Goal: Task Accomplishment & Management: Complete application form

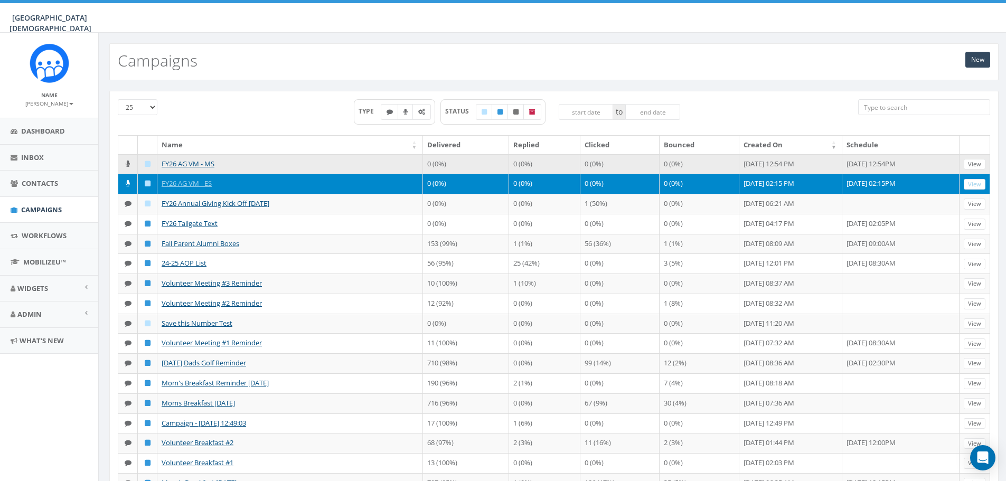
click at [322, 163] on td "FY26 AG VM - MS" at bounding box center [290, 164] width 266 height 20
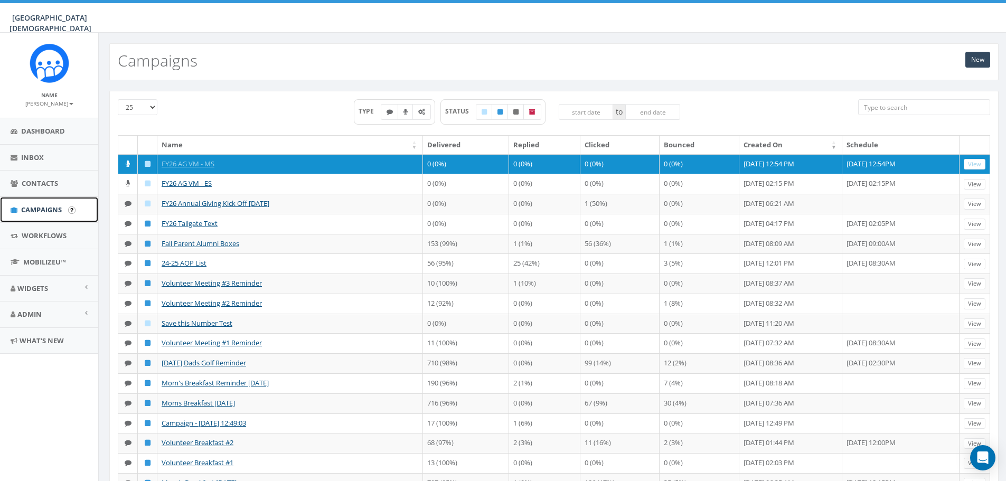
click at [24, 203] on link "Campaigns" at bounding box center [49, 210] width 98 height 26
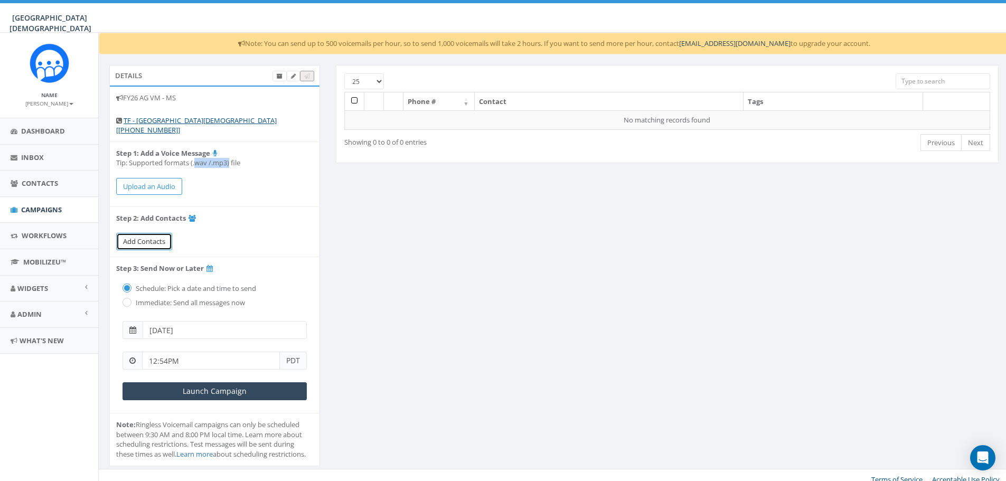
click at [144, 237] on span "Add Contacts" at bounding box center [144, 242] width 42 height 10
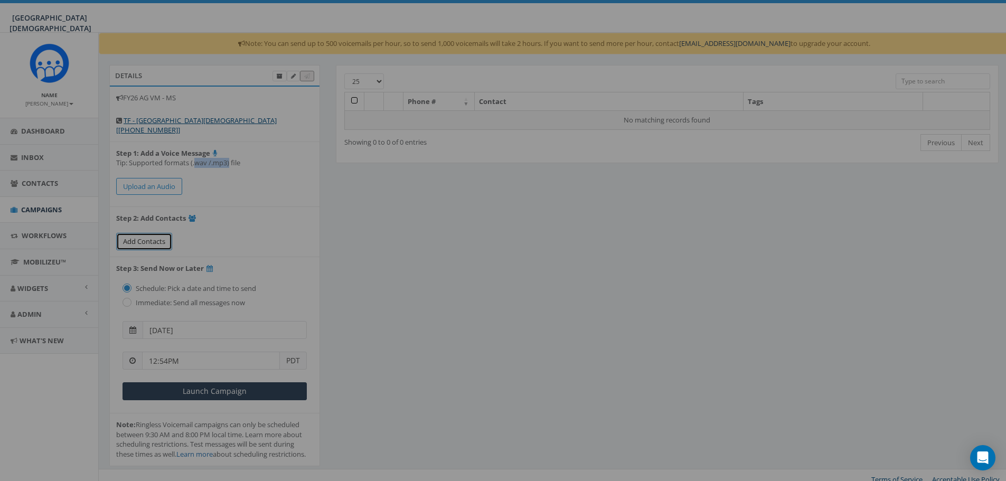
select select
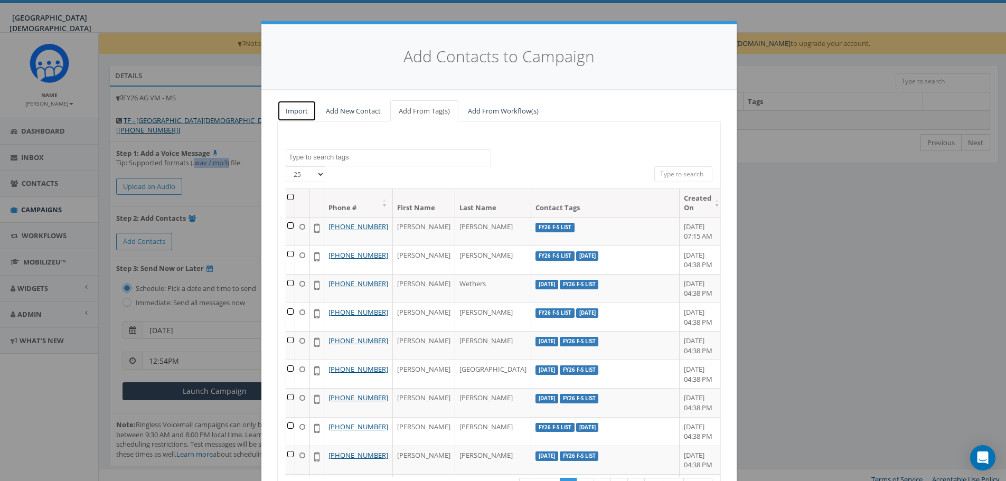
click at [292, 114] on link "Import" at bounding box center [296, 111] width 39 height 22
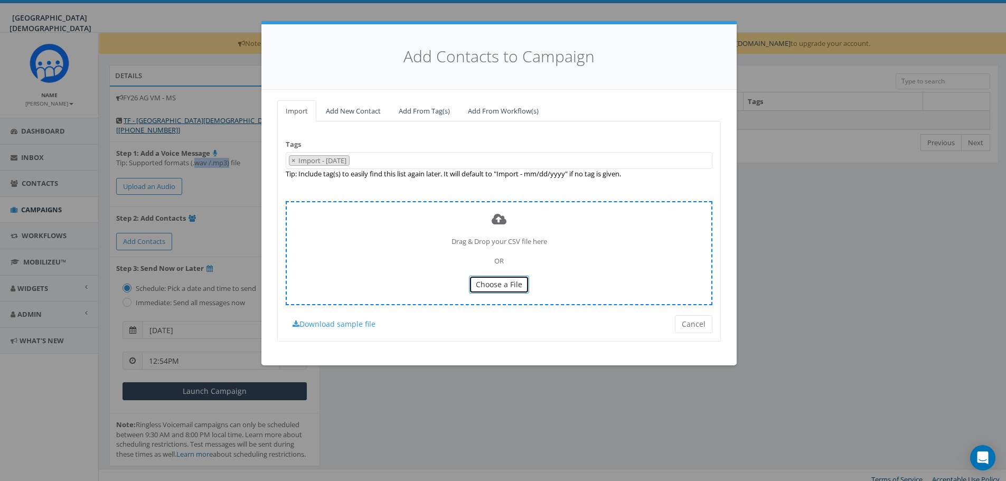
click at [495, 284] on span "Choose a File" at bounding box center [499, 284] width 46 height 10
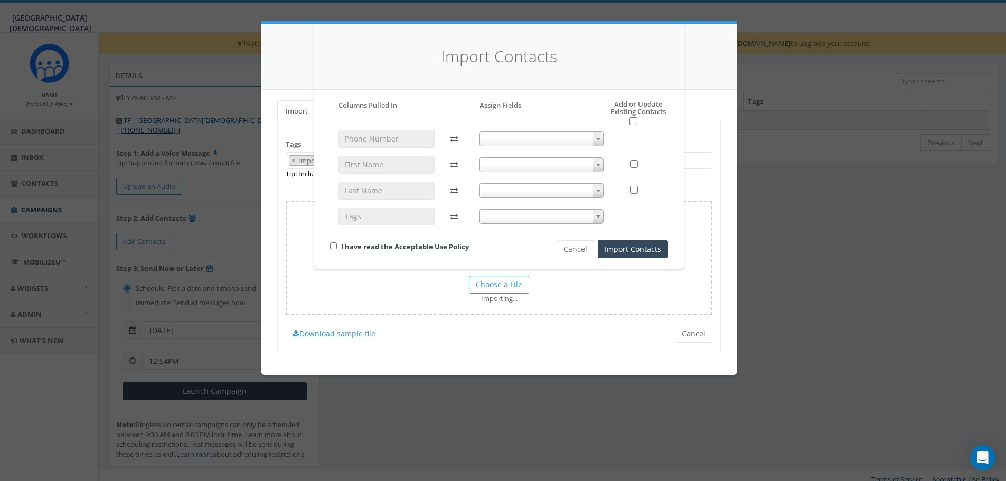
click at [541, 138] on span at bounding box center [541, 139] width 125 height 15
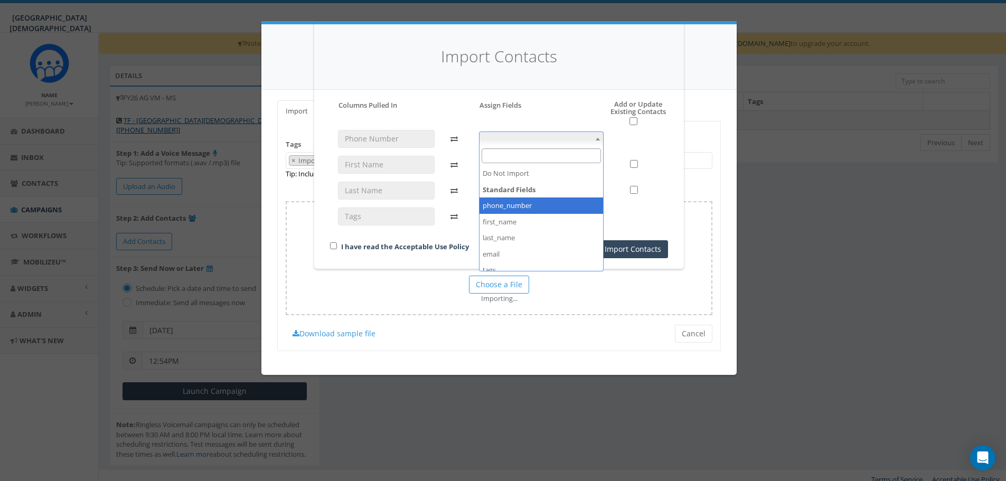
select select "phone_number"
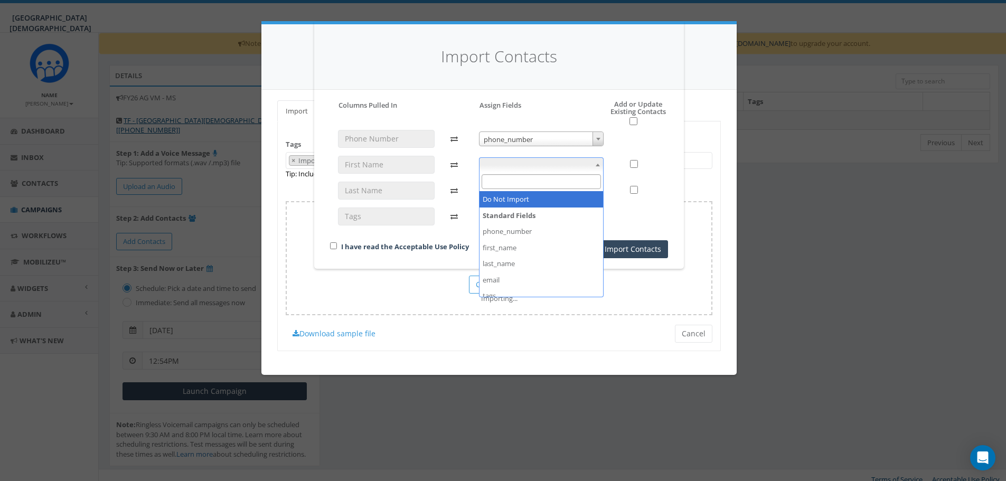
click at [499, 165] on span at bounding box center [541, 164] width 125 height 15
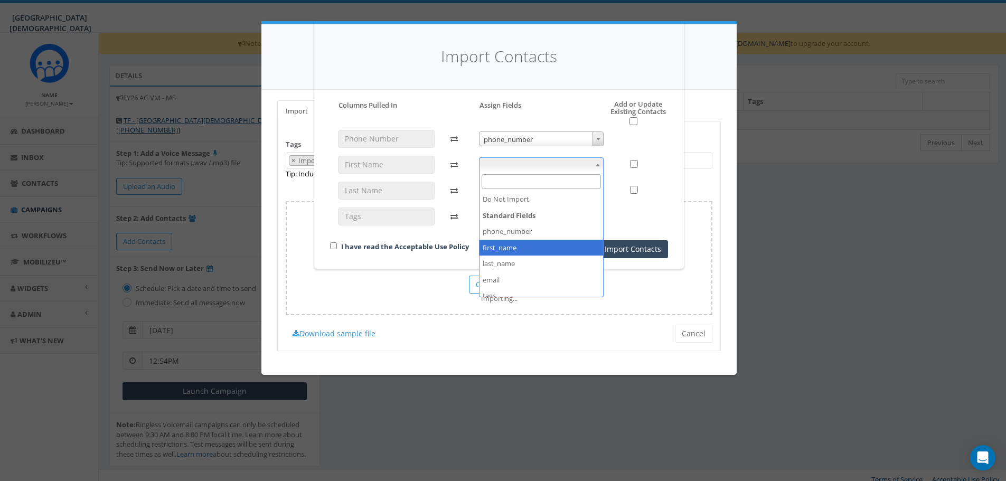
select select "first_name"
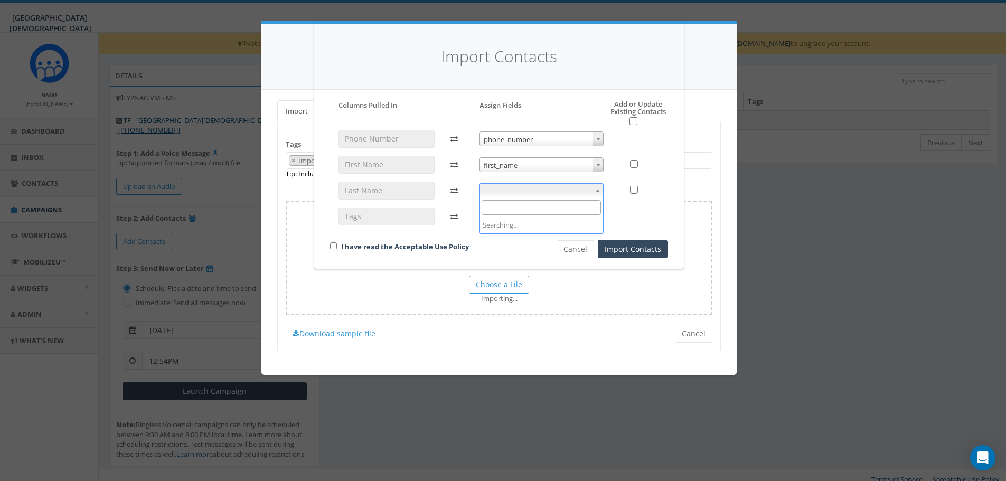
click at [520, 189] on span at bounding box center [541, 190] width 125 height 15
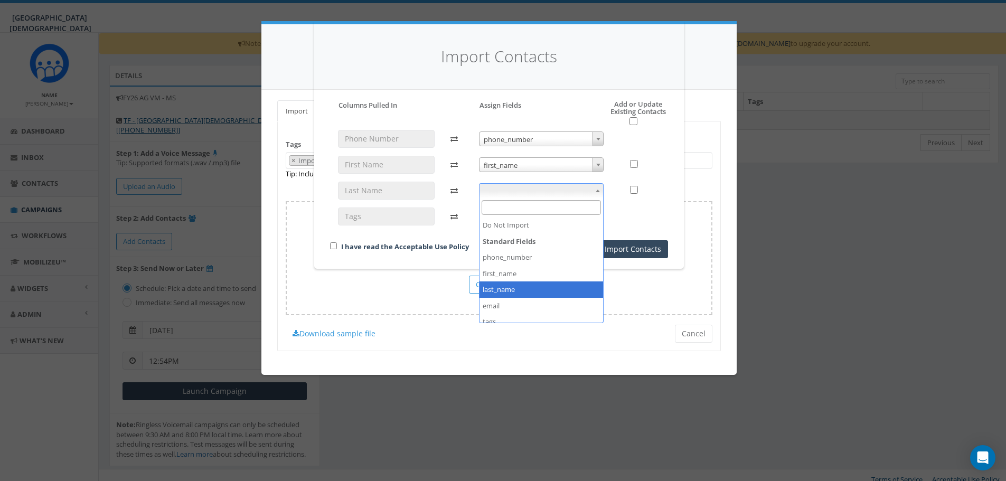
select select "last_name"
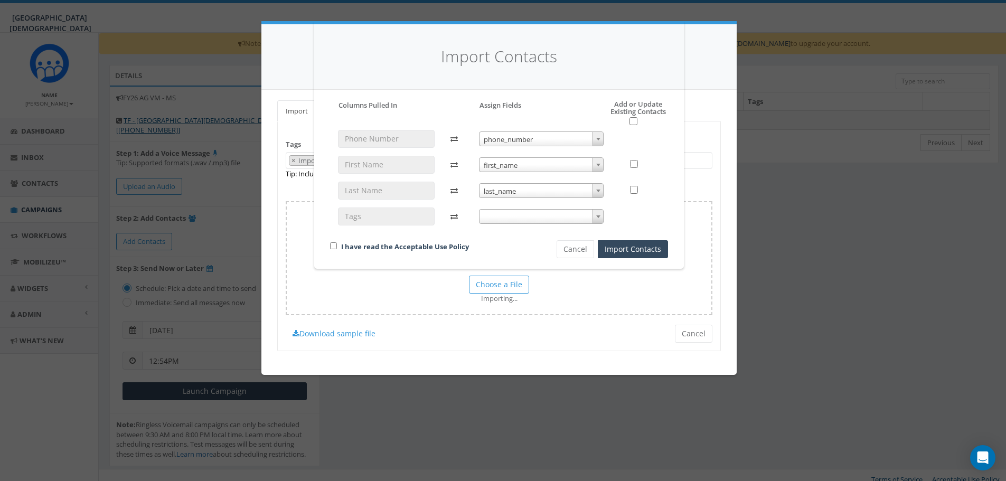
click at [529, 219] on span at bounding box center [541, 216] width 125 height 15
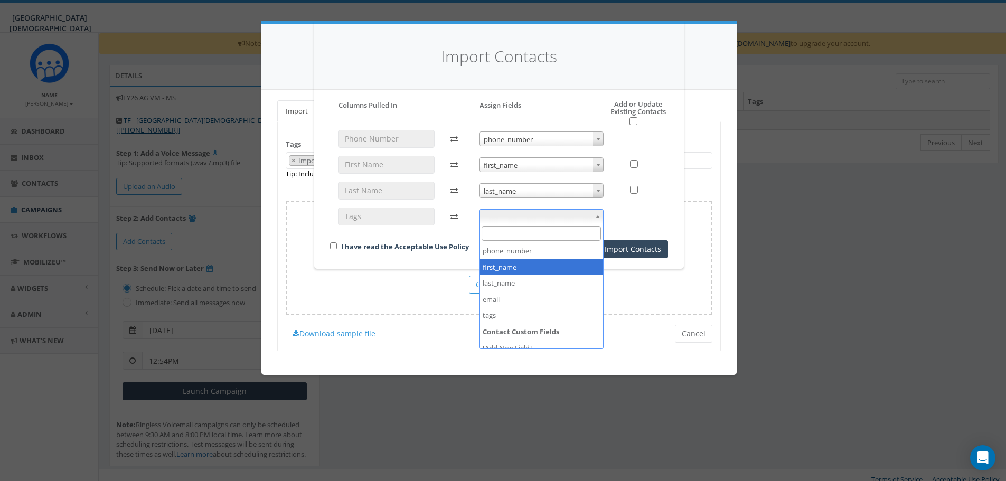
scroll to position [40, 0]
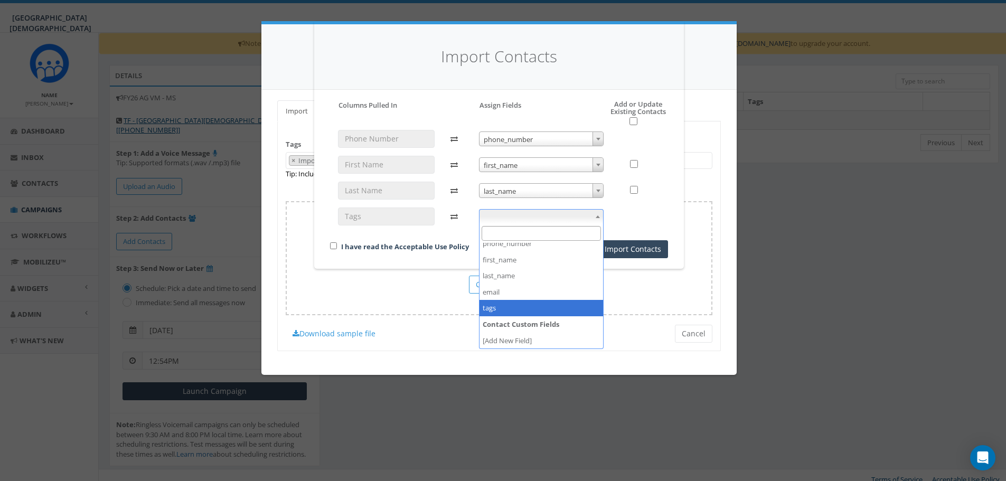
select select "tags"
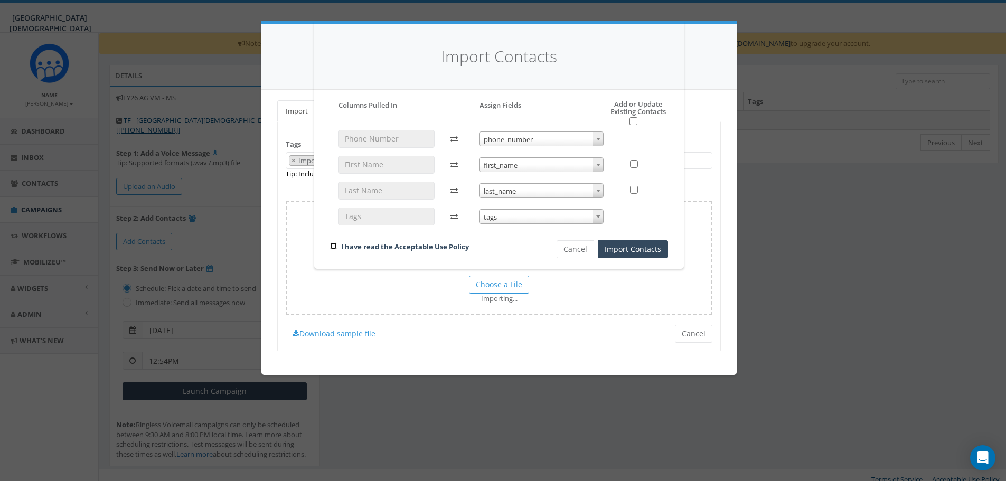
click at [335, 248] on input "checkbox" at bounding box center [333, 245] width 7 height 7
checkbox input "true"
click at [628, 251] on button "Import Contacts" at bounding box center [633, 249] width 70 height 18
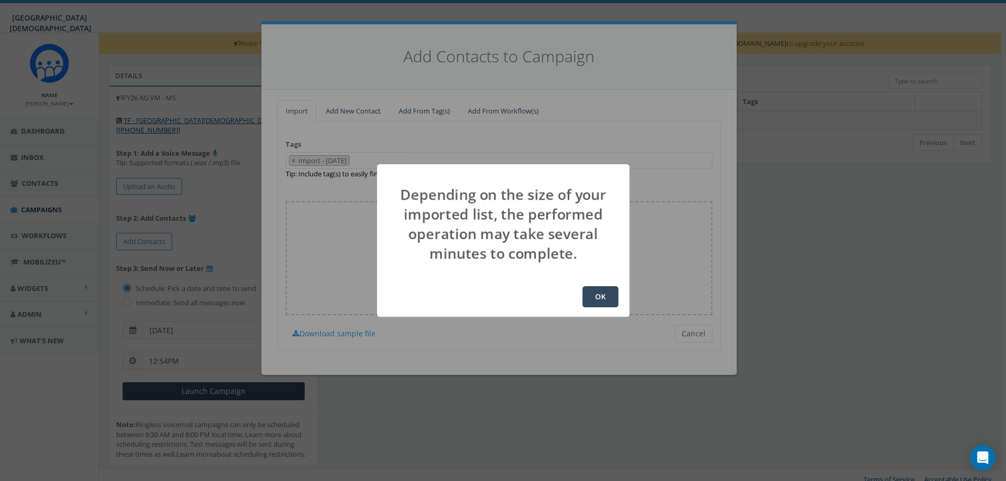
click at [604, 295] on button "OK" at bounding box center [601, 296] width 36 height 21
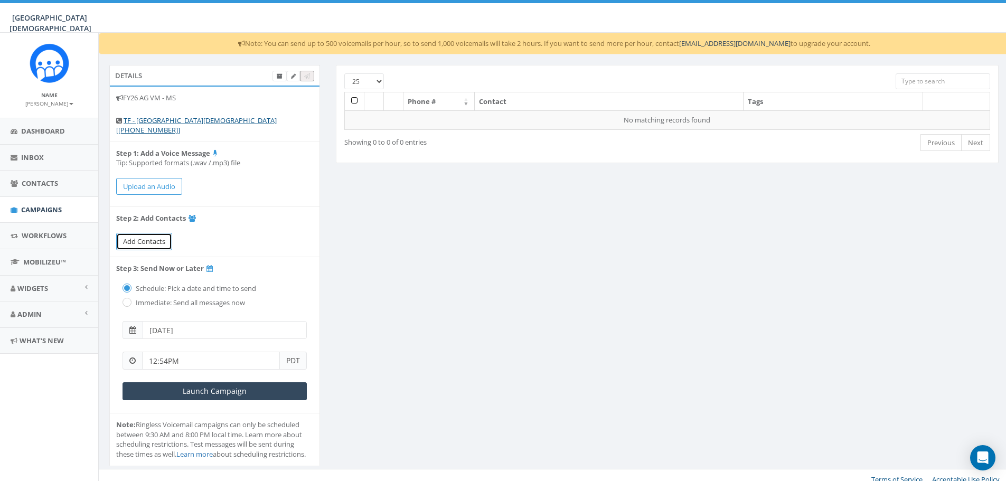
click at [157, 238] on link "Add Contacts" at bounding box center [144, 241] width 56 height 17
select select
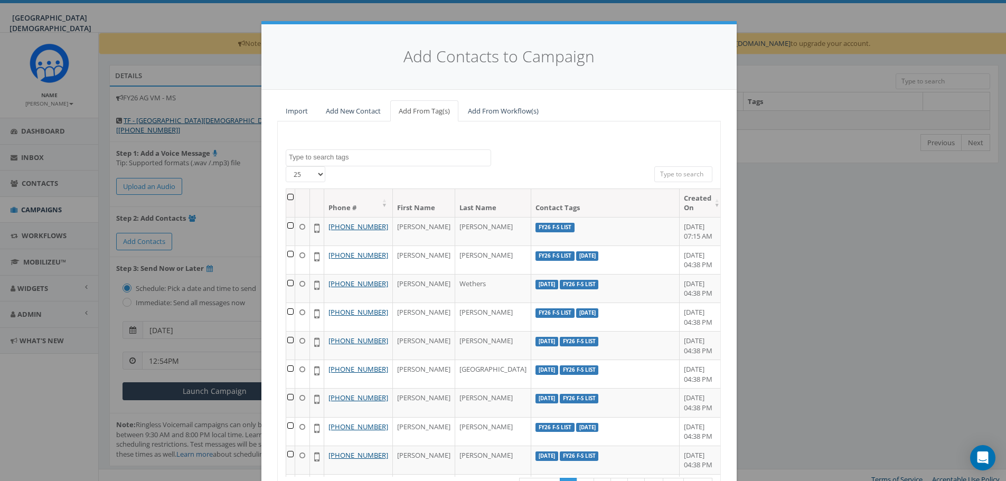
click at [419, 155] on textarea "Search" at bounding box center [390, 158] width 202 height 10
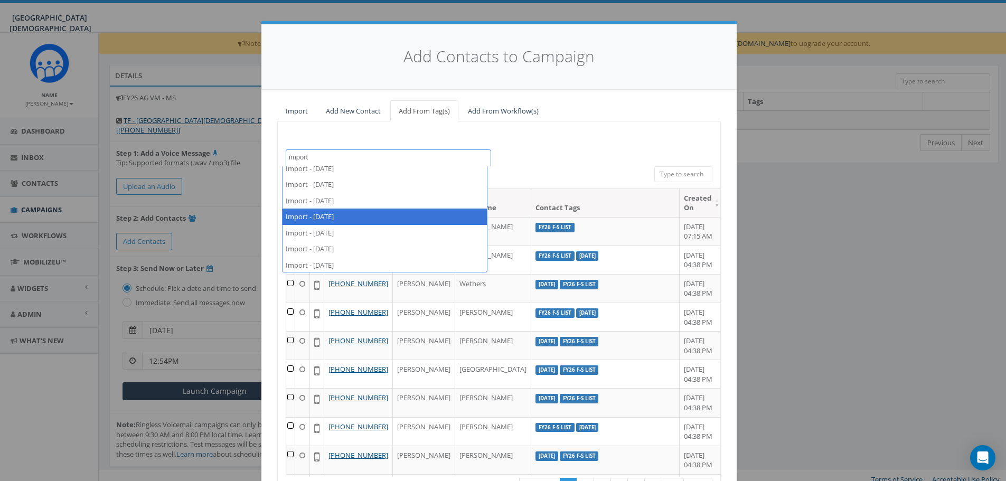
scroll to position [298, 0]
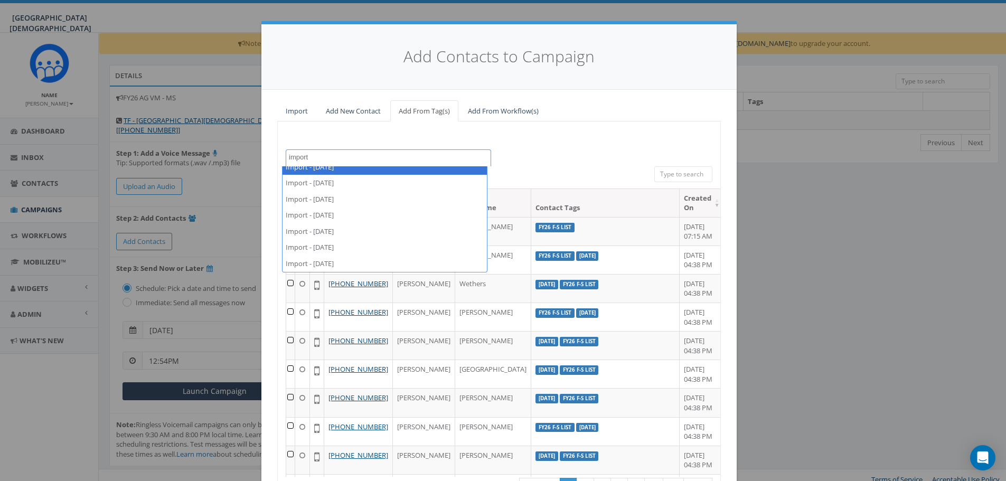
type textarea "import"
click at [583, 137] on div "100% Cancel 2023 Christmas 2024/03/15 2024/08/21 2024/10/14 2024/10/23 2024/12/…" at bounding box center [499, 323] width 444 height 404
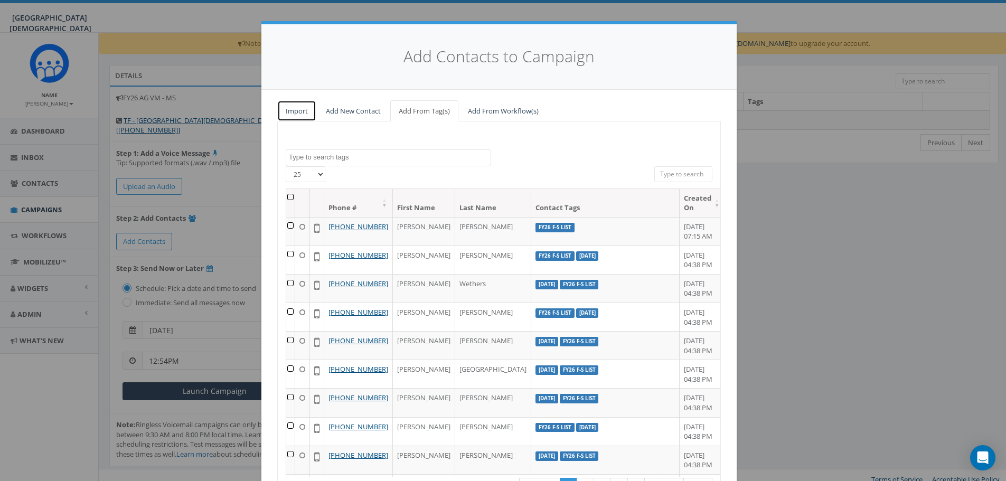
click at [302, 113] on link "Import" at bounding box center [296, 111] width 39 height 22
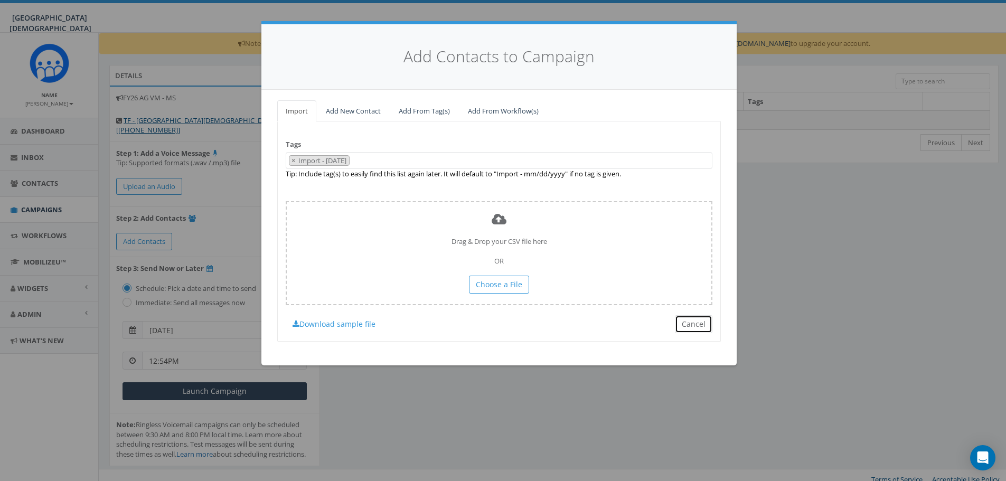
click at [699, 328] on button "Cancel" at bounding box center [694, 324] width 38 height 18
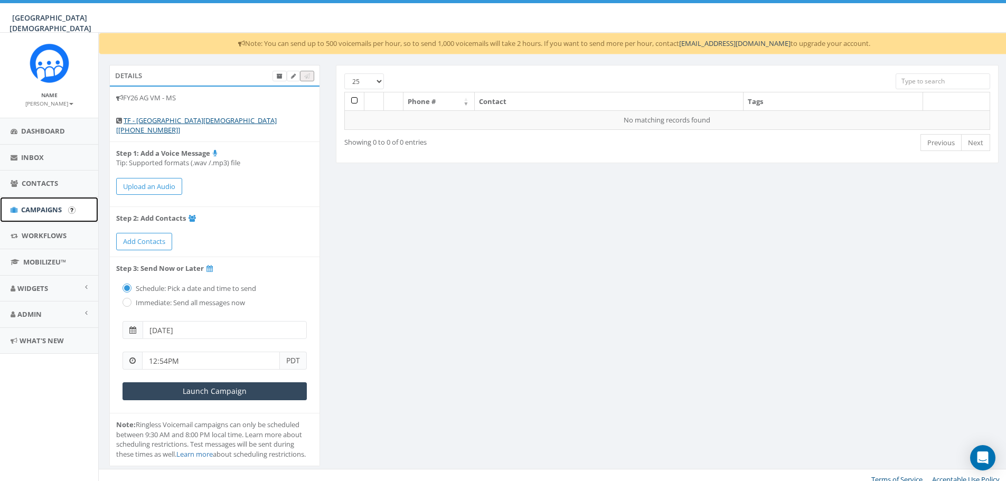
click at [46, 208] on span "Campaigns" at bounding box center [41, 210] width 41 height 10
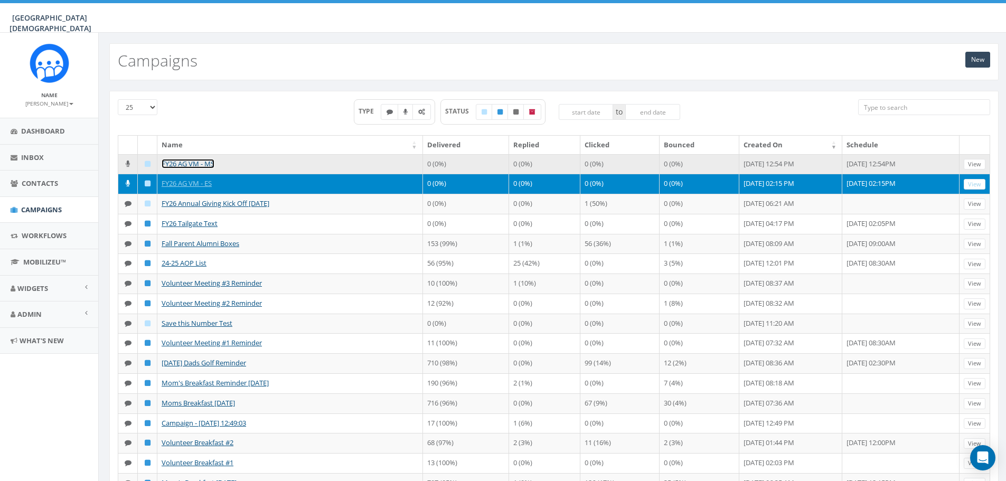
click at [204, 163] on link "FY26 AG VM - MS" at bounding box center [188, 164] width 53 height 10
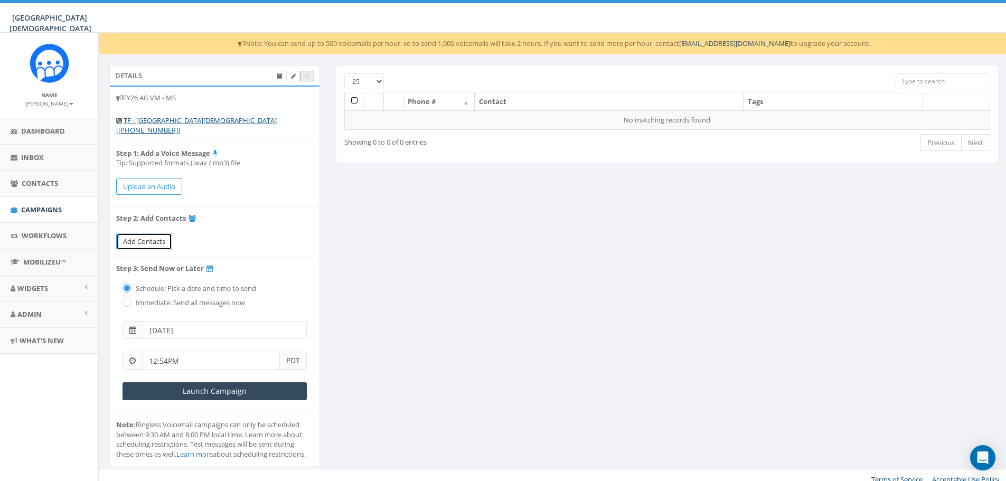
click at [143, 237] on span "Add Contacts" at bounding box center [144, 242] width 42 height 10
select select
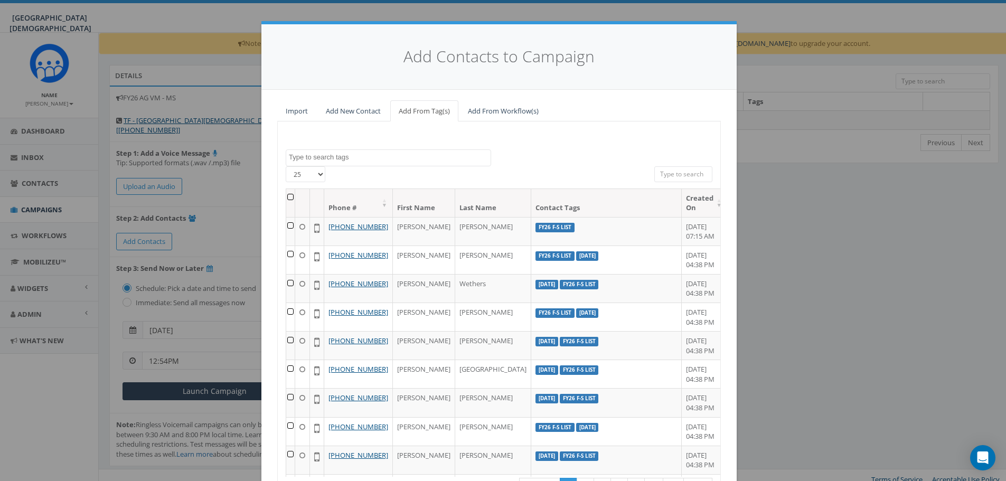
click at [384, 158] on textarea "Search" at bounding box center [390, 158] width 202 height 10
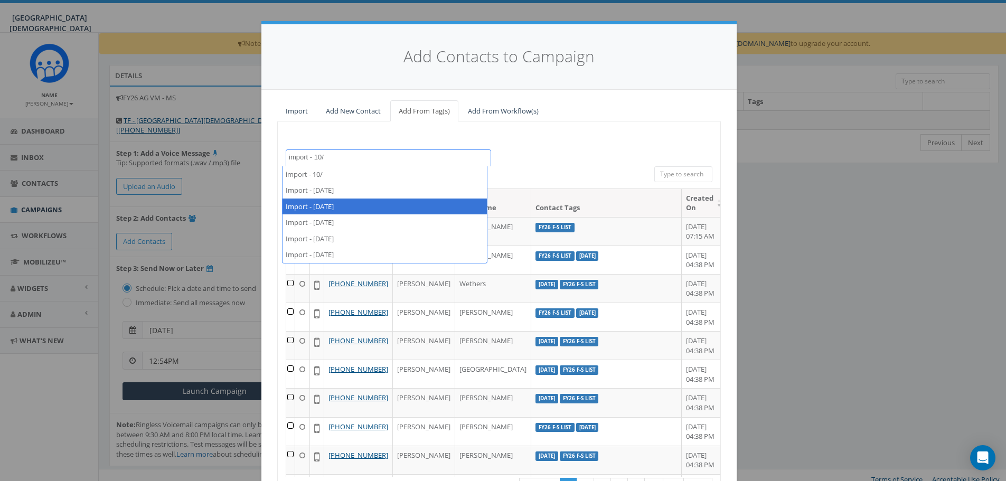
type textarea "import - 10/"
select select "Import - 10/09/2025"
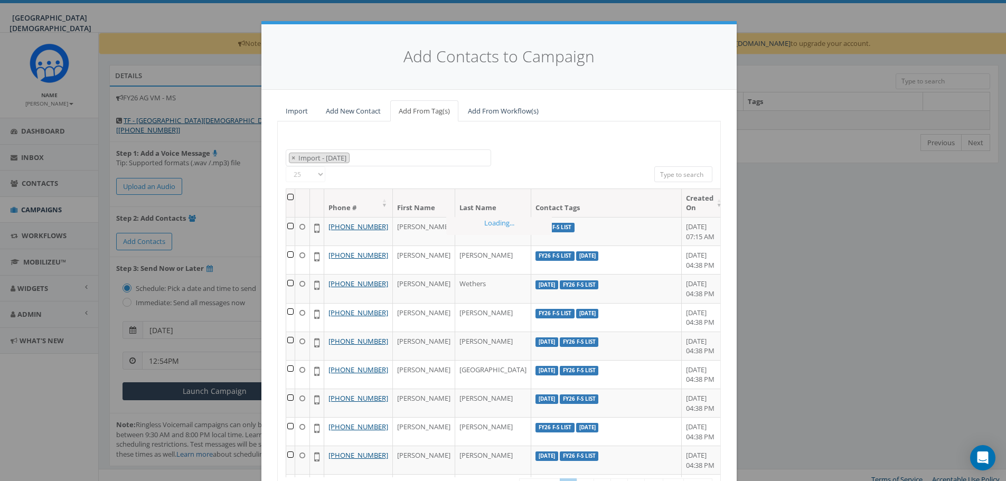
scroll to position [770, 0]
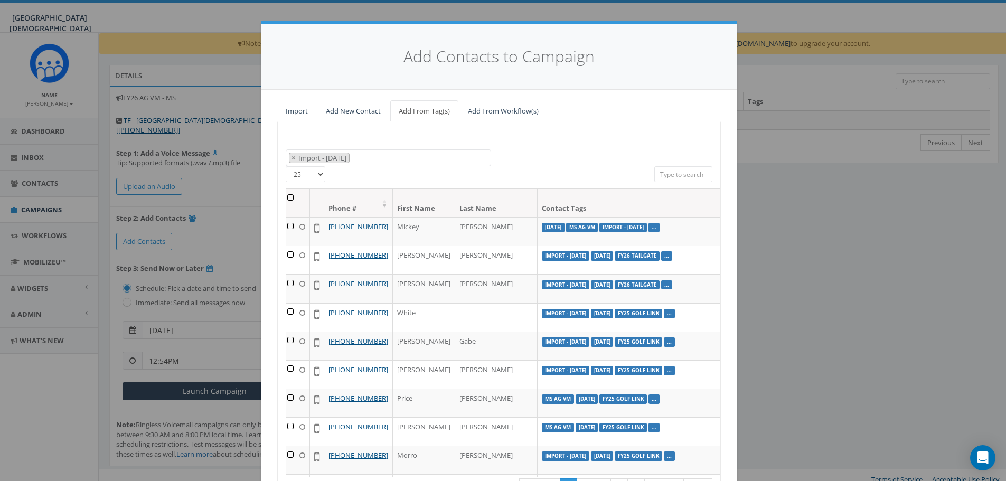
click at [287, 199] on th at bounding box center [290, 203] width 9 height 28
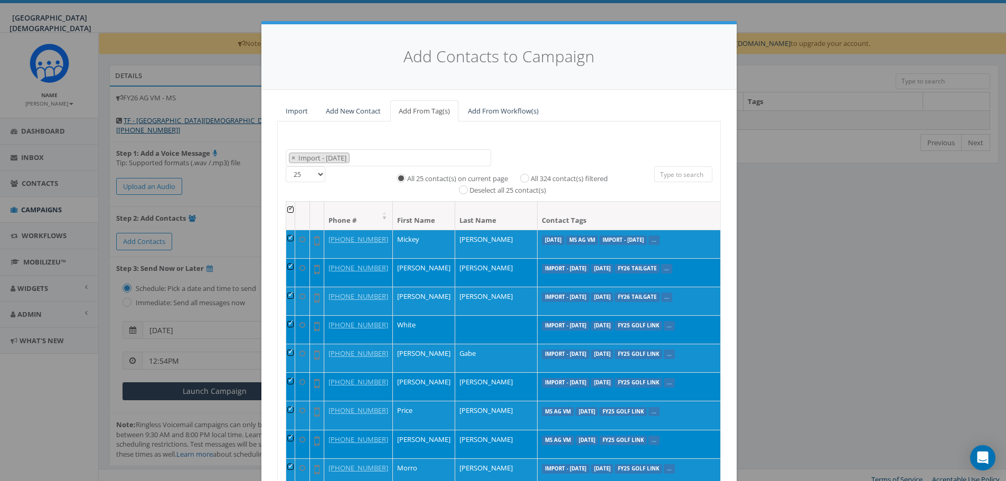
click at [537, 179] on label "All 324 contact(s) filtered" at bounding box center [569, 179] width 77 height 11
click at [531, 179] on input "All 324 contact(s) filtered" at bounding box center [527, 177] width 7 height 7
radio input "true"
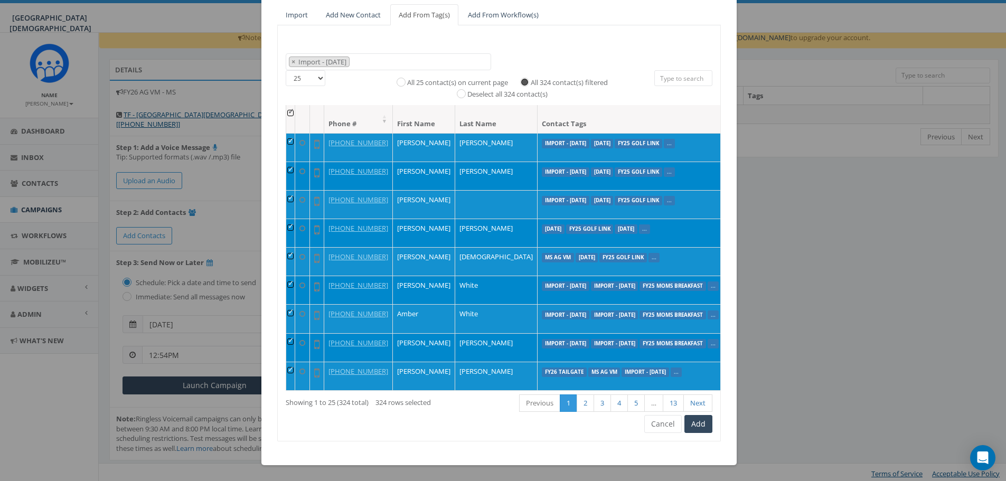
scroll to position [9, 0]
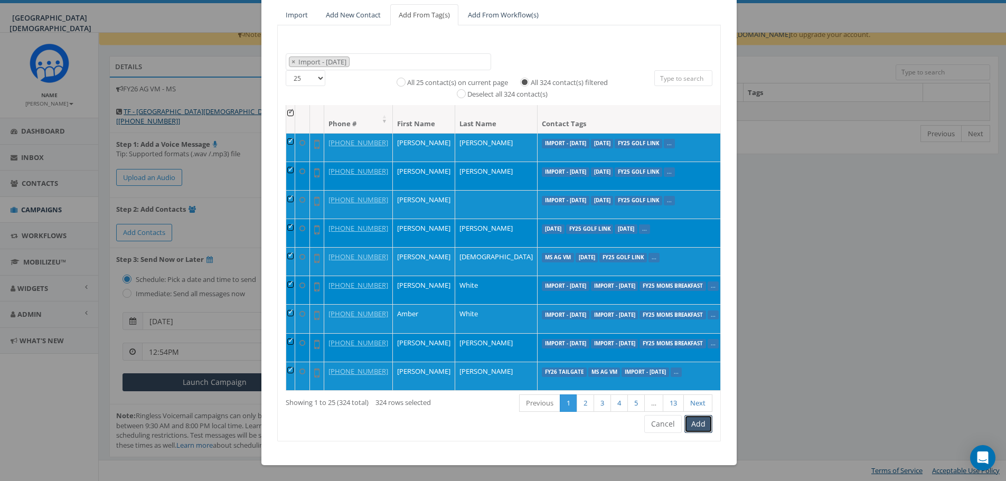
click at [705, 423] on button "Add" at bounding box center [699, 424] width 28 height 18
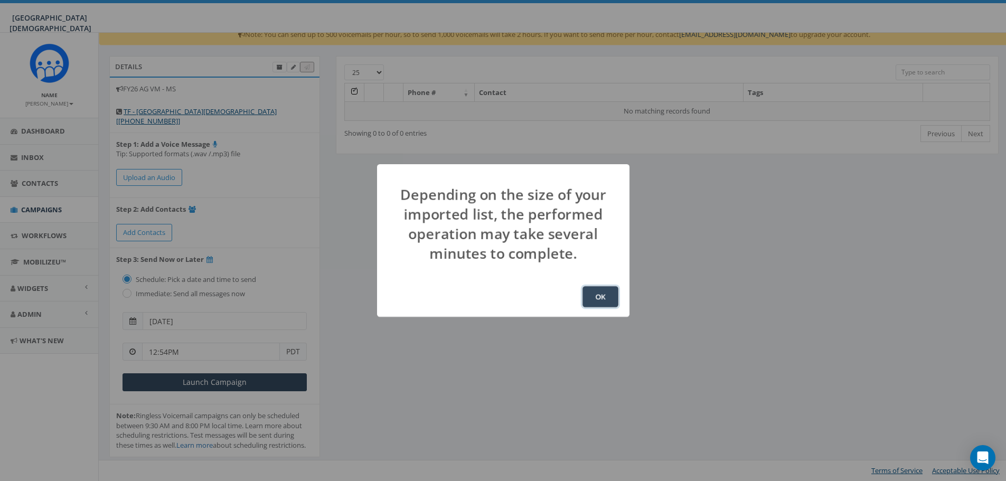
click at [606, 293] on button "OK" at bounding box center [601, 296] width 36 height 21
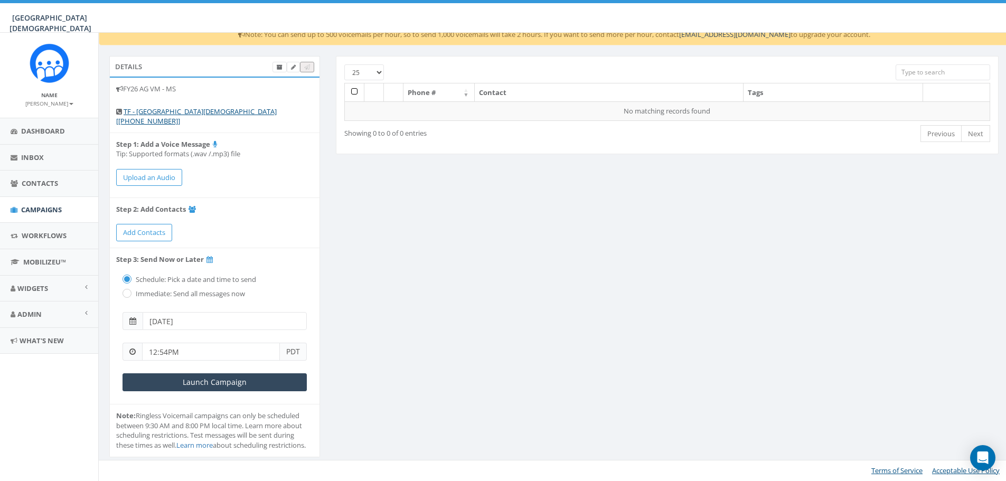
click at [230, 312] on input "2025-10-10" at bounding box center [225, 321] width 164 height 18
click at [167, 244] on td "13" at bounding box center [169, 244] width 16 height 16
type input "[DATE]"
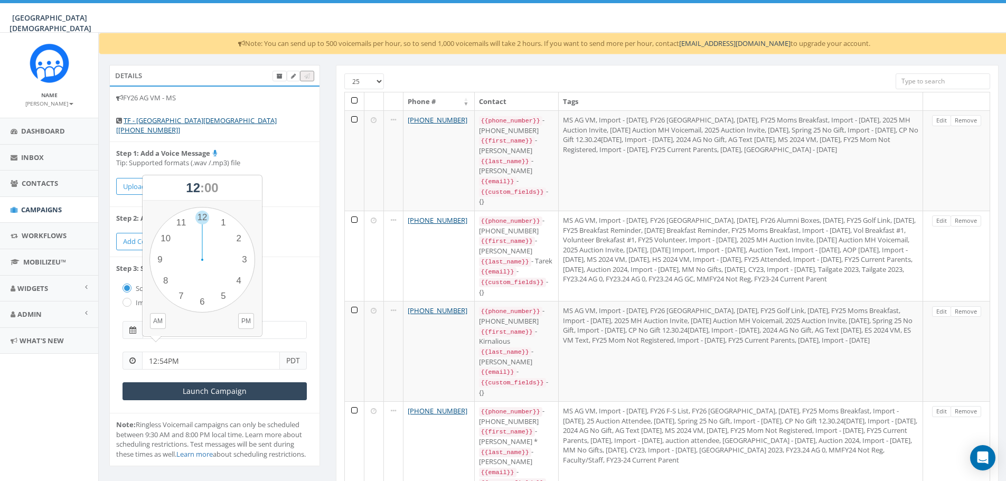
click at [193, 354] on input "12:54PM" at bounding box center [211, 361] width 138 height 18
click at [238, 236] on div "1 2 3 4 5 6 7 8 9 10 11 12 00 05 10 15 20 25 30 35 40 45 50 55" at bounding box center [202, 260] width 106 height 106
click at [247, 261] on div "1 2 3 4 5 6 7 8 9 10 11 12 00 05 10 15 20 25 30 35 40 45 50 55" at bounding box center [202, 260] width 106 height 106
type input "02:15PM"
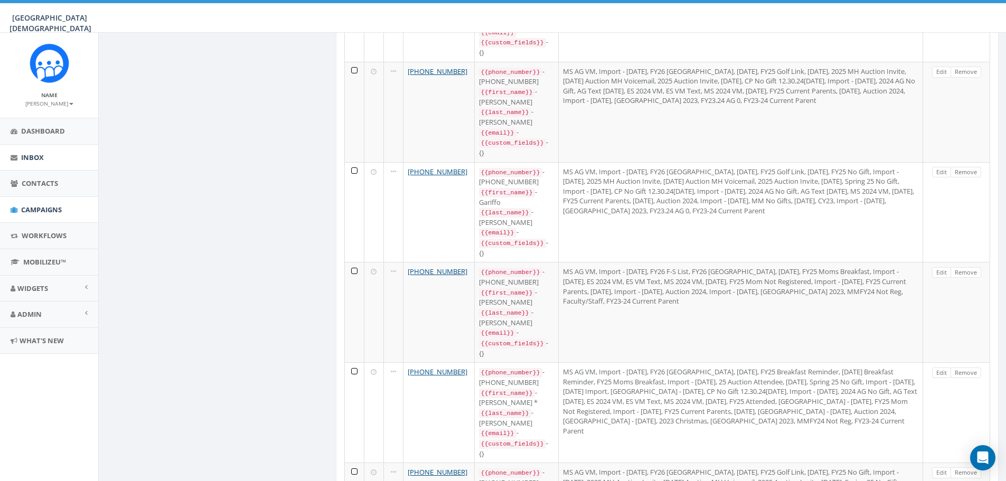
scroll to position [1686, 0]
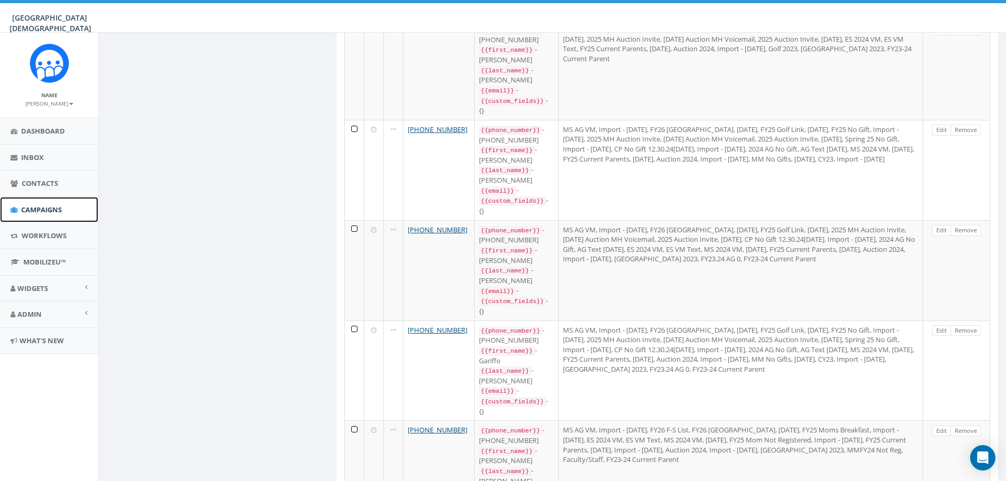
click at [32, 208] on span "Campaigns" at bounding box center [41, 210] width 41 height 10
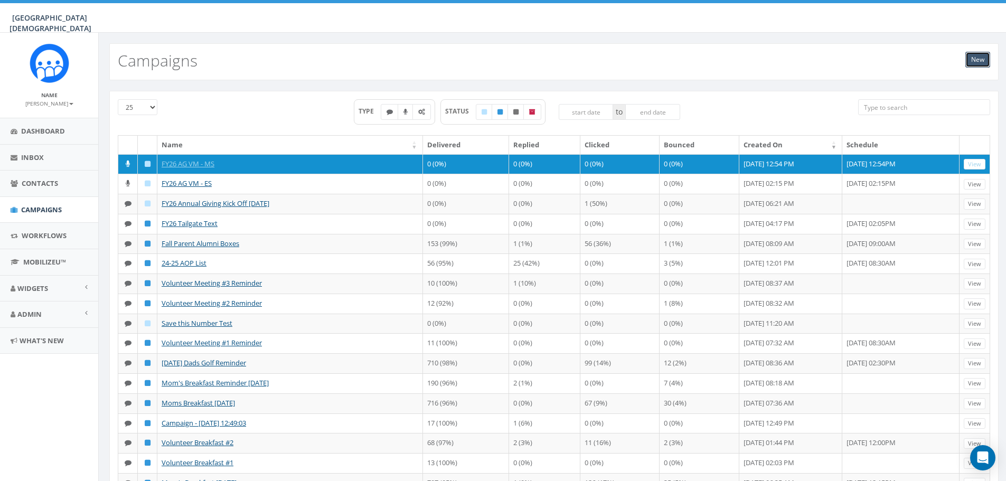
click at [980, 57] on link "New" at bounding box center [978, 60] width 25 height 16
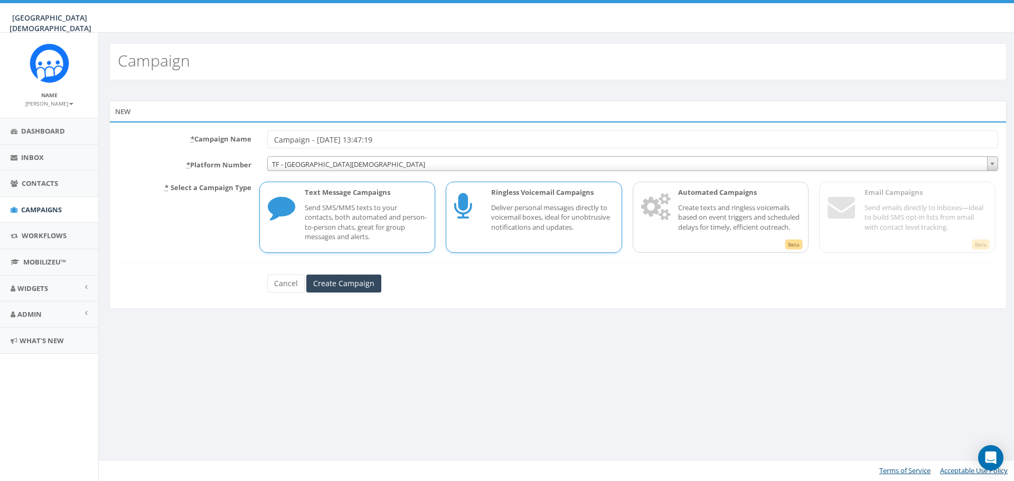
click at [516, 223] on p "Deliver personal messages directly to voicemail boxes, ideal for unobtrusive no…" at bounding box center [552, 218] width 123 height 30
drag, startPoint x: 447, startPoint y: 143, endPoint x: 242, endPoint y: 147, distance: 205.5
click at [242, 147] on div "* Campaign Name Campaign - [DATE] 13:47:19" at bounding box center [558, 139] width 896 height 18
type input "FY26 AG VM - HS"
click at [334, 281] on input "Create Campaign" at bounding box center [343, 284] width 75 height 18
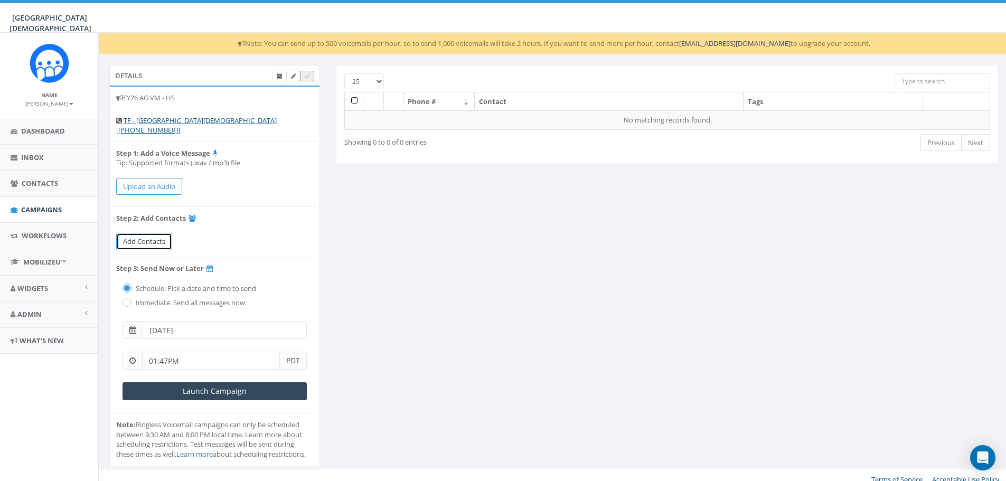
click at [158, 237] on span "Add Contacts" at bounding box center [144, 242] width 42 height 10
select select
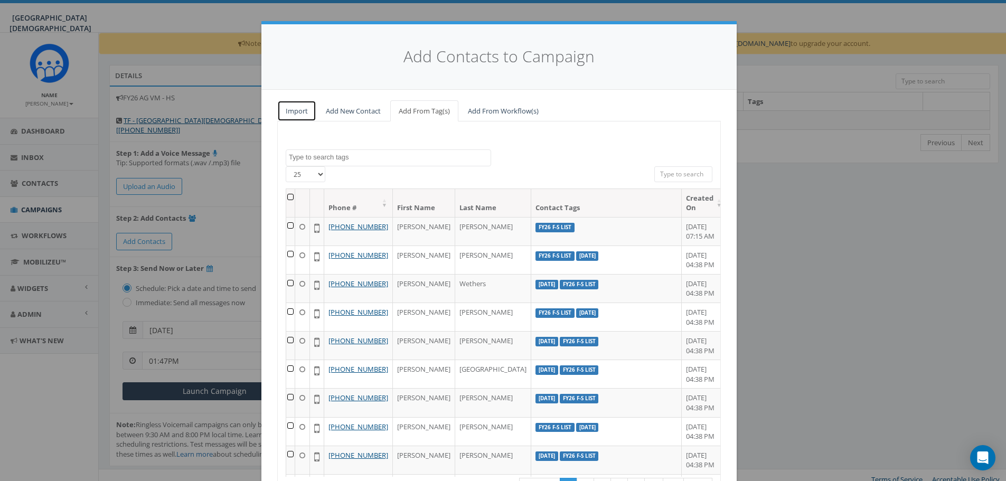
click at [291, 111] on link "Import" at bounding box center [296, 111] width 39 height 22
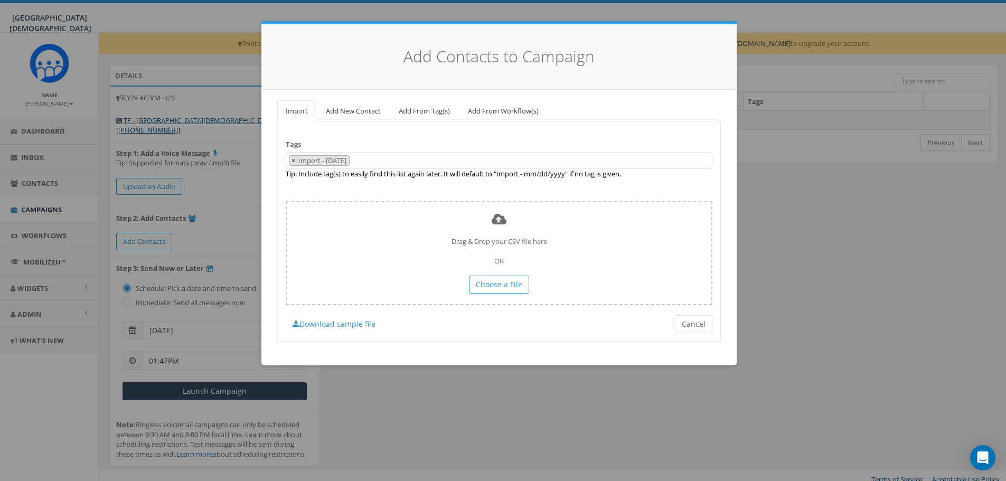
click at [295, 160] on span "×" at bounding box center [294, 161] width 4 height 10
select select
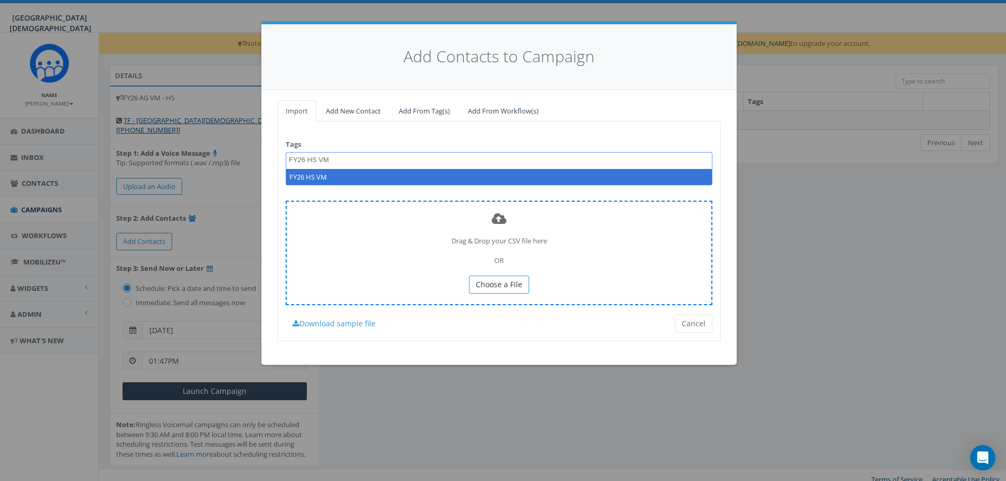
type textarea "FY26 HS VM"
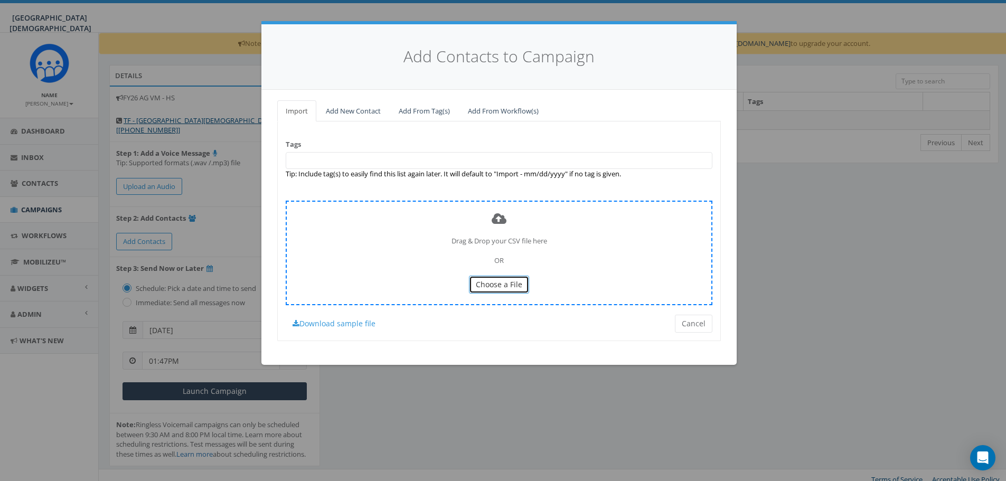
click at [519, 286] on span "Choose a File" at bounding box center [499, 284] width 46 height 10
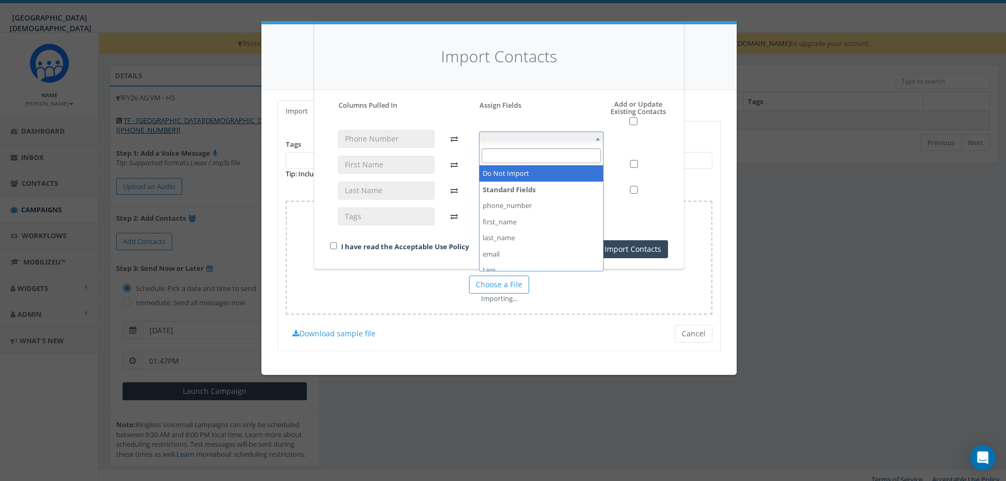
click at [501, 133] on span at bounding box center [541, 139] width 125 height 15
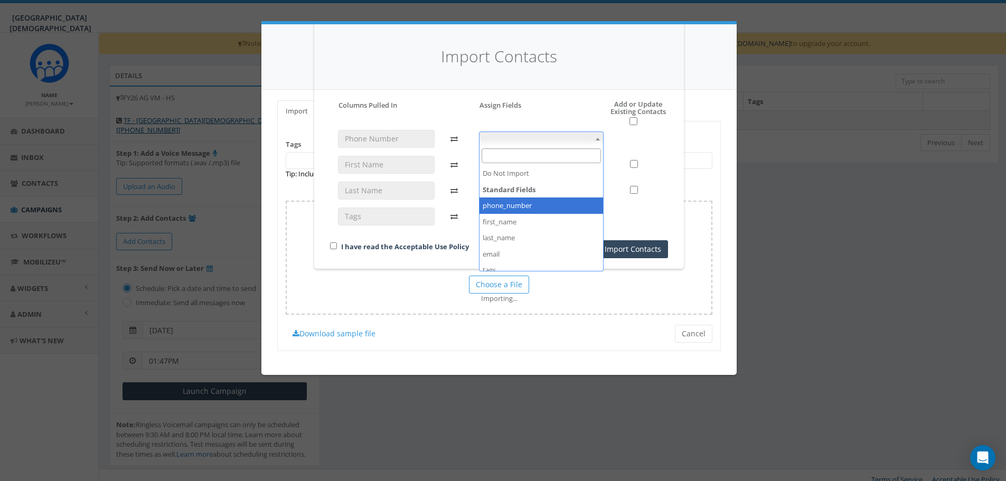
select select "phone_number"
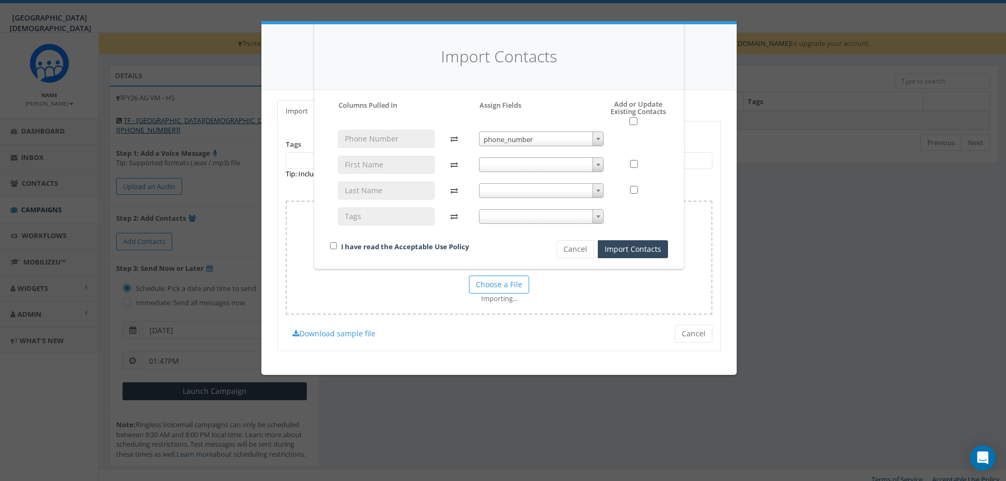
click at [530, 167] on span at bounding box center [541, 164] width 125 height 15
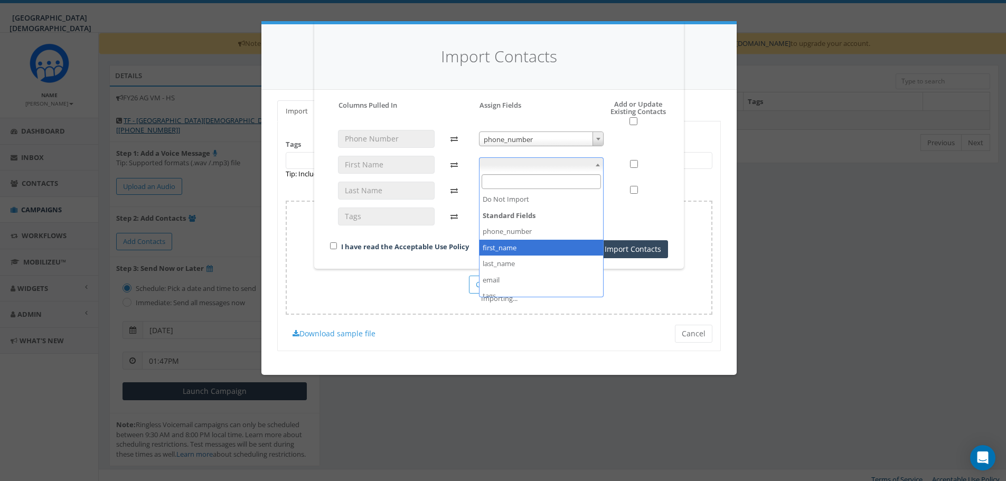
select select "first_name"
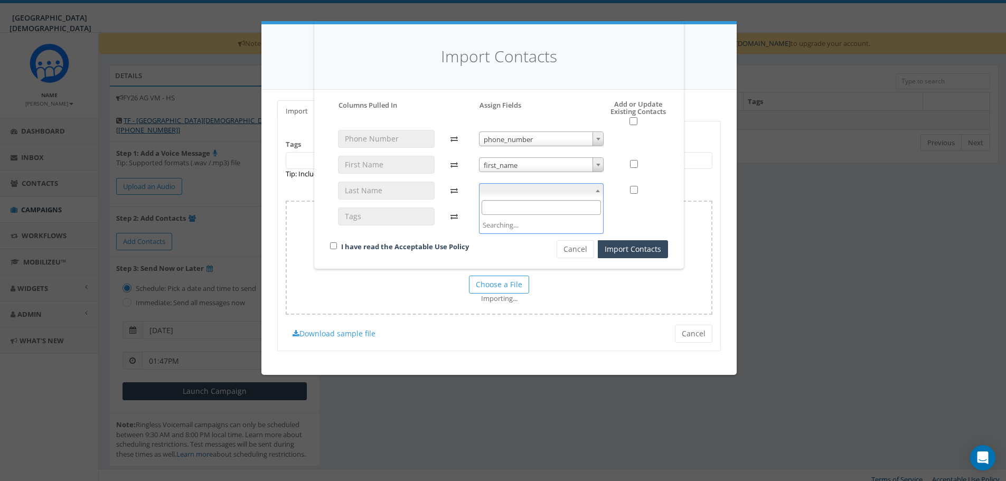
click at [524, 194] on span at bounding box center [541, 190] width 125 height 15
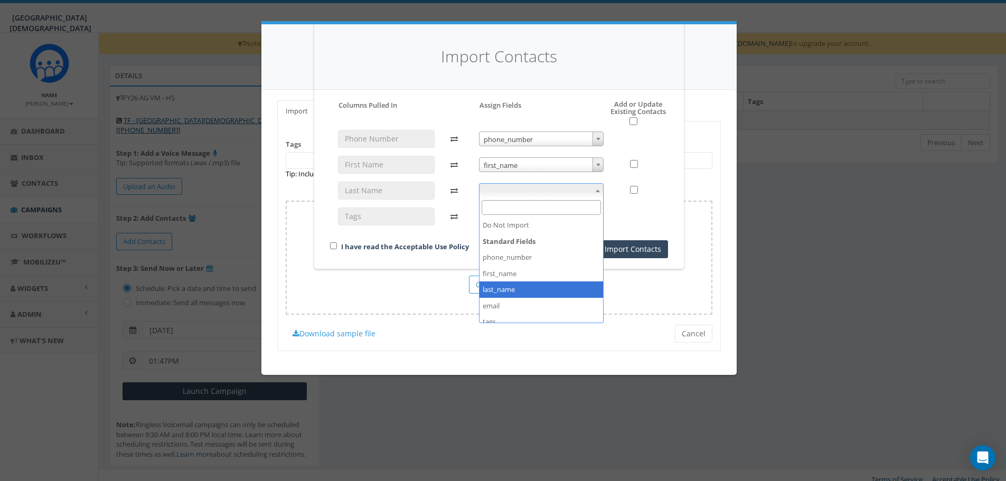
select select "last_name"
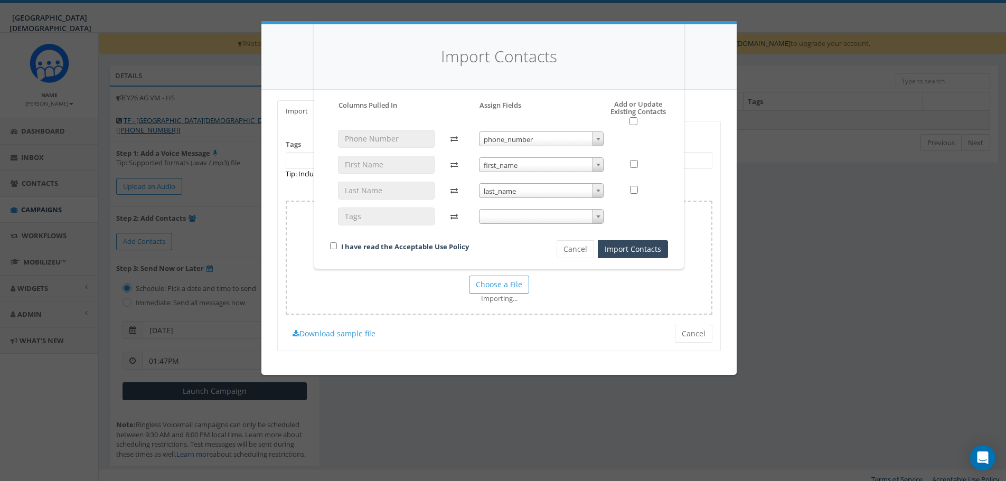
click at [526, 214] on span at bounding box center [541, 216] width 125 height 15
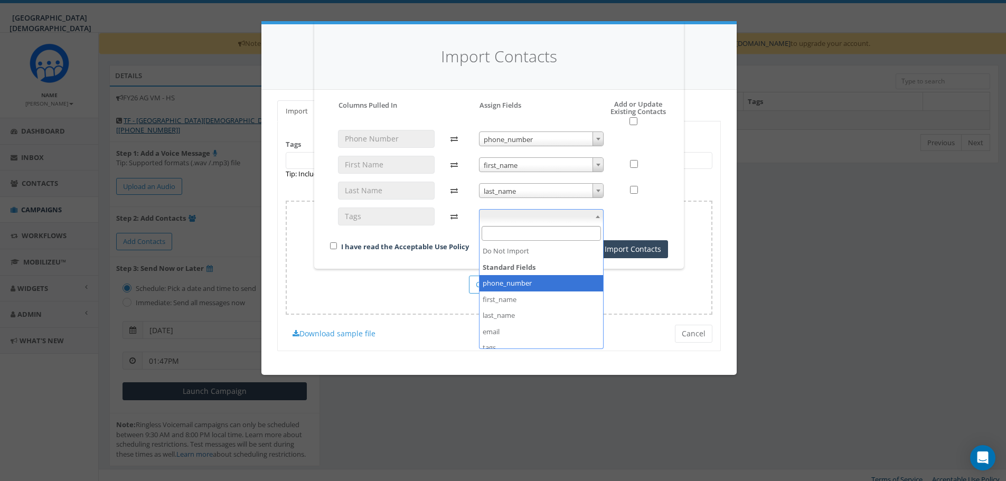
scroll to position [40, 0]
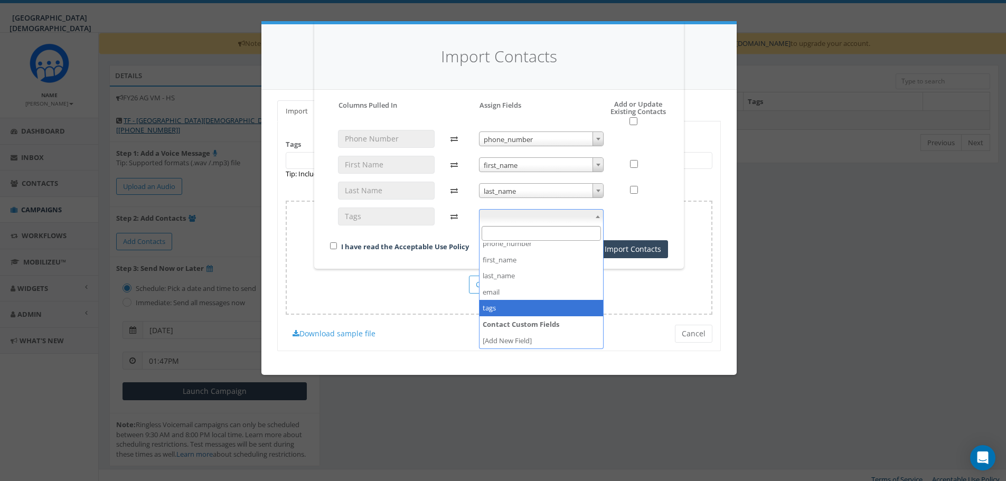
select select "tags"
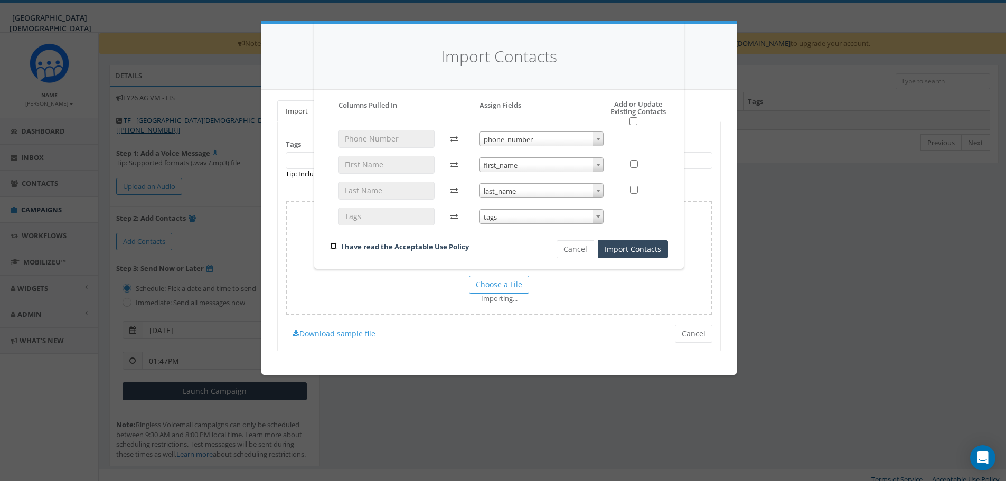
drag, startPoint x: 332, startPoint y: 245, endPoint x: 339, endPoint y: 245, distance: 6.9
click at [332, 245] on input "checkbox" at bounding box center [333, 245] width 7 height 7
checkbox input "true"
click at [633, 250] on button "Import Contacts" at bounding box center [633, 249] width 70 height 18
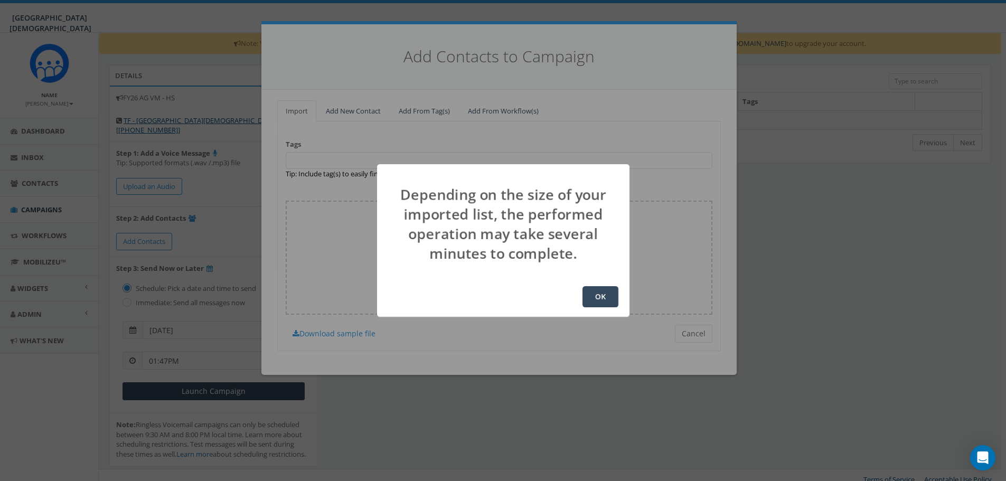
click at [598, 301] on button "OK" at bounding box center [601, 296] width 36 height 21
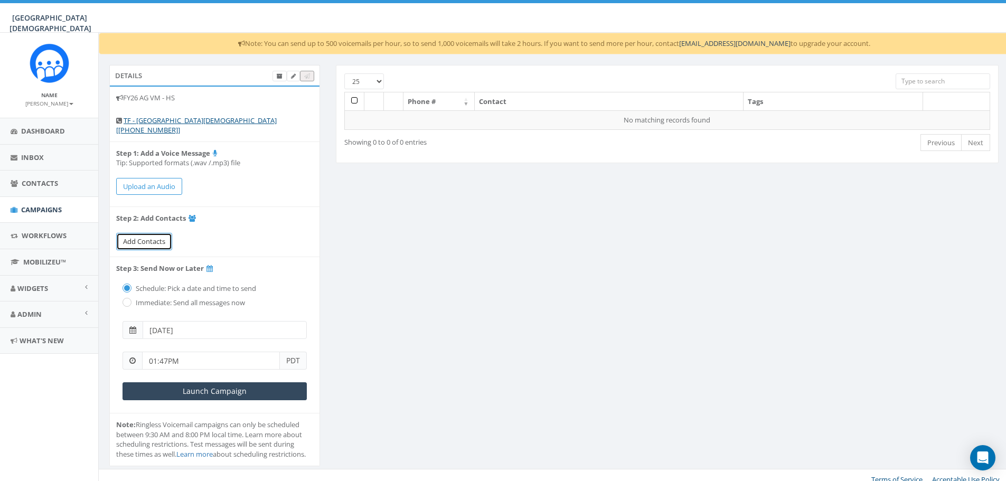
click at [143, 237] on link "Add Contacts" at bounding box center [144, 241] width 56 height 17
select select
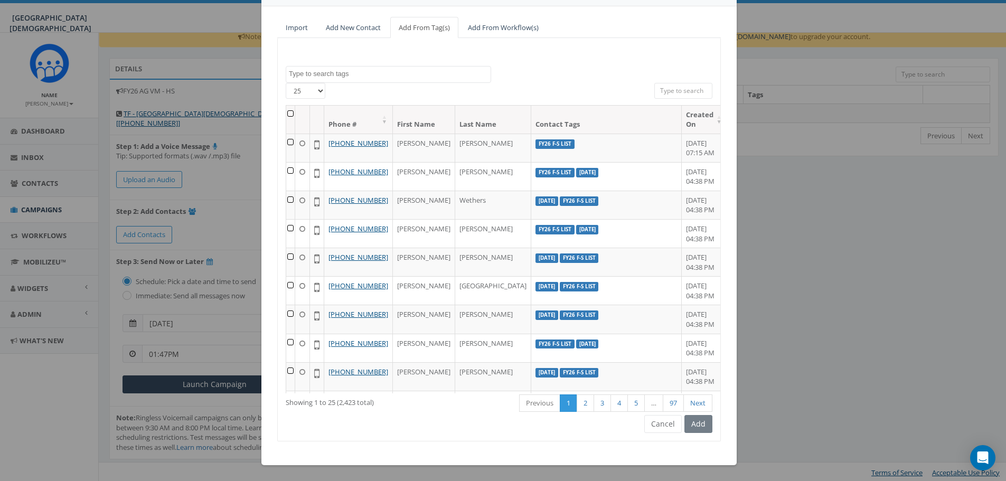
scroll to position [9, 0]
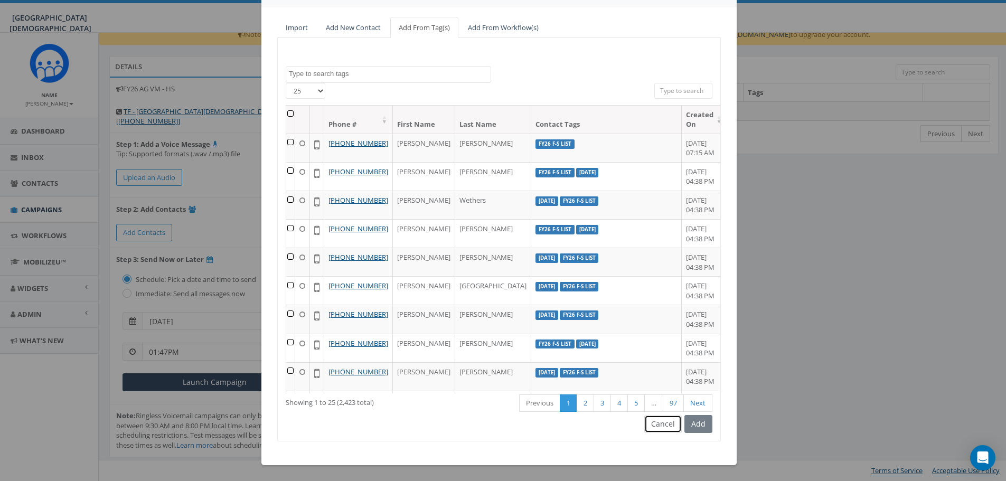
drag, startPoint x: 656, startPoint y: 425, endPoint x: 650, endPoint y: 422, distance: 7.3
click at [656, 425] on button "Cancel" at bounding box center [663, 424] width 38 height 18
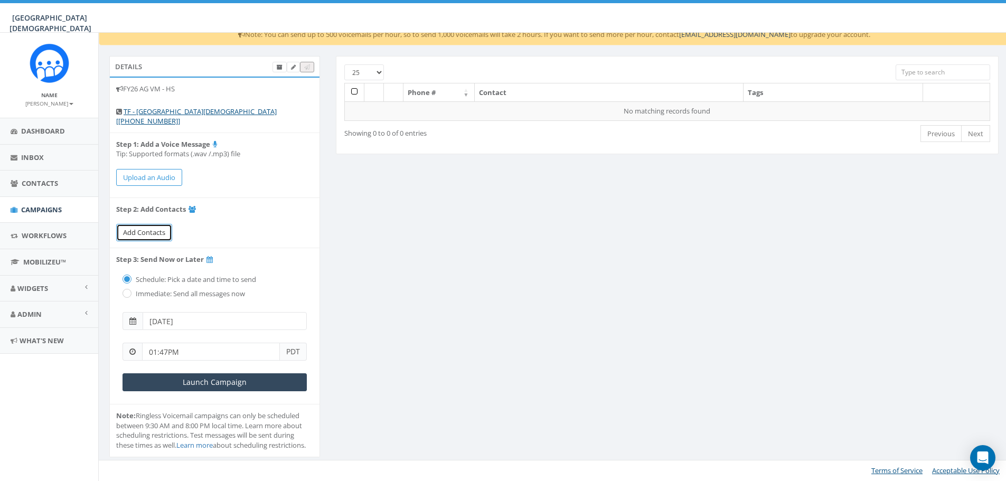
click at [161, 228] on span "Add Contacts" at bounding box center [144, 233] width 42 height 10
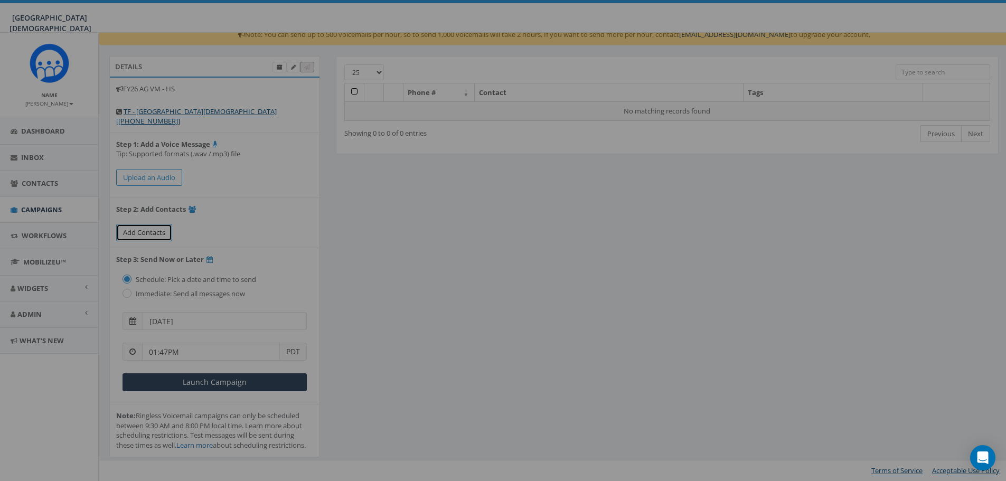
scroll to position [0, 0]
select select
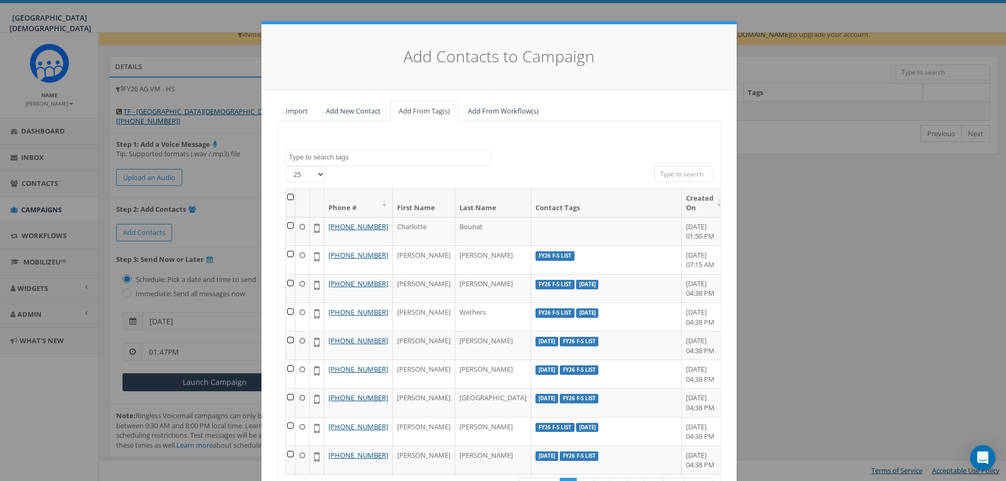
click at [366, 162] on span at bounding box center [388, 157] width 205 height 17
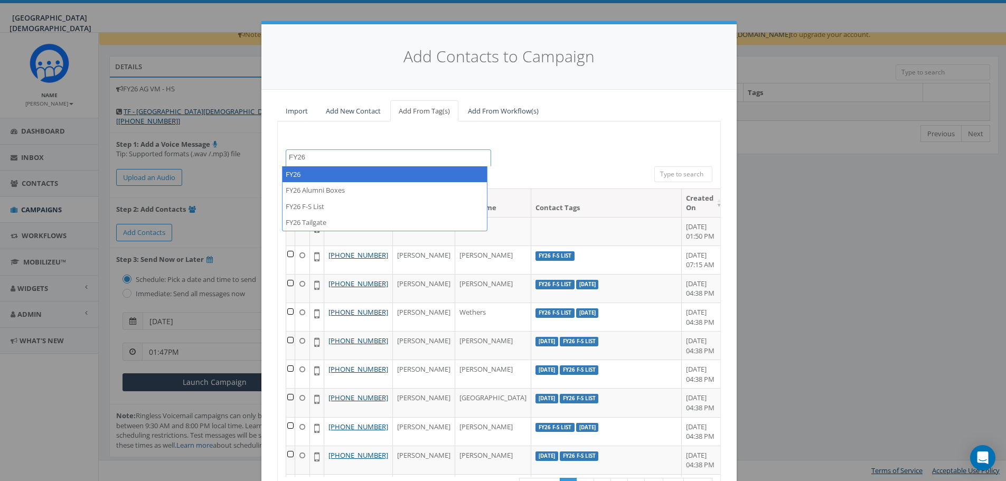
drag, startPoint x: 303, startPoint y: 157, endPoint x: 261, endPoint y: 156, distance: 41.2
click at [261, 156] on div "Import Add New Contact Add From Tag(s) Add From Workflow(s) 2023 Christmas 2024…" at bounding box center [498, 319] width 475 height 459
type textarea "import - 10"
click at [560, 157] on div "2023 Christmas 2024/03/15 2024/08/21 2024/10/14 2024/10/23 2024/12/30 2024 AG N…" at bounding box center [499, 157] width 443 height 17
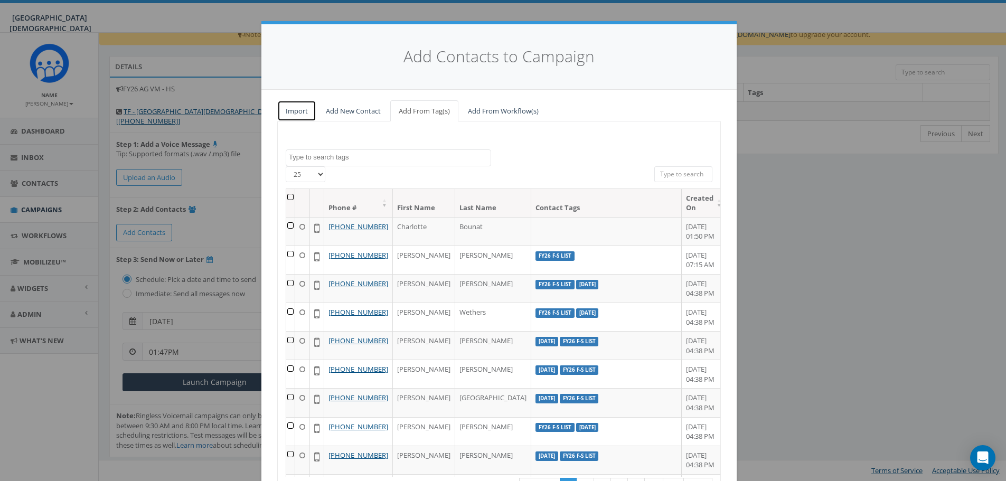
click at [289, 114] on link "Import" at bounding box center [296, 111] width 39 height 22
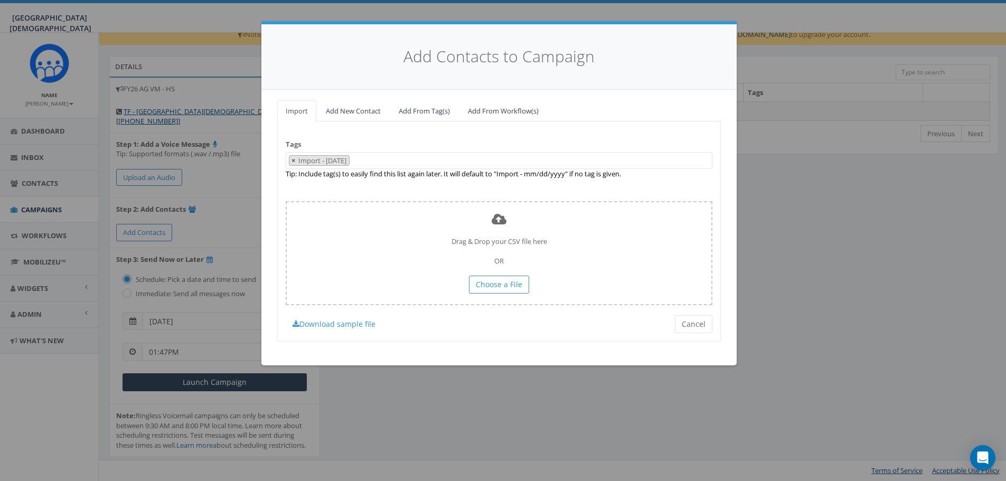
click at [292, 160] on span "×" at bounding box center [294, 161] width 4 height 10
select select
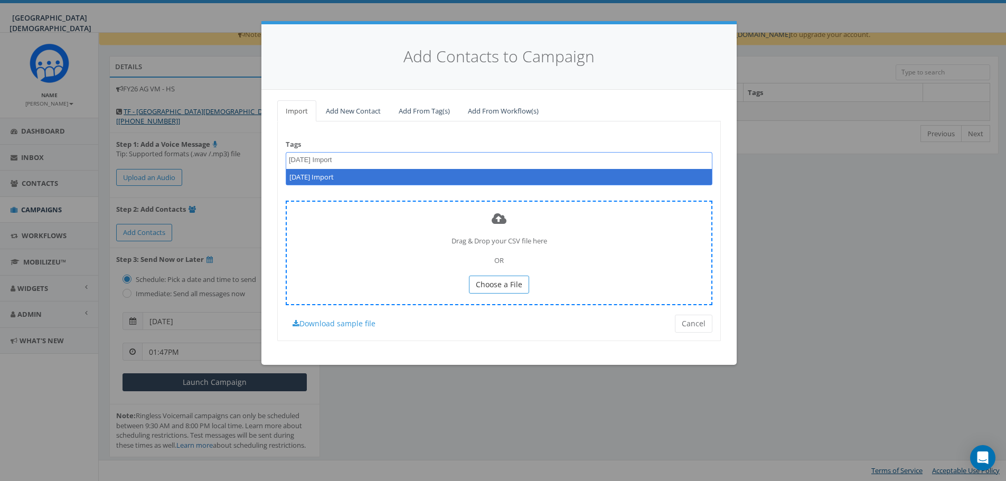
type textarea "10.9.25 Import"
click at [517, 282] on span "Choose a File" at bounding box center [499, 284] width 46 height 10
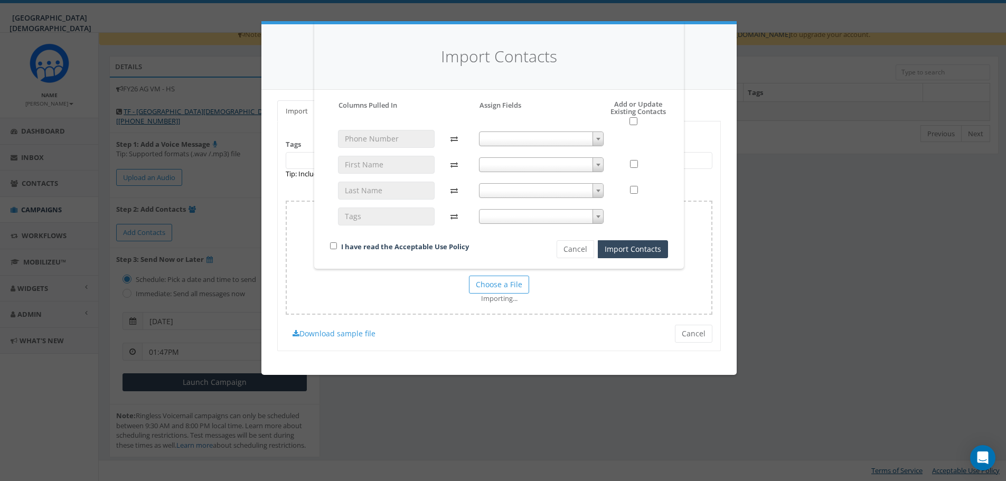
click at [512, 134] on span at bounding box center [541, 139] width 125 height 15
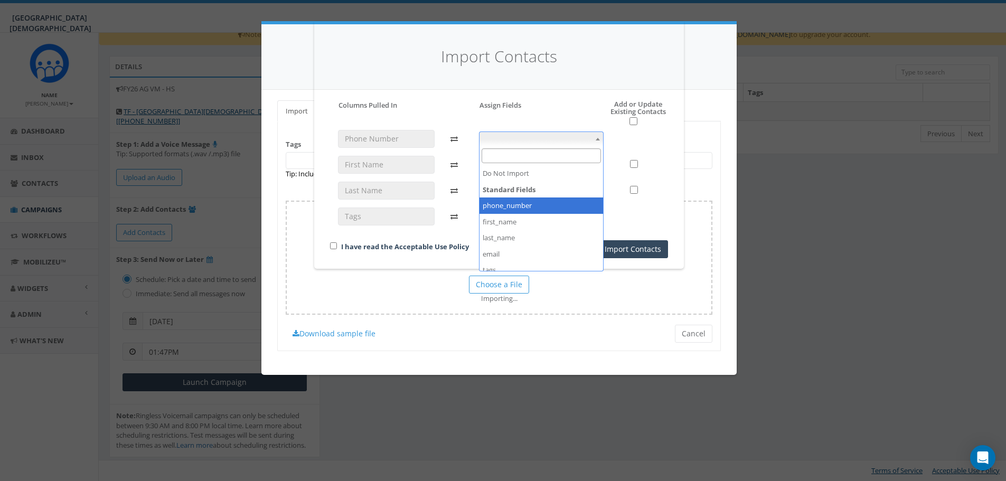
select select "phone_number"
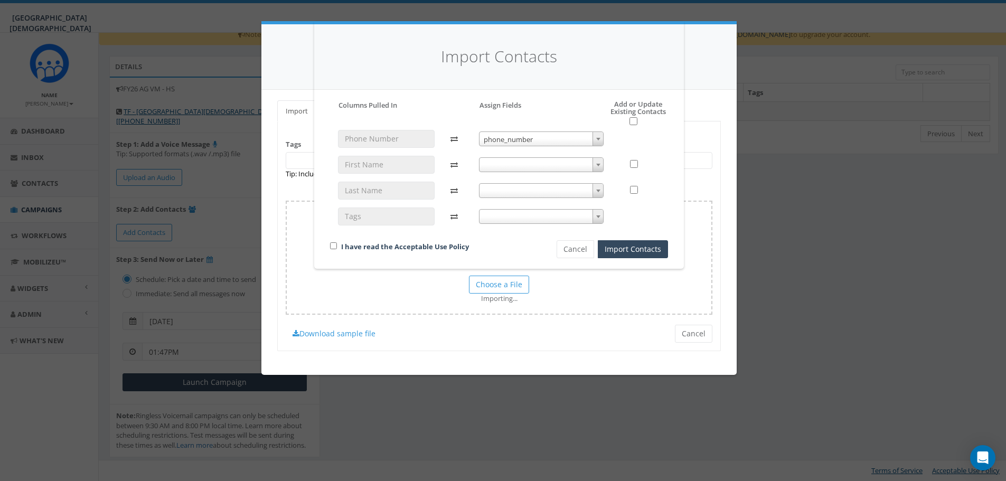
click at [517, 164] on span at bounding box center [541, 164] width 125 height 15
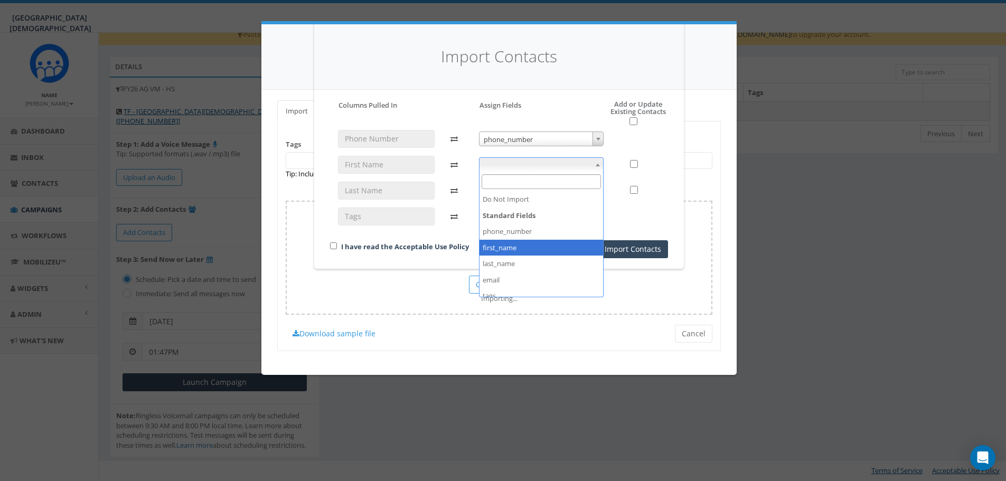
select select "first_name"
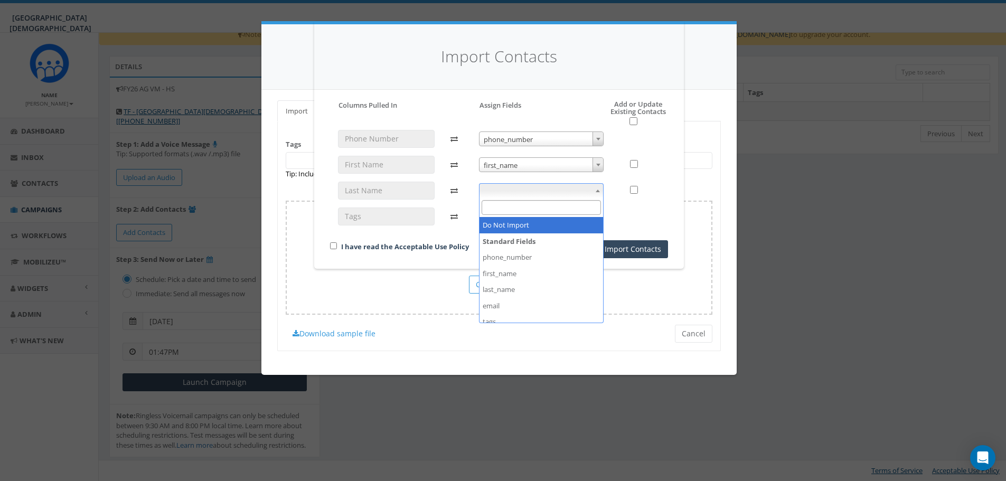
click at [527, 191] on span at bounding box center [541, 190] width 125 height 15
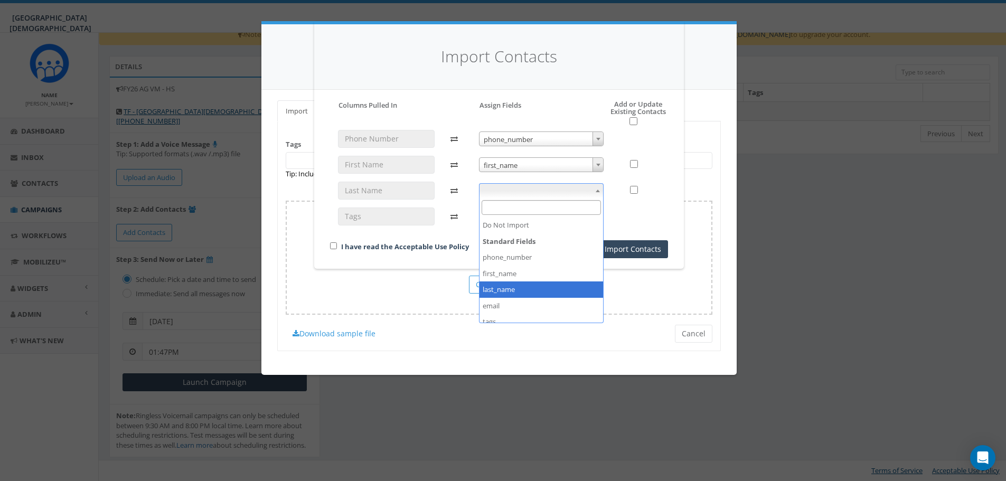
select select "last_name"
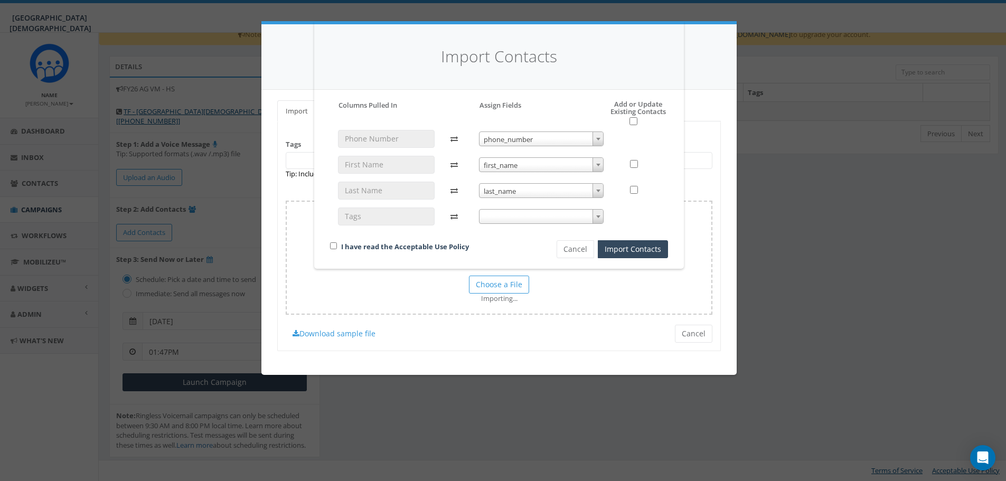
click at [512, 214] on span at bounding box center [541, 216] width 125 height 15
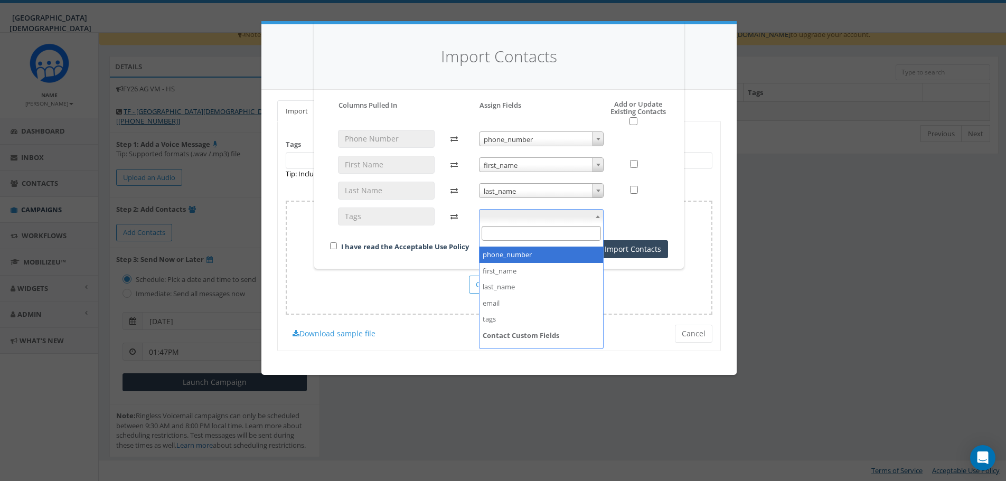
scroll to position [40, 0]
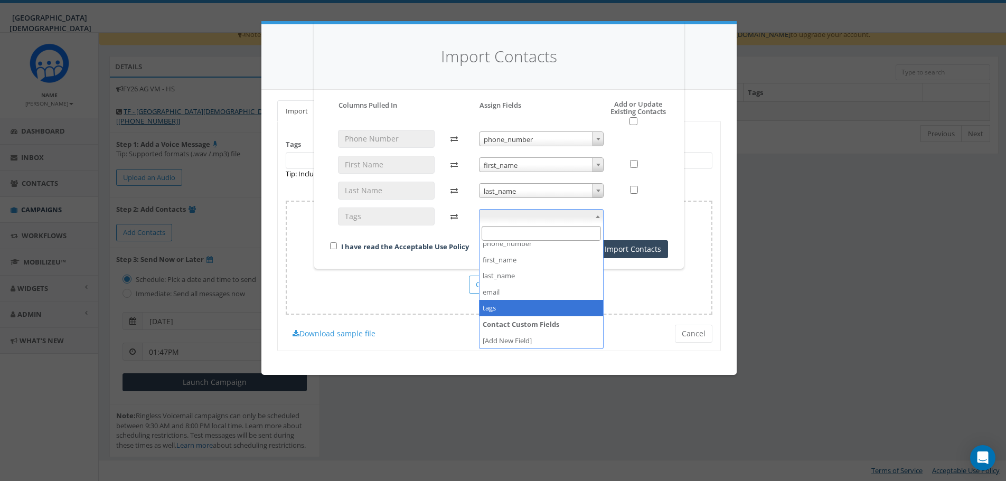
select select "tags"
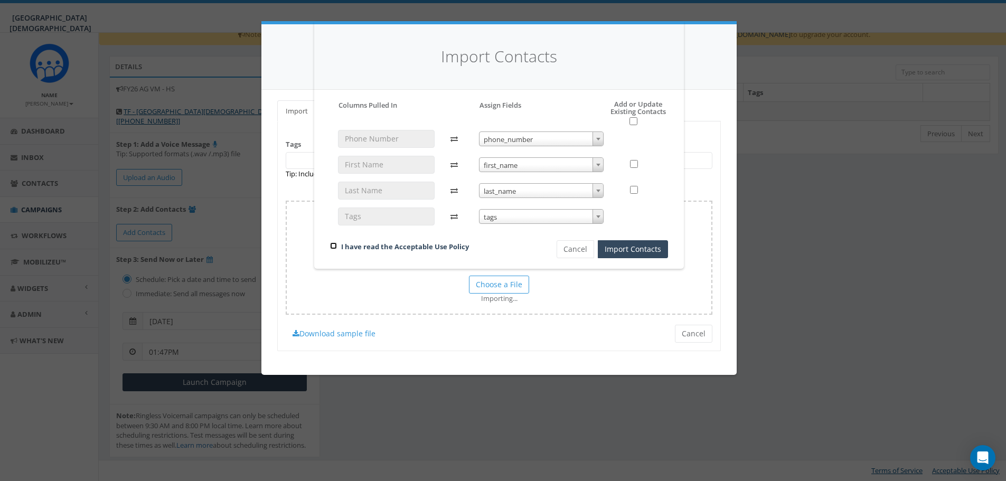
click at [336, 248] on input "checkbox" at bounding box center [333, 245] width 7 height 7
checkbox input "true"
click at [620, 255] on button "Import Contacts" at bounding box center [633, 249] width 70 height 18
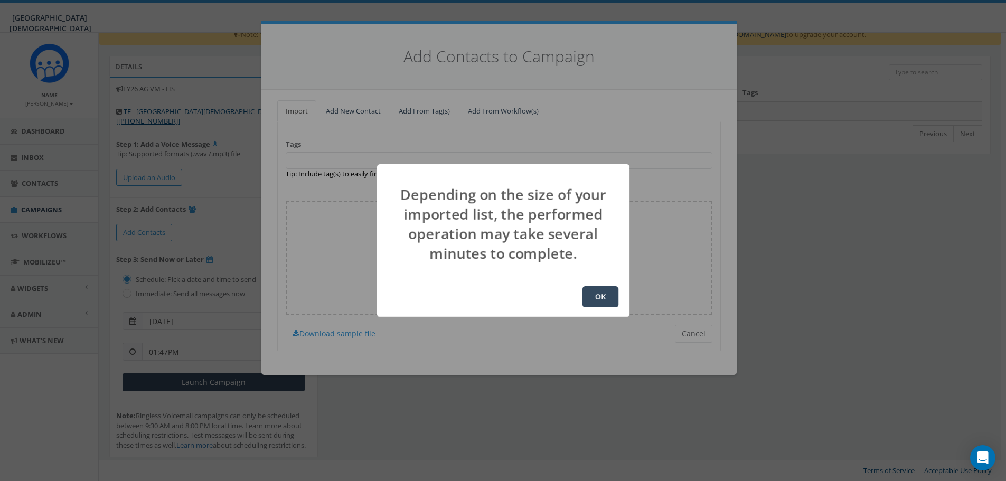
click at [611, 291] on button "OK" at bounding box center [601, 296] width 36 height 21
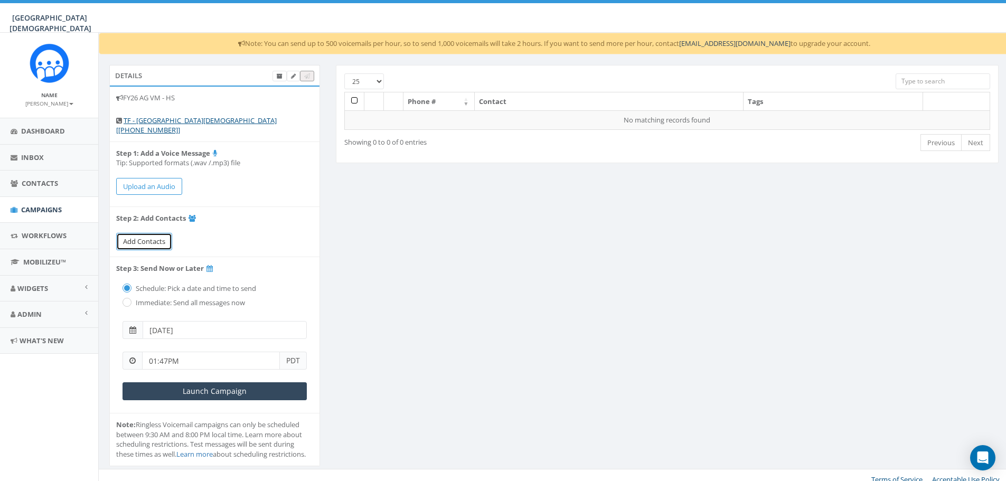
click at [158, 237] on span "Add Contacts" at bounding box center [144, 242] width 42 height 10
select select
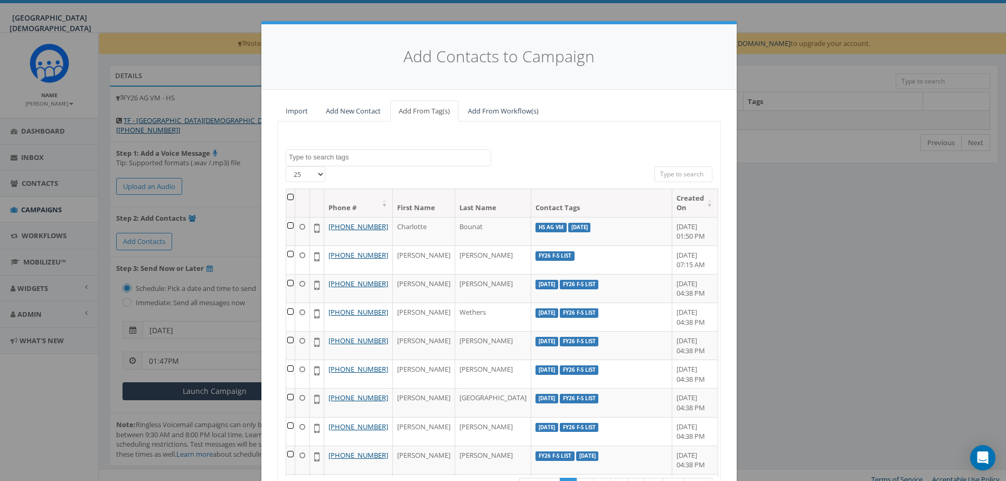
click at [434, 161] on textarea "Search" at bounding box center [390, 158] width 202 height 10
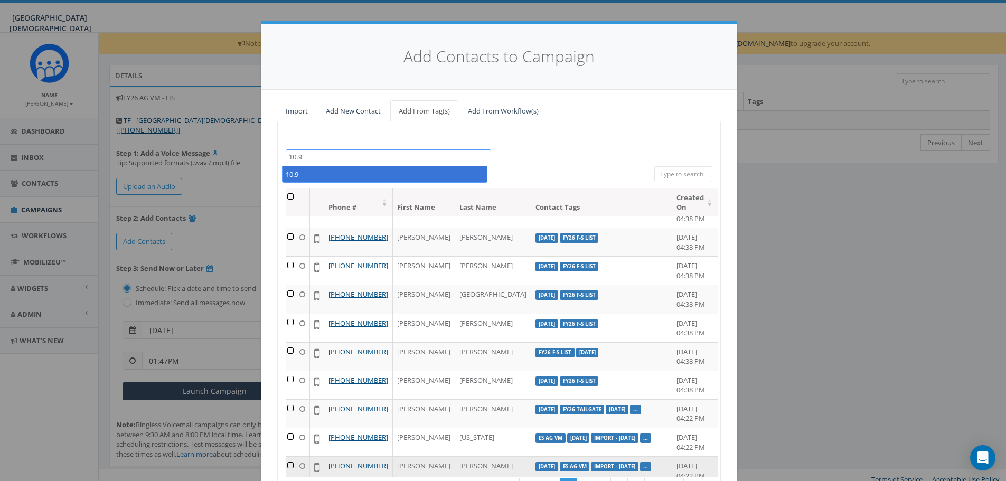
scroll to position [264, 0]
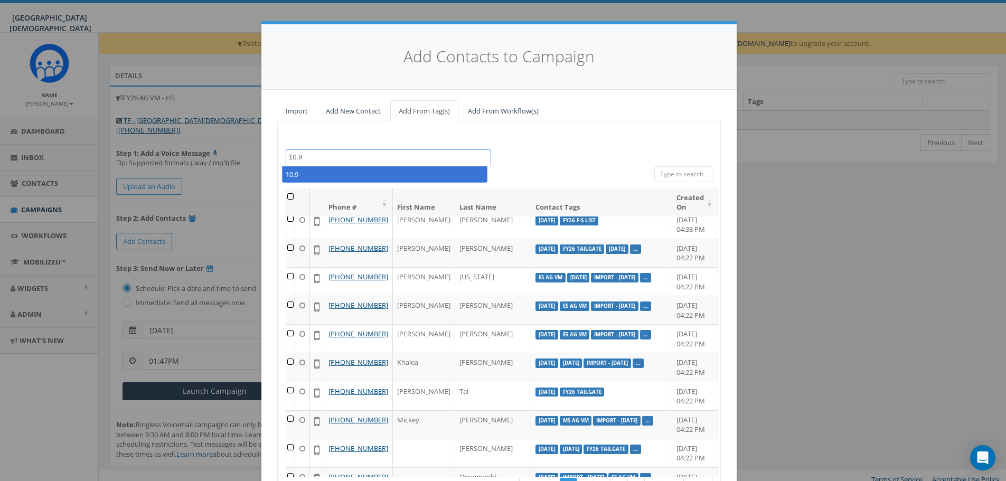
type textarea "10.9"
click at [572, 151] on div "2023 Christmas 2024/03/15 2024/08/21 2024/10/14 2024/10/23 2024/12/30 2024 AG N…" at bounding box center [499, 157] width 443 height 17
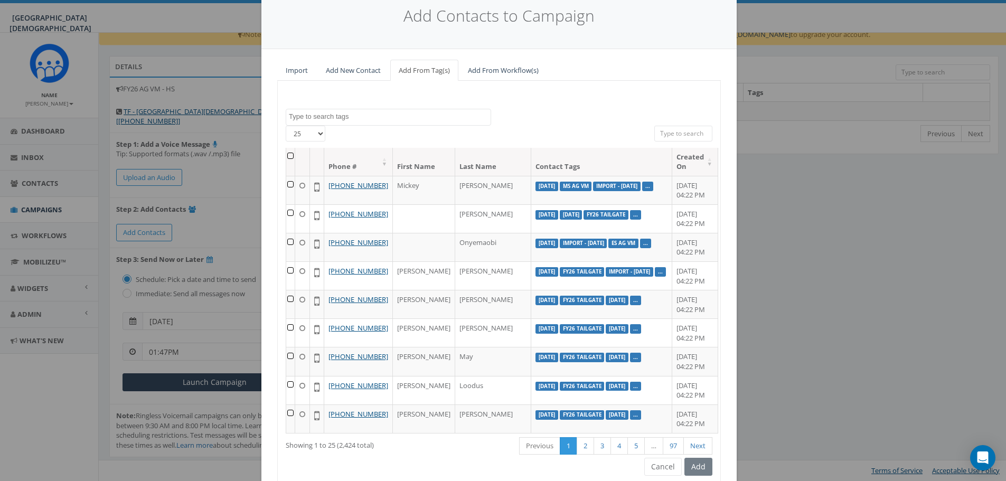
scroll to position [83, 0]
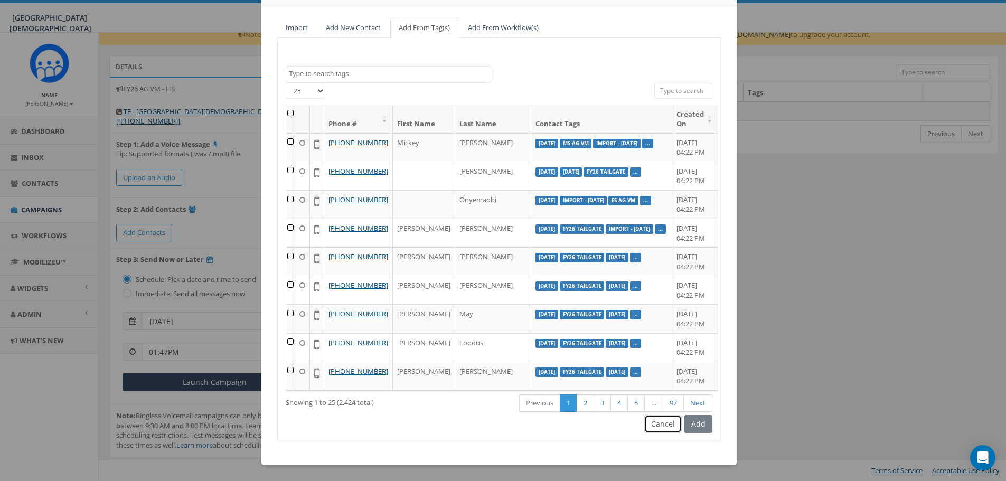
click at [657, 426] on button "Cancel" at bounding box center [663, 424] width 38 height 18
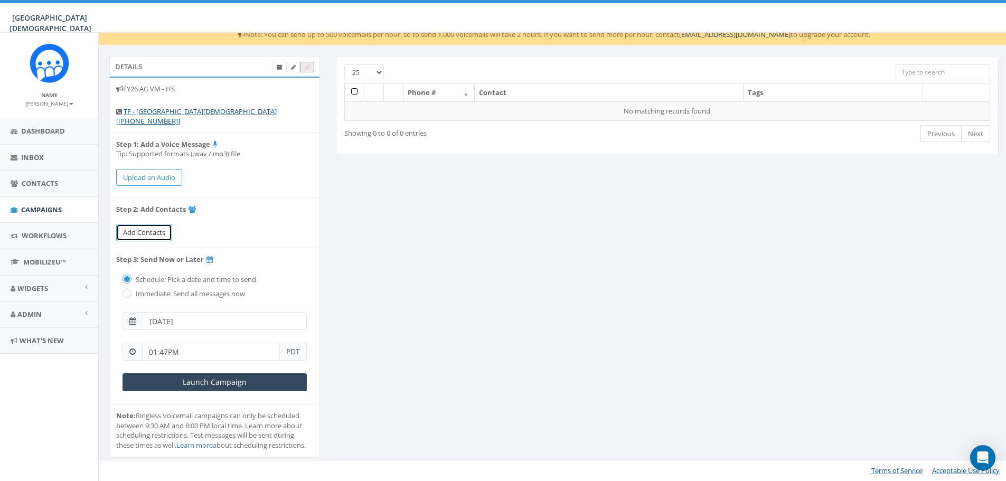
click at [135, 228] on span "Add Contacts" at bounding box center [144, 233] width 42 height 10
select select
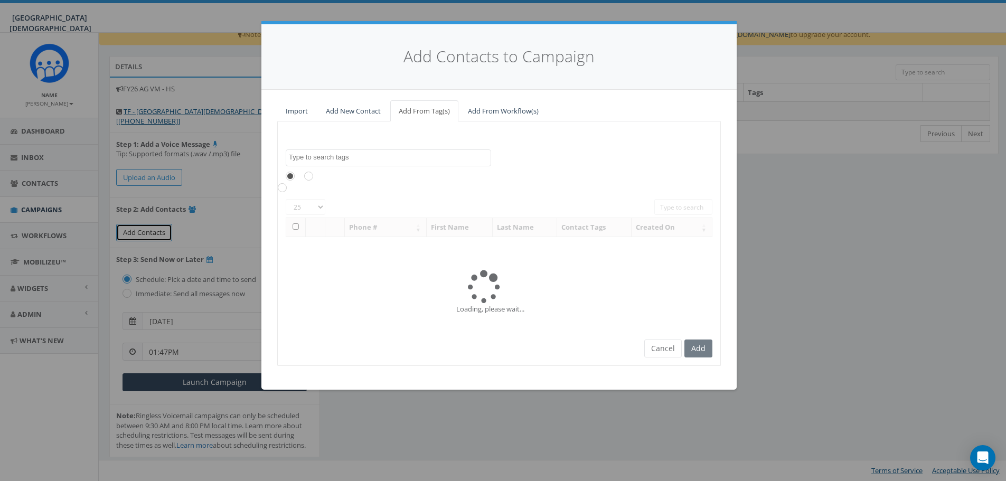
scroll to position [0, 0]
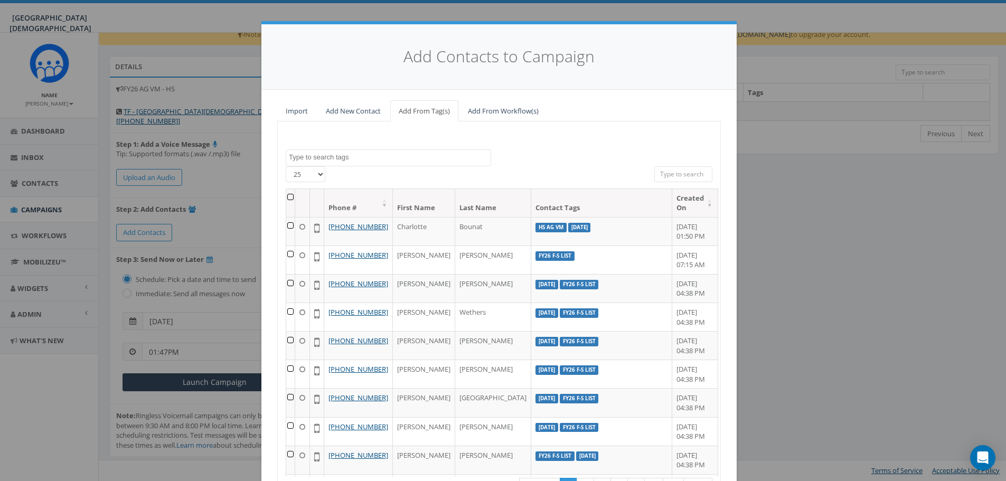
click at [391, 162] on span at bounding box center [388, 157] width 205 height 17
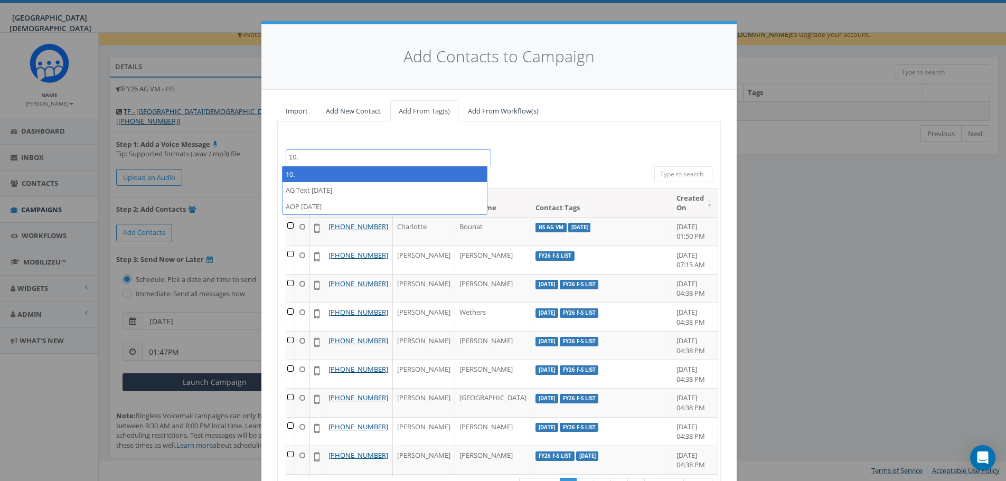
type textarea "10."
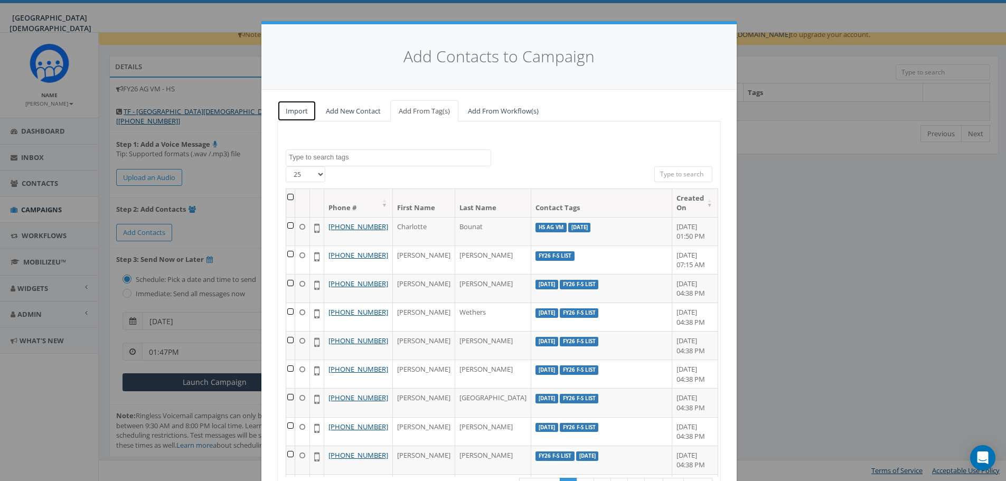
click at [300, 117] on link "Import" at bounding box center [296, 111] width 39 height 22
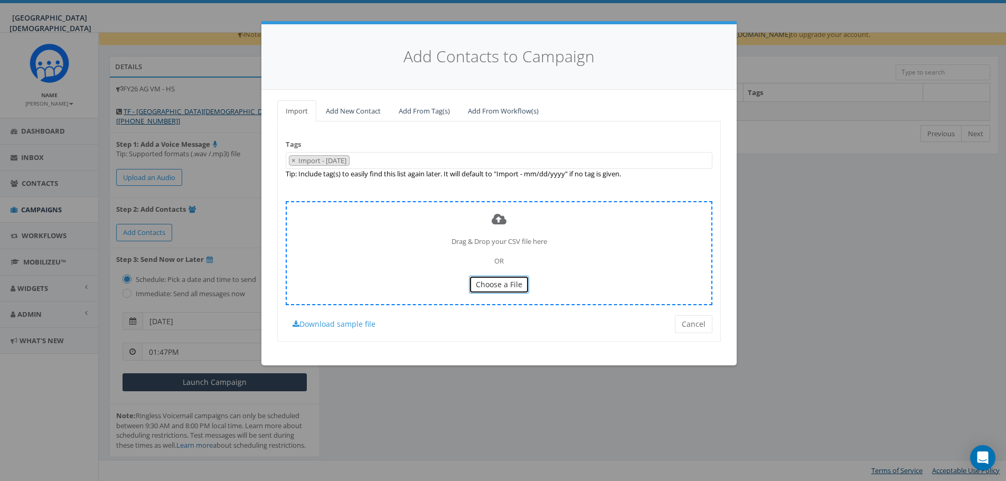
click at [502, 283] on span "Choose a File" at bounding box center [499, 284] width 46 height 10
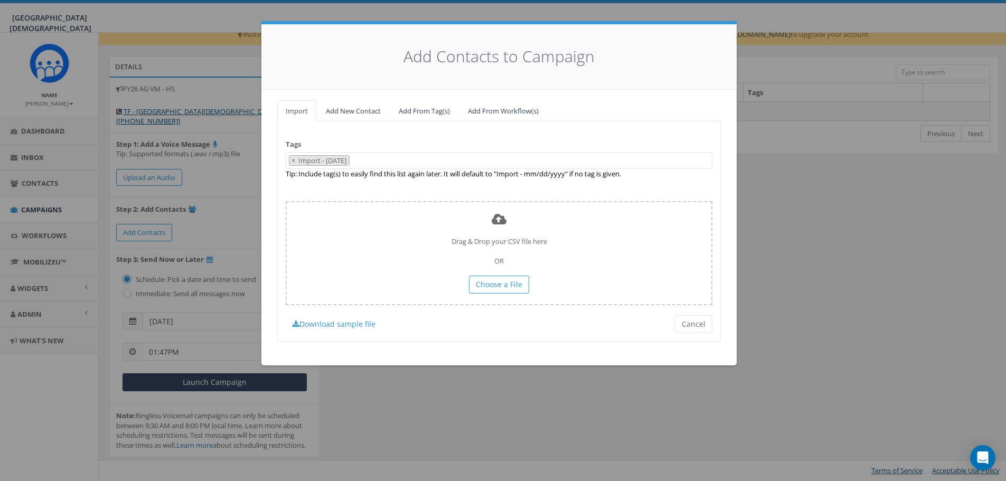
click at [376, 163] on span "× Import - 10/09/2025" at bounding box center [499, 160] width 427 height 17
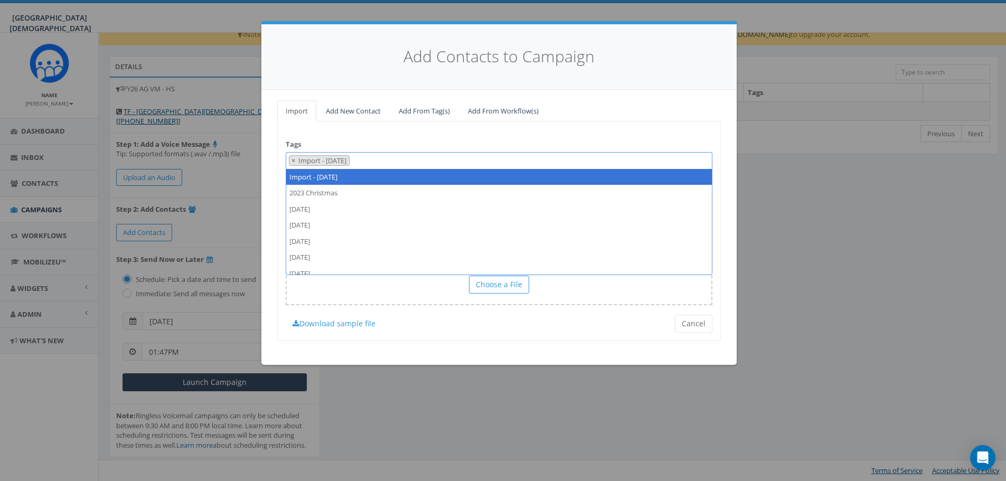
select select
type textarea "Import - 10/09/2025"
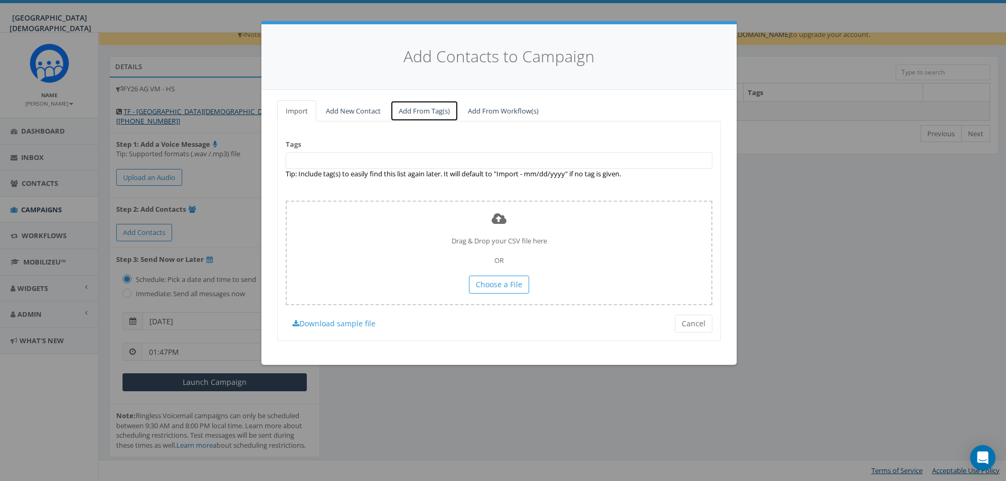
click at [448, 115] on link "Add From Tag(s)" at bounding box center [424, 111] width 68 height 22
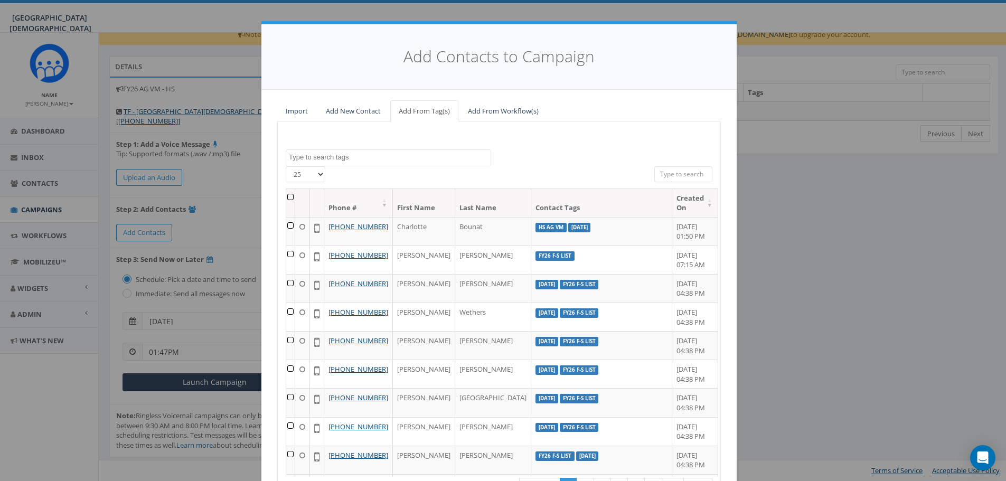
click at [369, 158] on textarea "Search" at bounding box center [390, 158] width 202 height 10
drag, startPoint x: 357, startPoint y: 157, endPoint x: 239, endPoint y: 163, distance: 117.4
click at [239, 163] on div "Add Contacts to Campaign Import Add New Contact Add From Tag(s) Add From Workfl…" at bounding box center [503, 240] width 1006 height 481
type textarea "Import - 10/19"
click at [295, 109] on link "Import" at bounding box center [296, 111] width 39 height 22
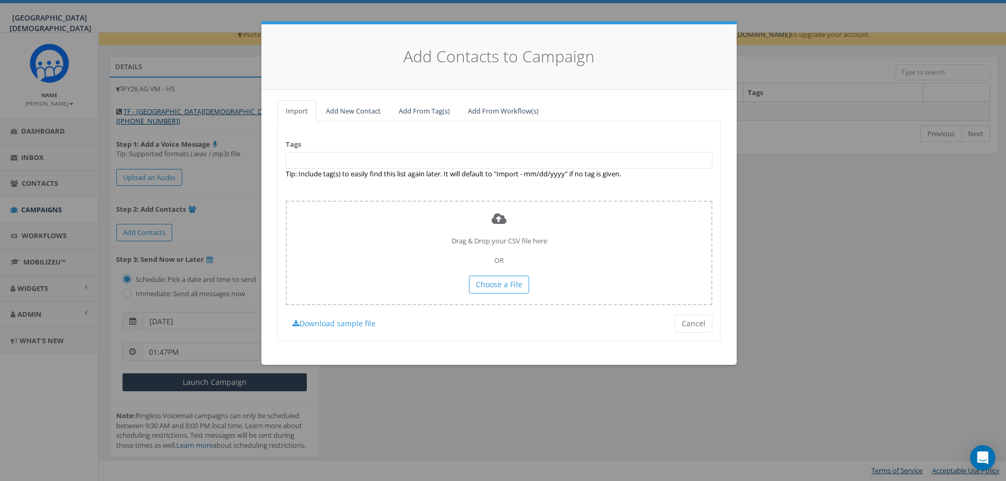
click at [440, 162] on span at bounding box center [499, 160] width 427 height 17
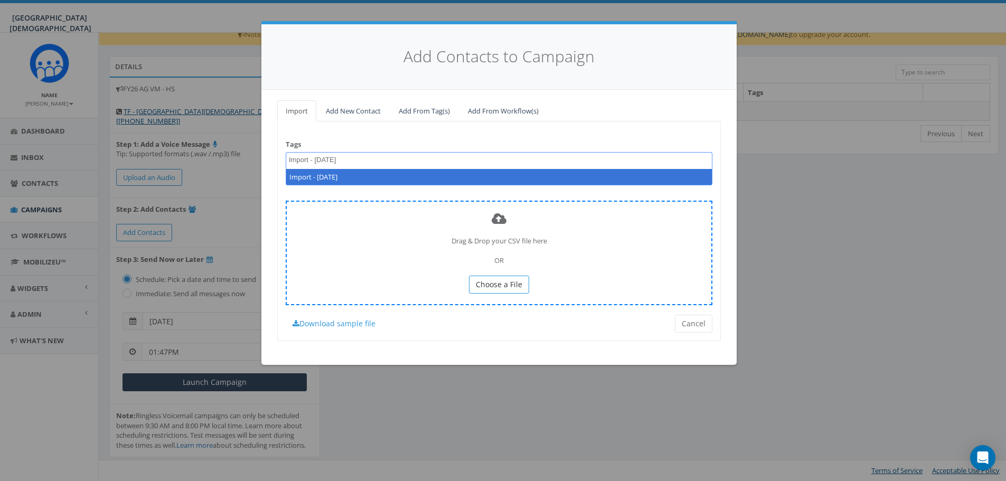
type textarea "Import - 10/9/2025"
click at [502, 287] on span "Choose a File" at bounding box center [499, 284] width 46 height 10
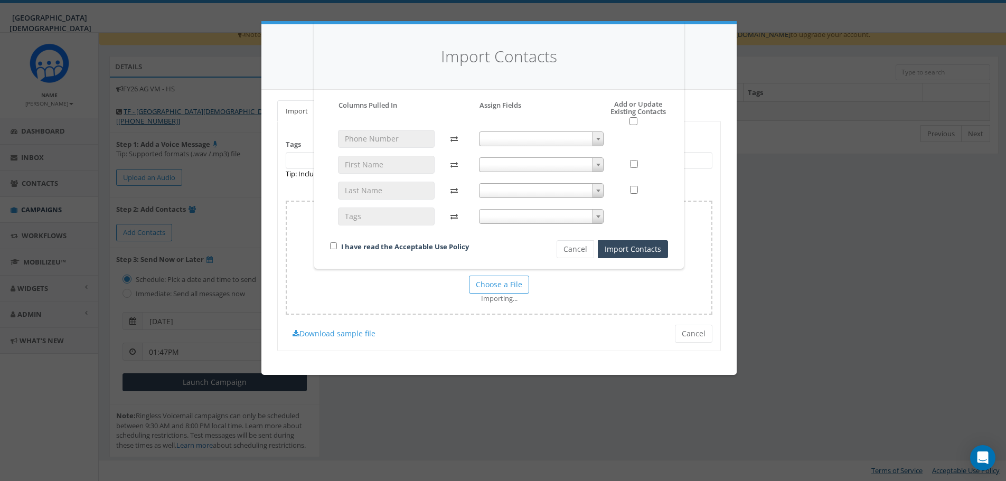
click at [509, 143] on span at bounding box center [541, 139] width 125 height 15
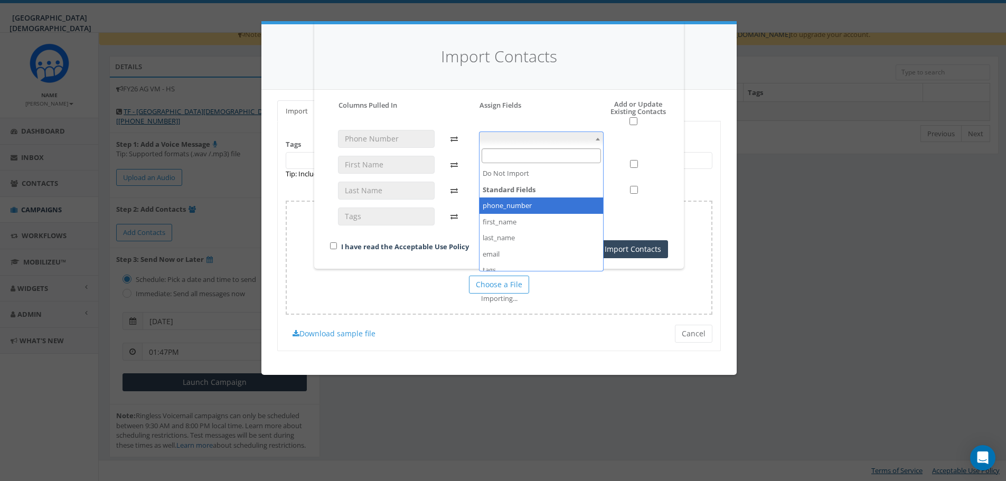
select select "phone_number"
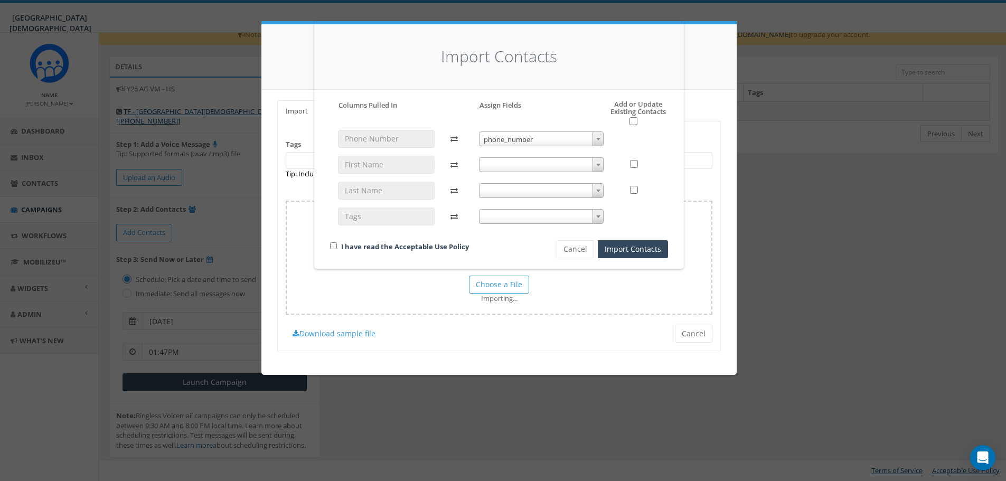
click at [500, 164] on span at bounding box center [541, 164] width 125 height 15
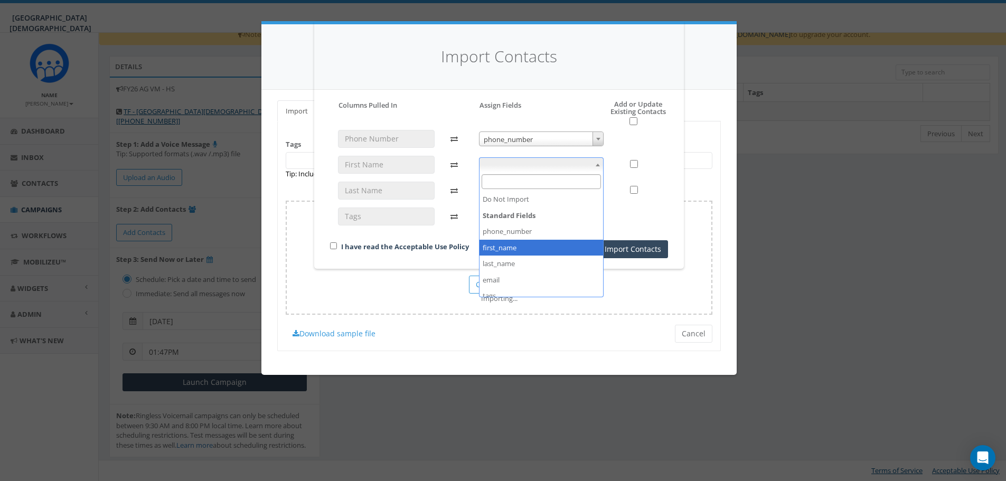
select select "first_name"
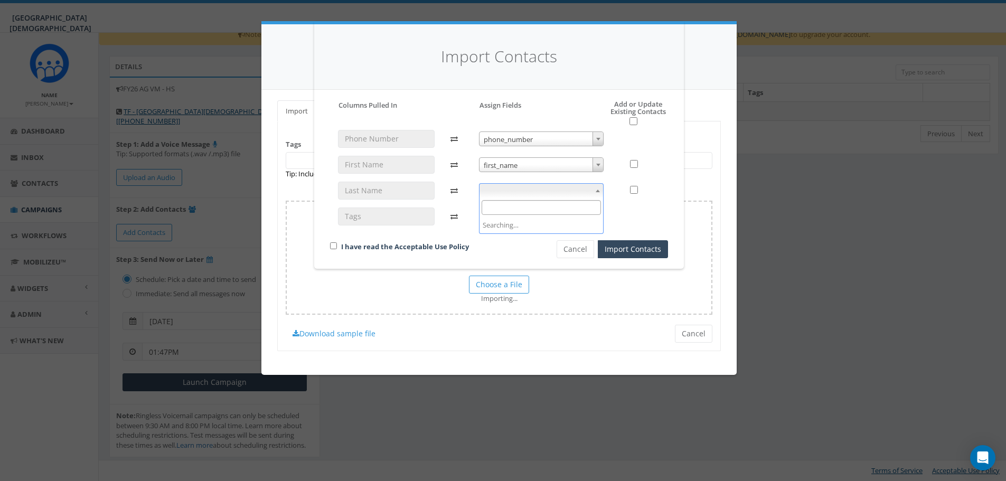
click at [502, 188] on span at bounding box center [541, 190] width 125 height 15
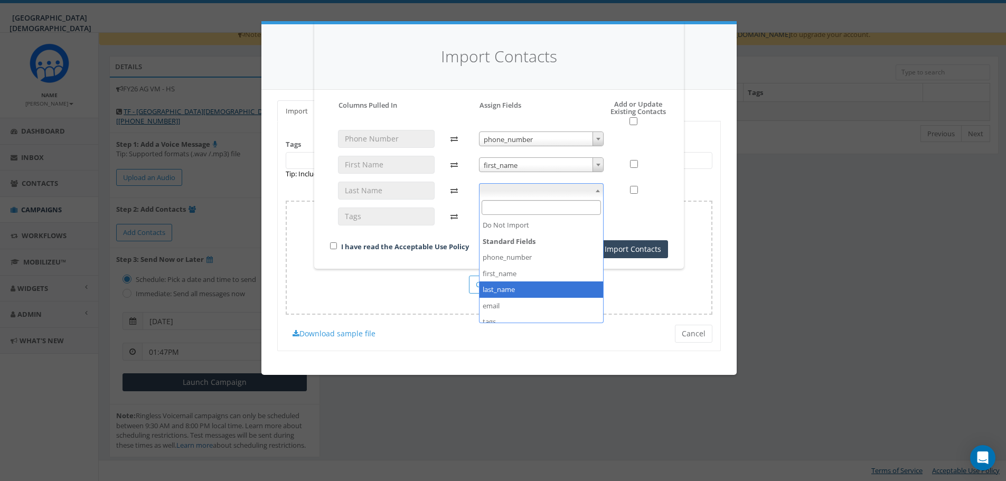
select select "last_name"
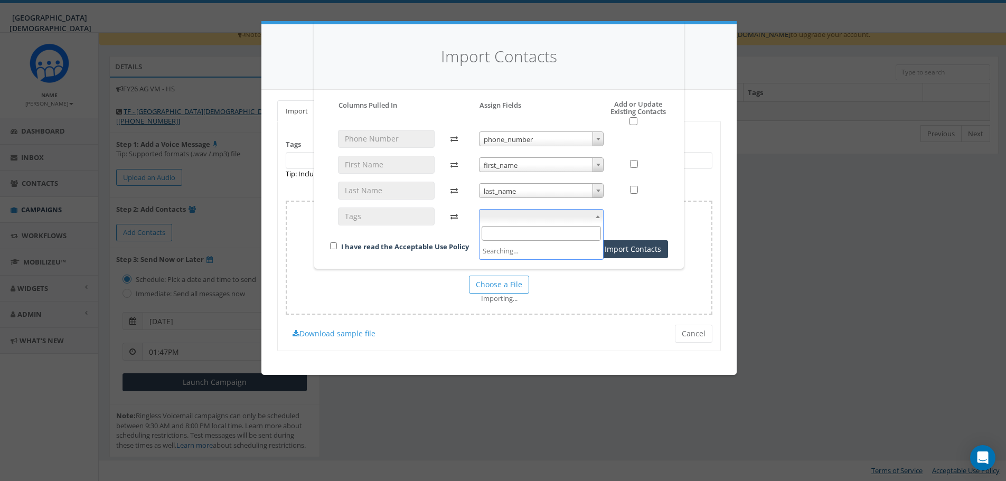
click at [524, 218] on span at bounding box center [541, 216] width 125 height 15
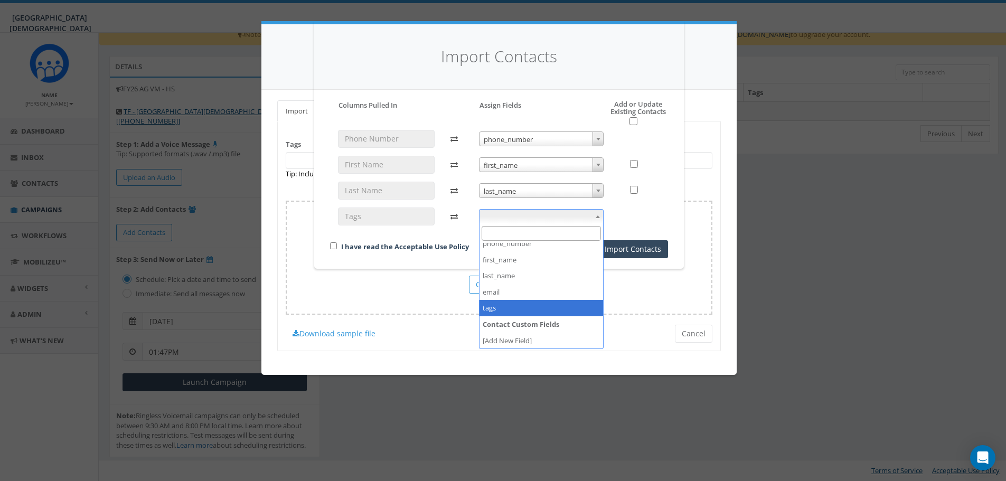
select select "tags"
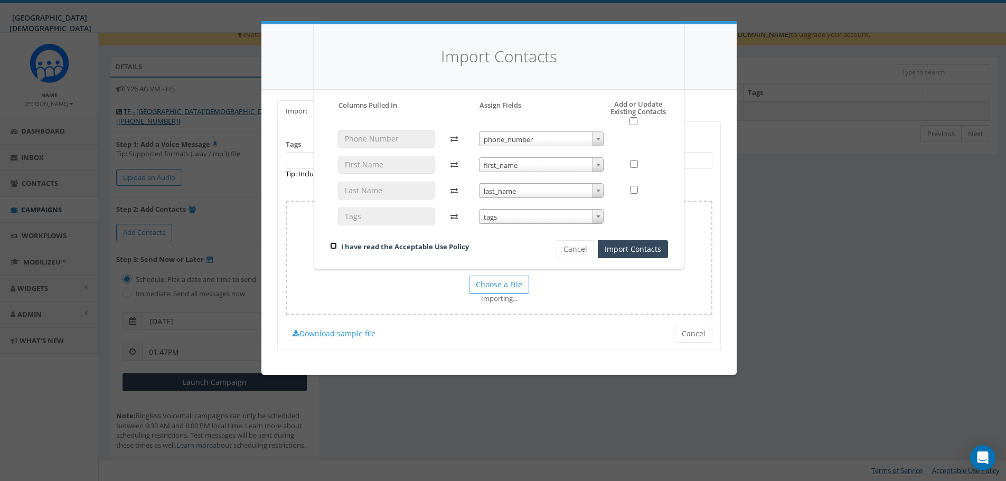
click at [334, 246] on input "checkbox" at bounding box center [333, 245] width 7 height 7
checkbox input "true"
click at [647, 250] on button "Import Contacts" at bounding box center [633, 249] width 70 height 18
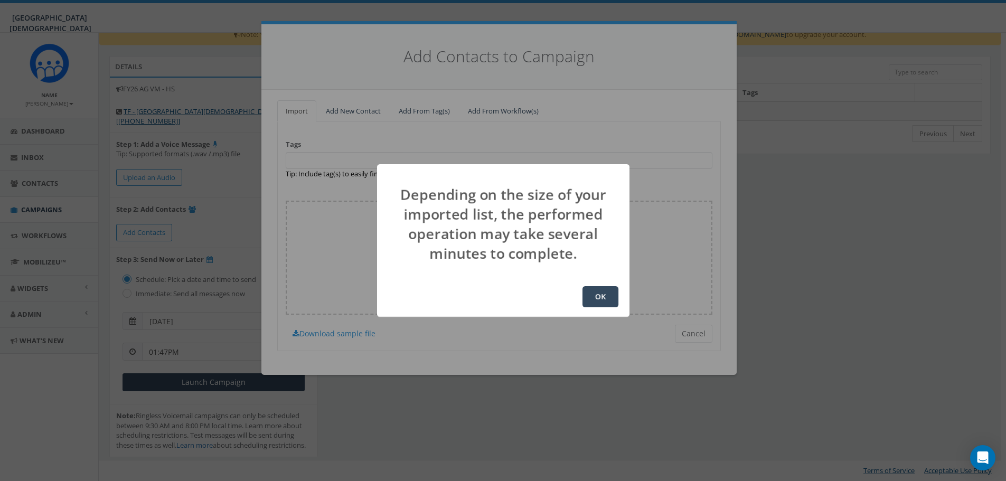
click at [605, 294] on button "OK" at bounding box center [601, 296] width 36 height 21
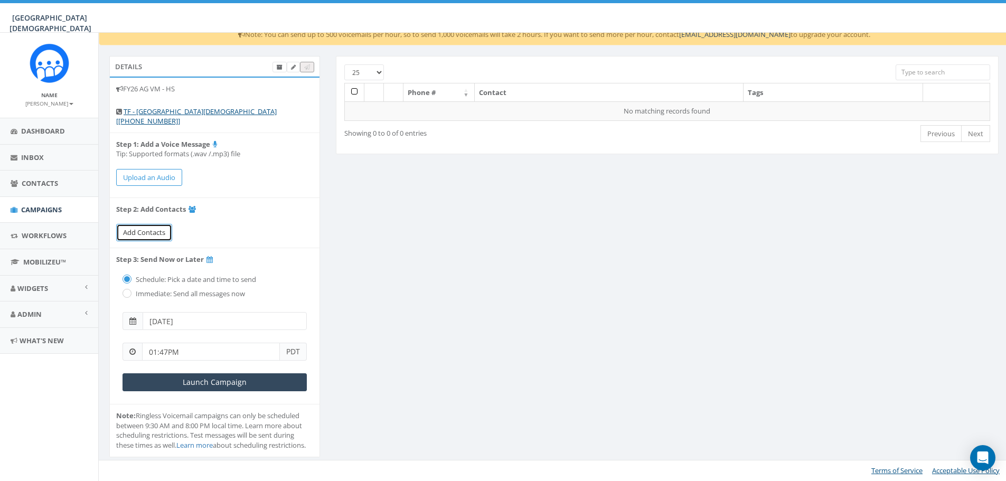
click at [147, 228] on link "Add Contacts" at bounding box center [144, 232] width 56 height 17
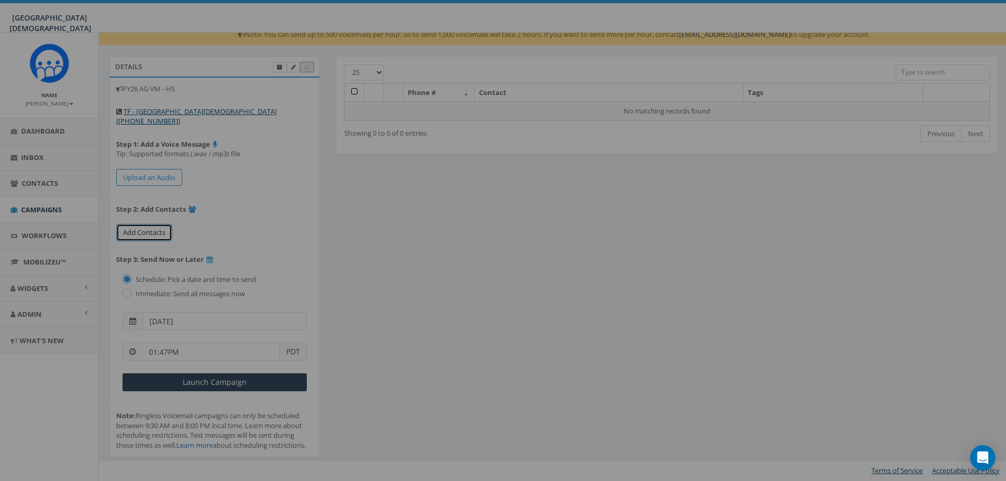
select select
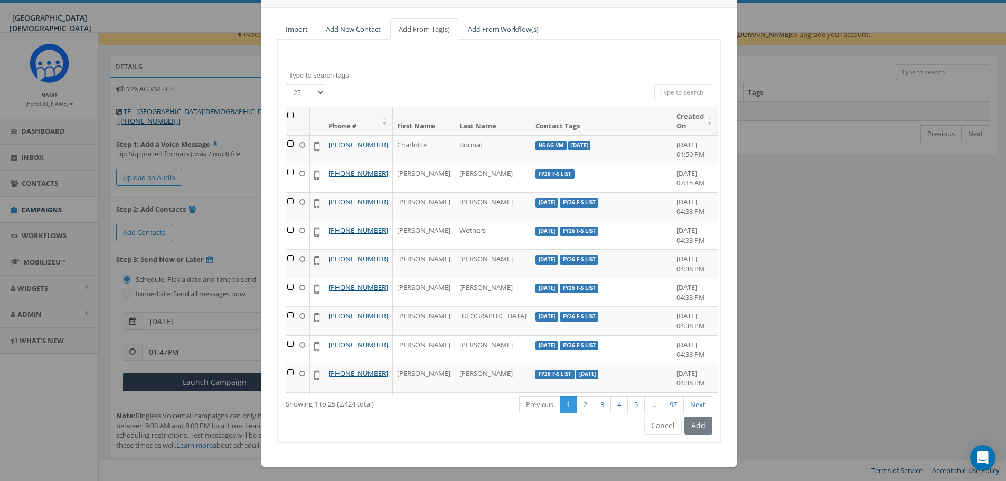
scroll to position [83, 0]
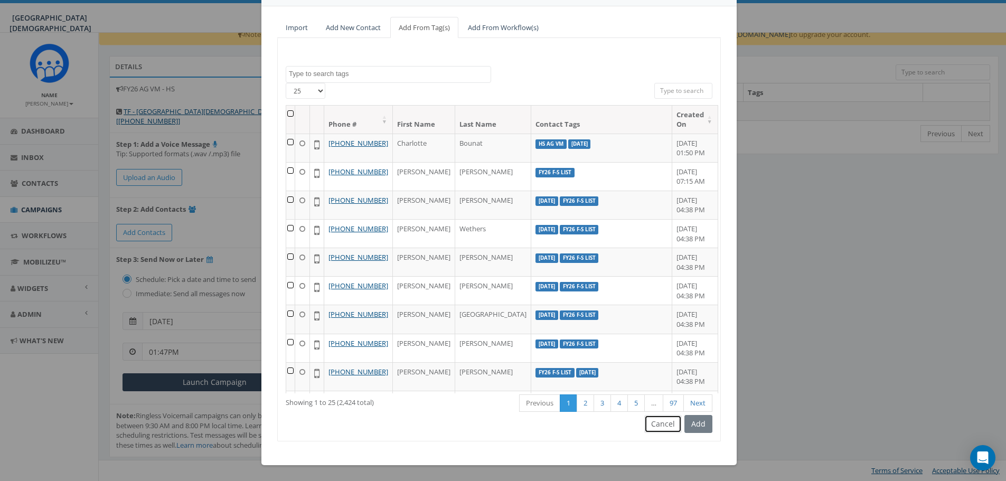
click at [663, 424] on button "Cancel" at bounding box center [663, 424] width 38 height 18
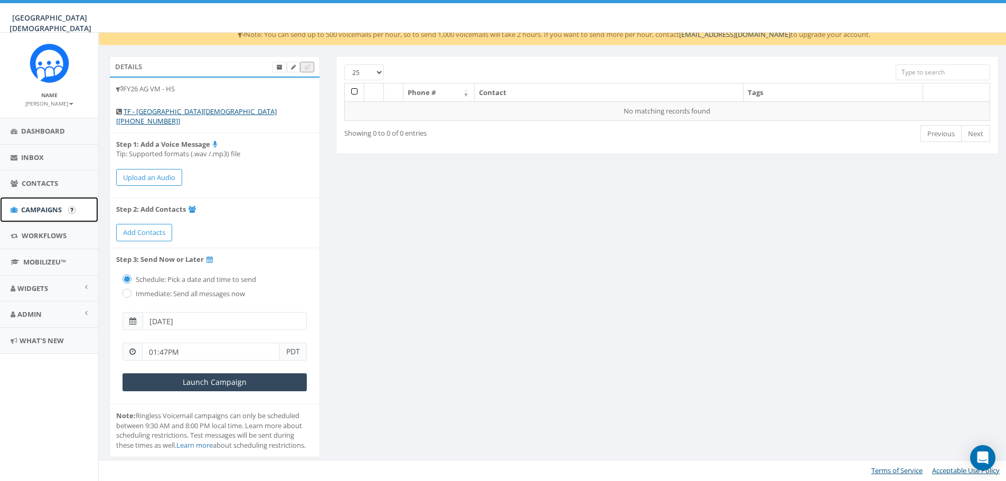
click at [18, 210] on link "Campaigns" at bounding box center [49, 210] width 98 height 26
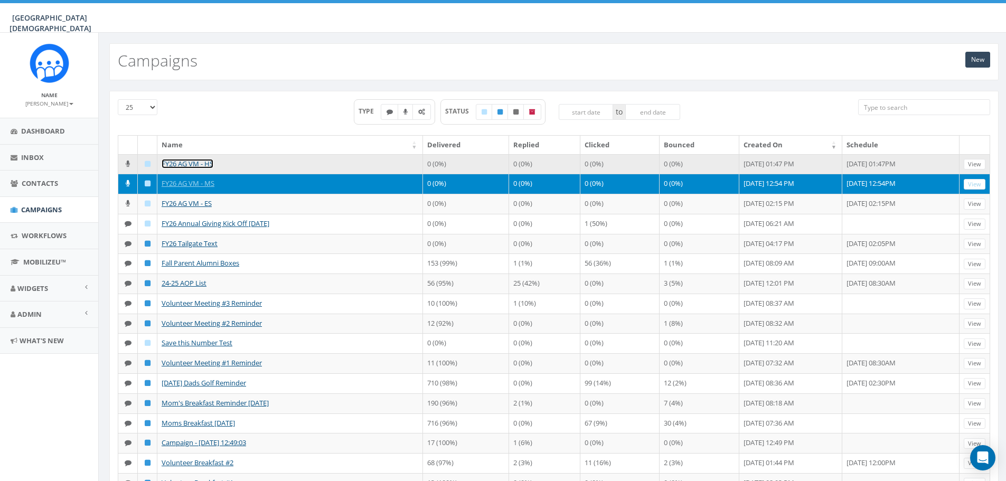
click at [178, 165] on link "FY26 AG VM - HS" at bounding box center [188, 164] width 52 height 10
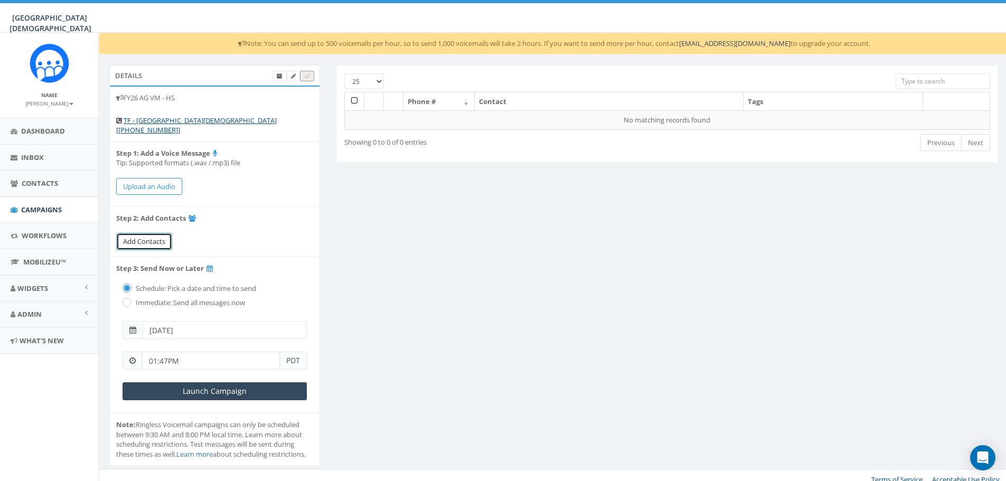
click at [147, 237] on span "Add Contacts" at bounding box center [144, 242] width 42 height 10
select select
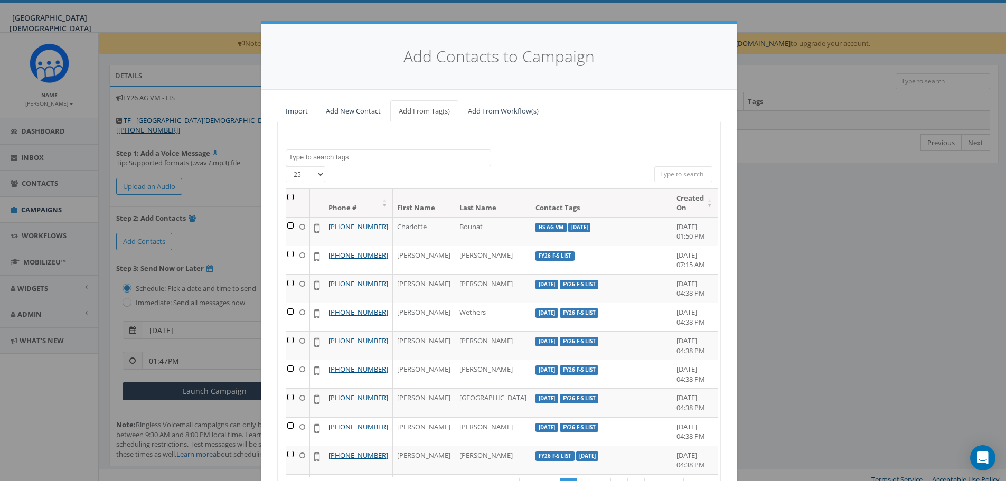
click at [338, 162] on textarea "Search" at bounding box center [390, 158] width 202 height 10
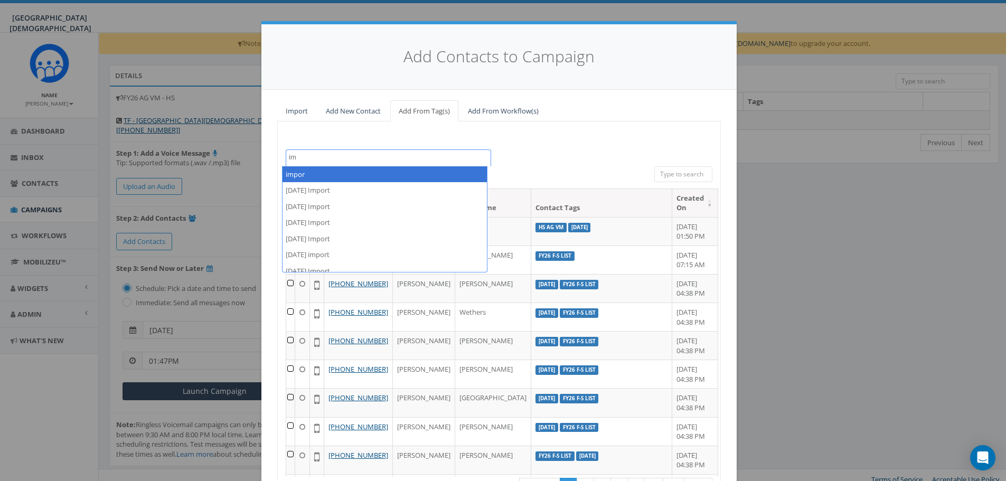
type textarea "i"
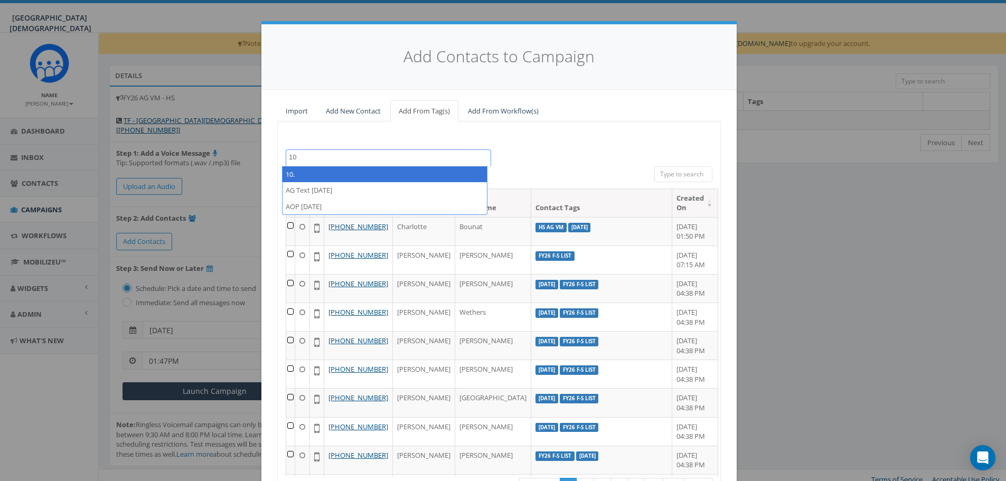
type textarea "1"
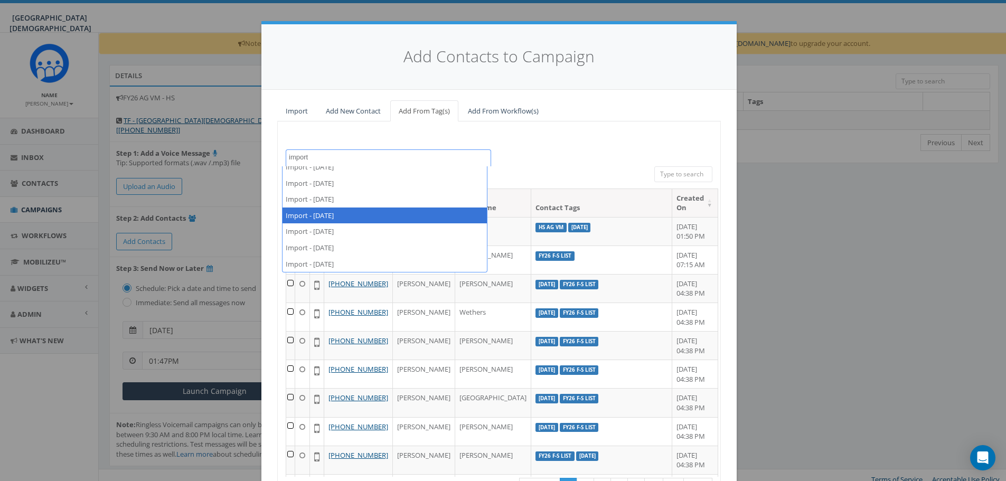
scroll to position [314, 0]
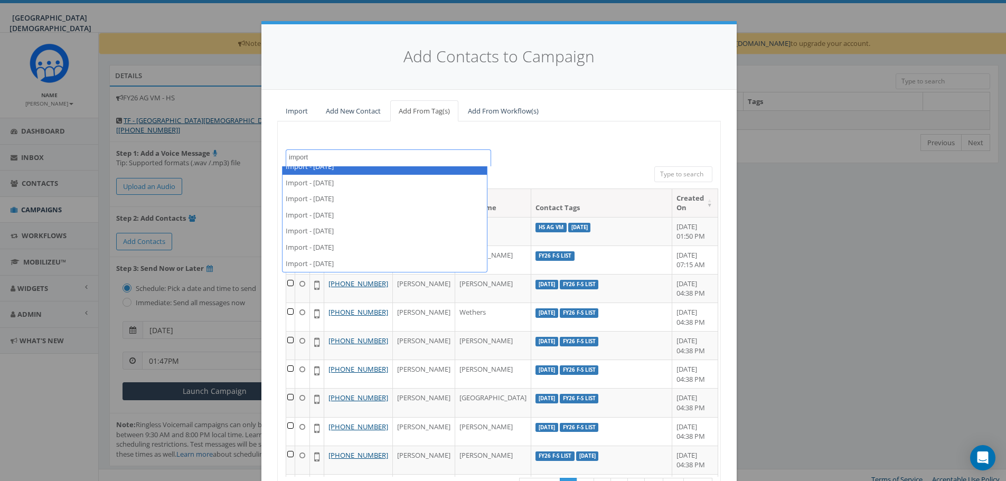
type textarea "import"
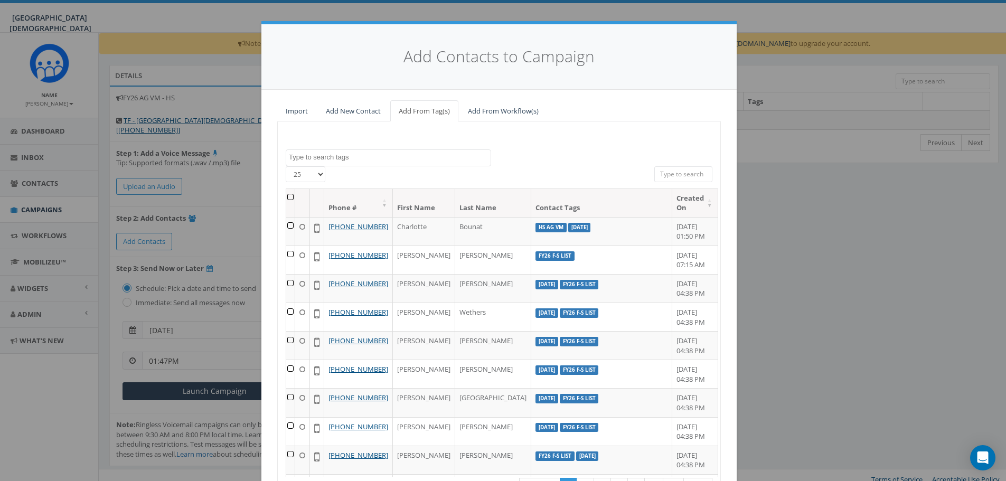
click at [537, 150] on div "2023 Christmas 2024/03/15 2024/08/21 2024/10/14 2024/10/23 2024/12/30 2024 AG N…" at bounding box center [499, 157] width 443 height 17
click at [866, 202] on div "Add Contacts to Campaign Import Add New Contact Add From Tag(s) Add From Workfl…" at bounding box center [503, 240] width 1006 height 481
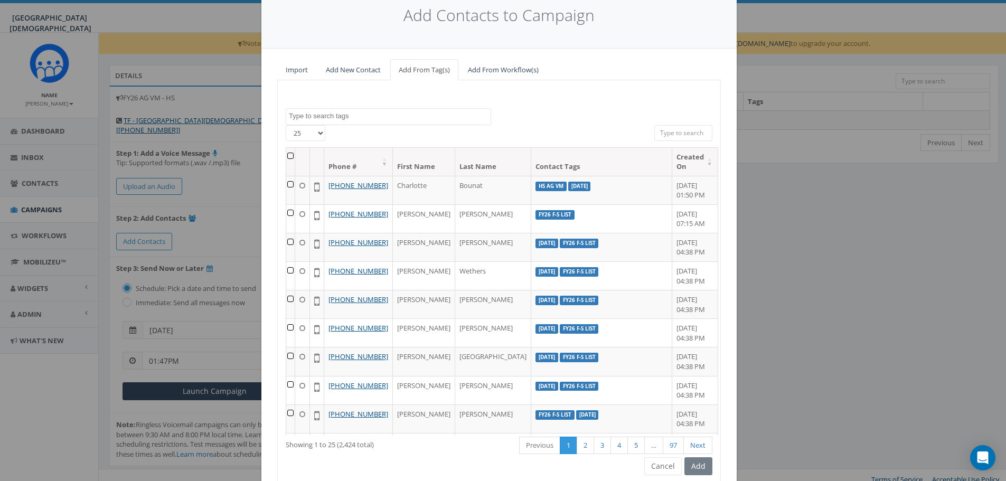
scroll to position [83, 0]
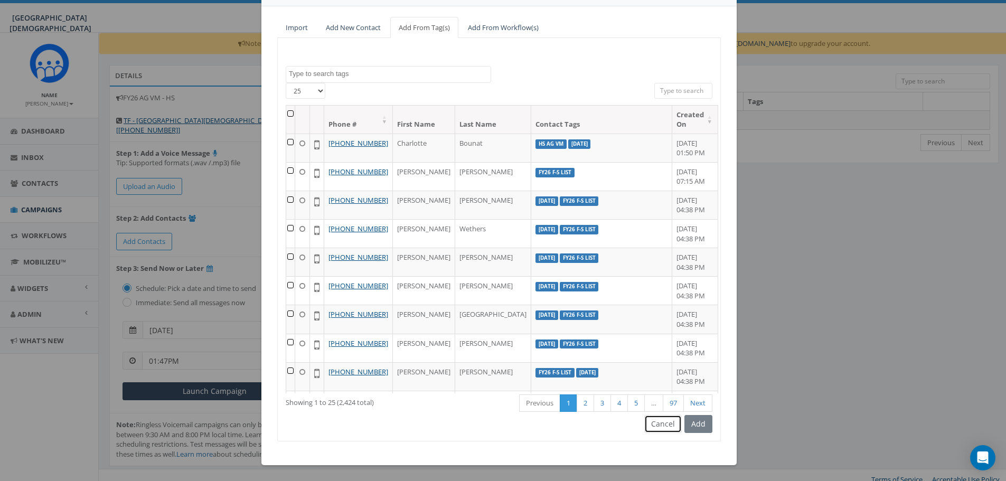
click at [661, 425] on button "Cancel" at bounding box center [663, 424] width 38 height 18
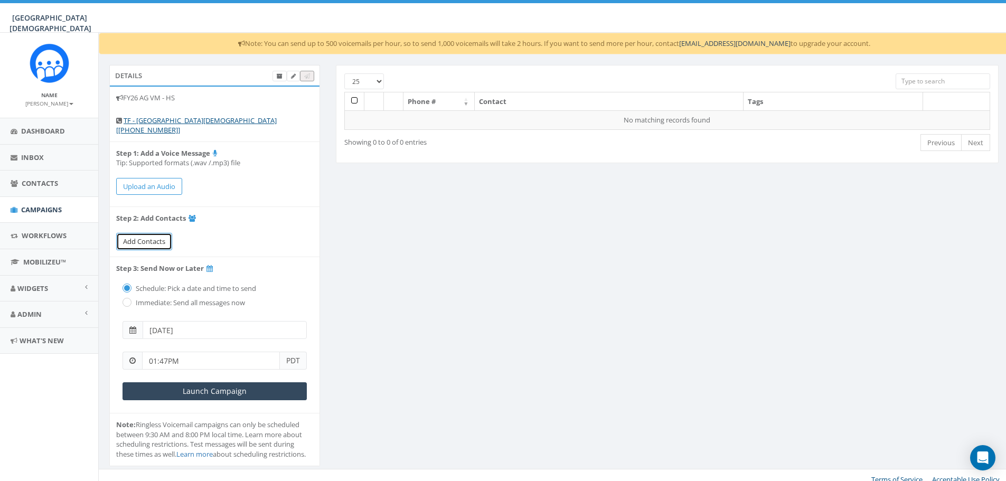
click at [154, 237] on span "Add Contacts" at bounding box center [144, 242] width 42 height 10
select select
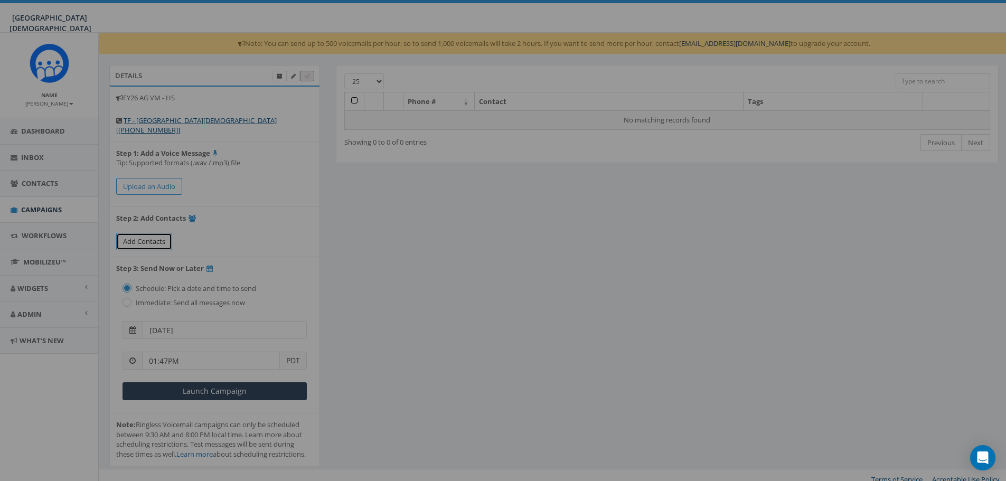
scroll to position [0, 0]
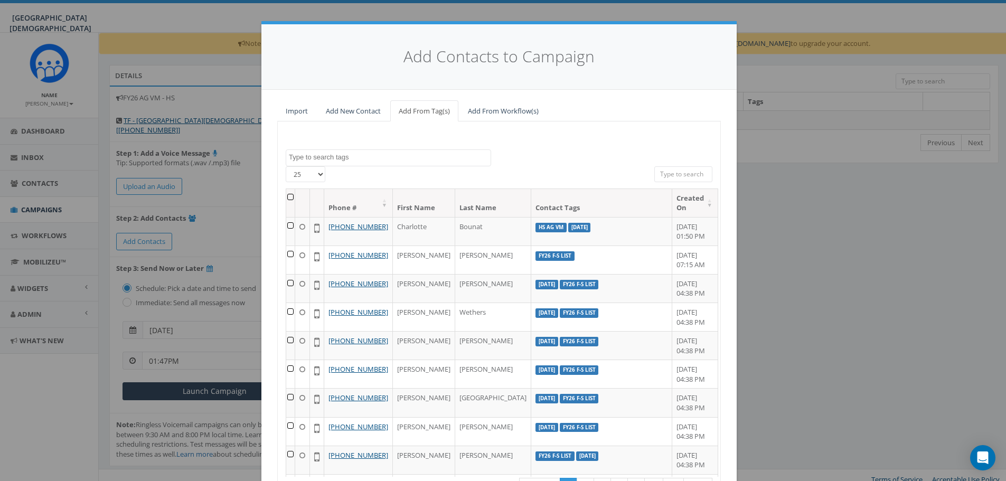
click at [335, 164] on span at bounding box center [388, 157] width 205 height 17
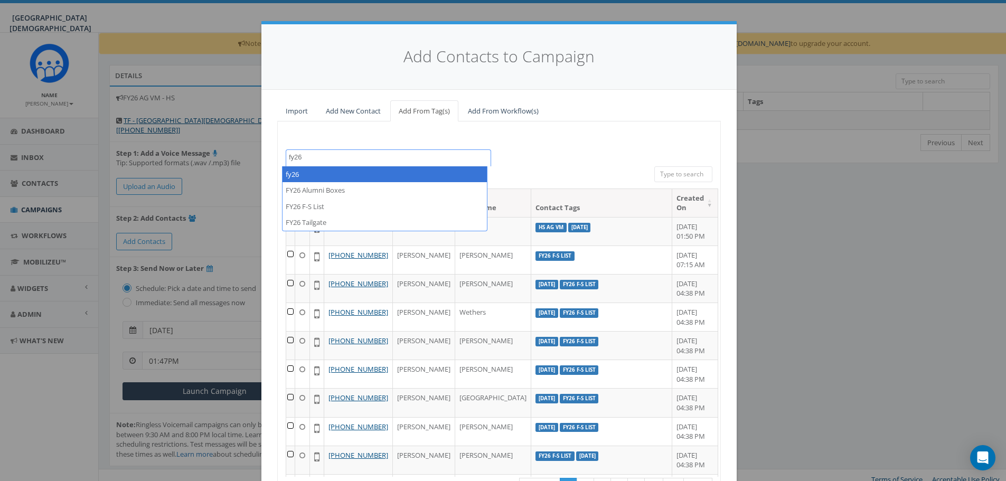
type textarea "fy26"
click at [541, 142] on div "2023 Christmas 2024/03/15 2024/08/21 2024/10/14 2024/10/23 2024/12/30 2024 AG N…" at bounding box center [499, 323] width 444 height 404
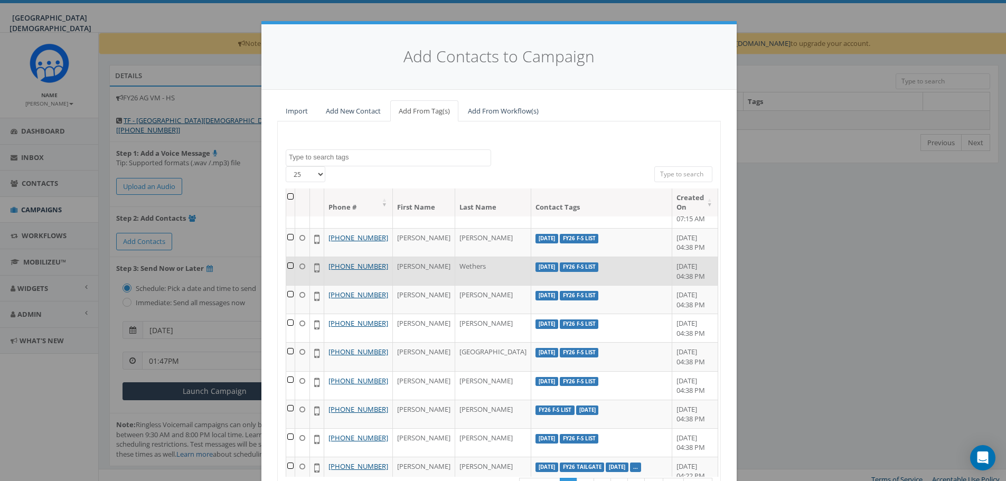
scroll to position [211, 0]
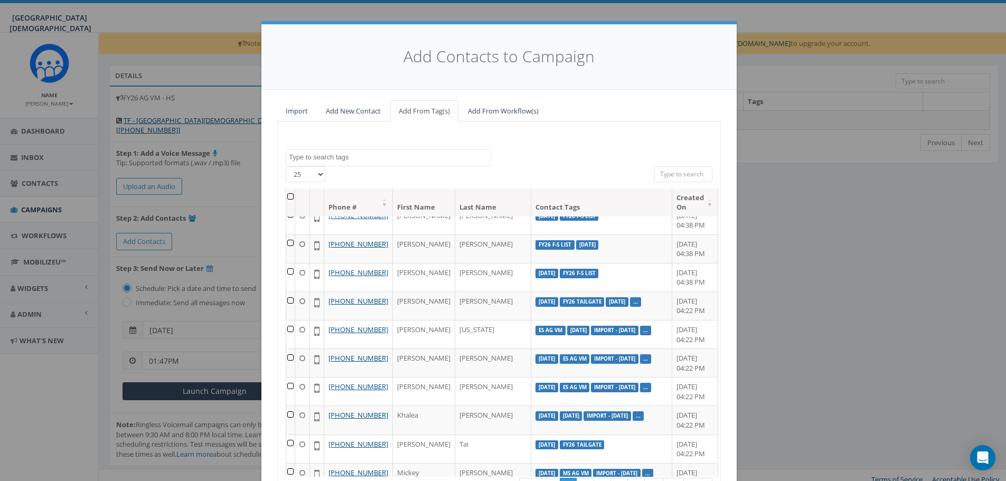
click at [702, 181] on input "search" at bounding box center [683, 174] width 58 height 16
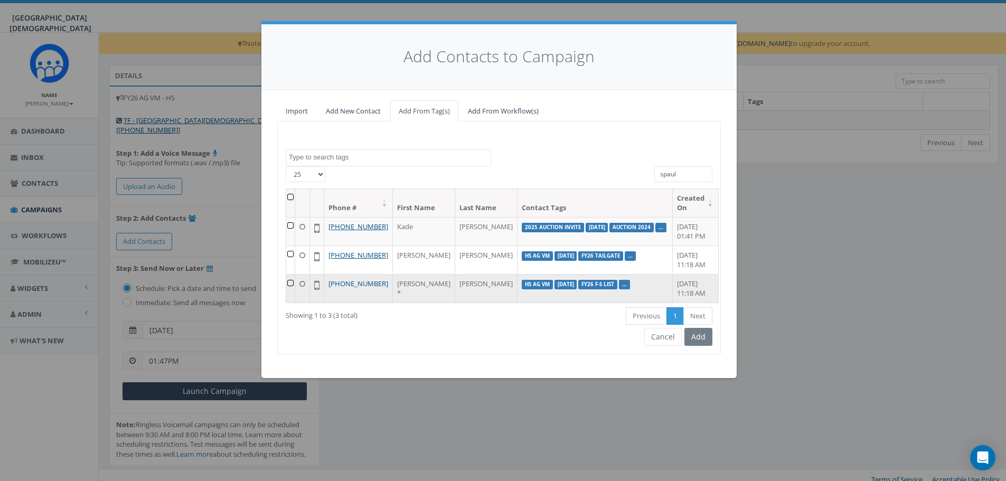
type input "spaul"
click at [358, 288] on link "+1 951-663-6356" at bounding box center [359, 284] width 60 height 10
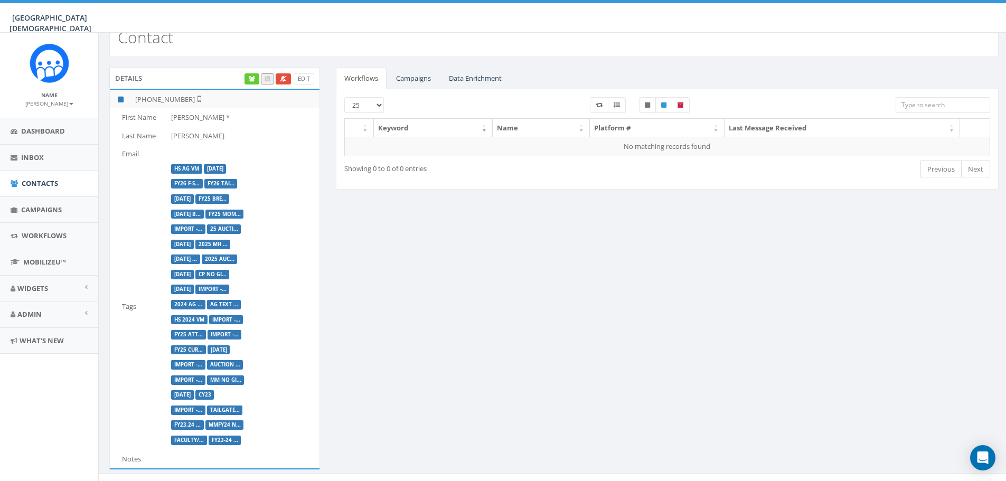
scroll to position [36, 0]
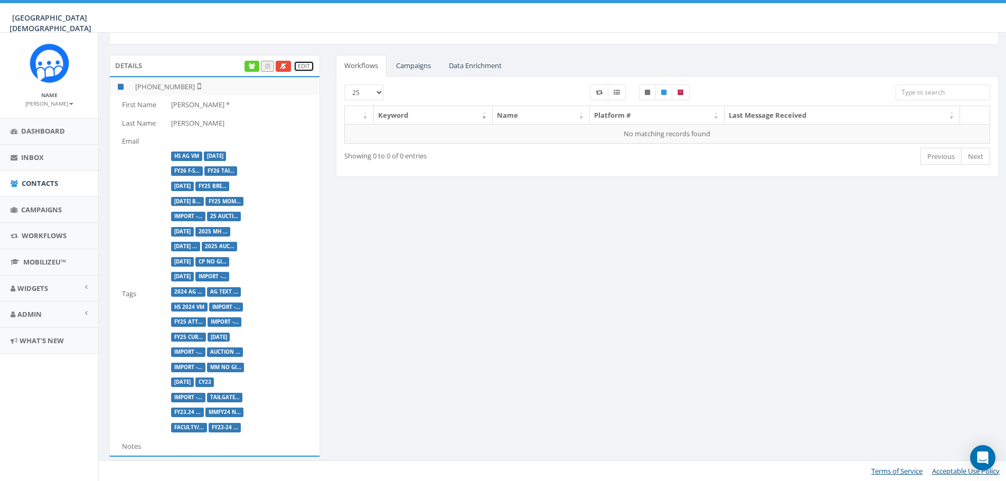
click at [304, 69] on link "Edit" at bounding box center [304, 66] width 21 height 11
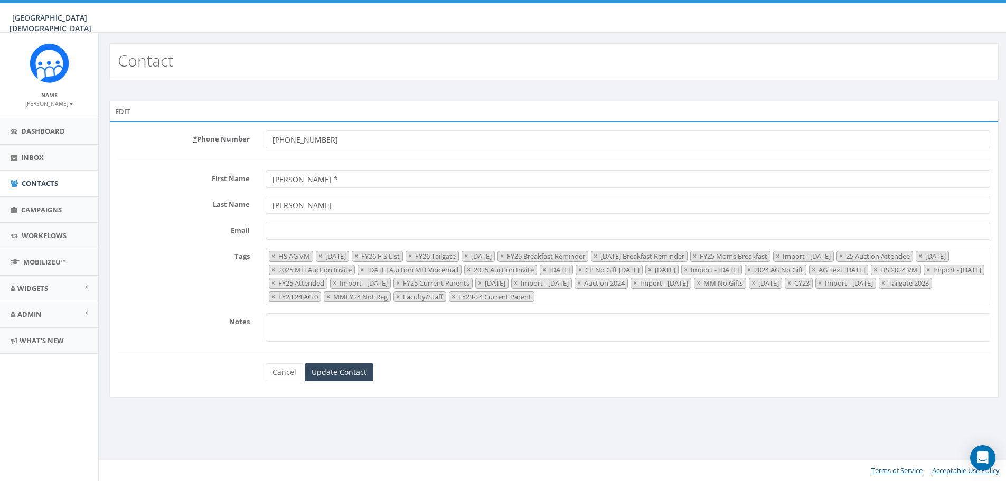
select select "HS AG VM"
click at [279, 372] on link "Cancel" at bounding box center [286, 372] width 38 height 18
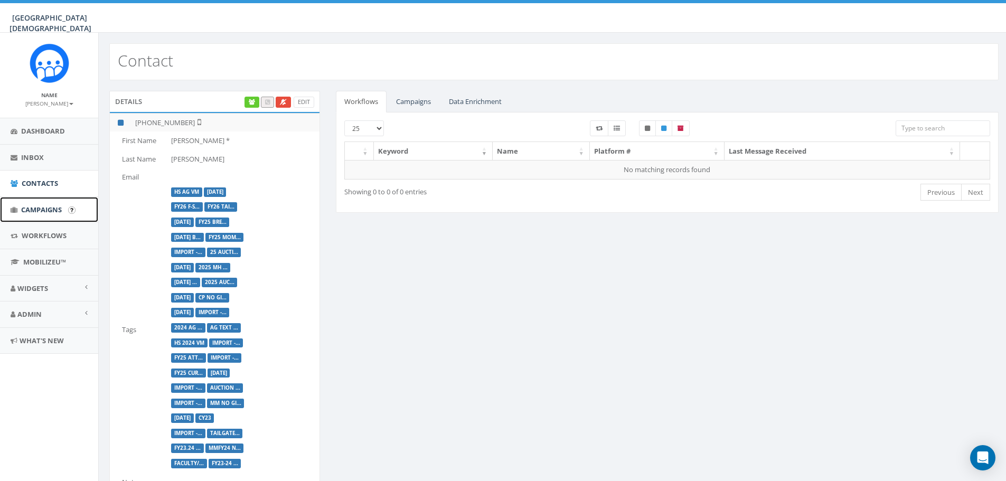
click at [42, 213] on span "Campaigns" at bounding box center [41, 210] width 41 height 10
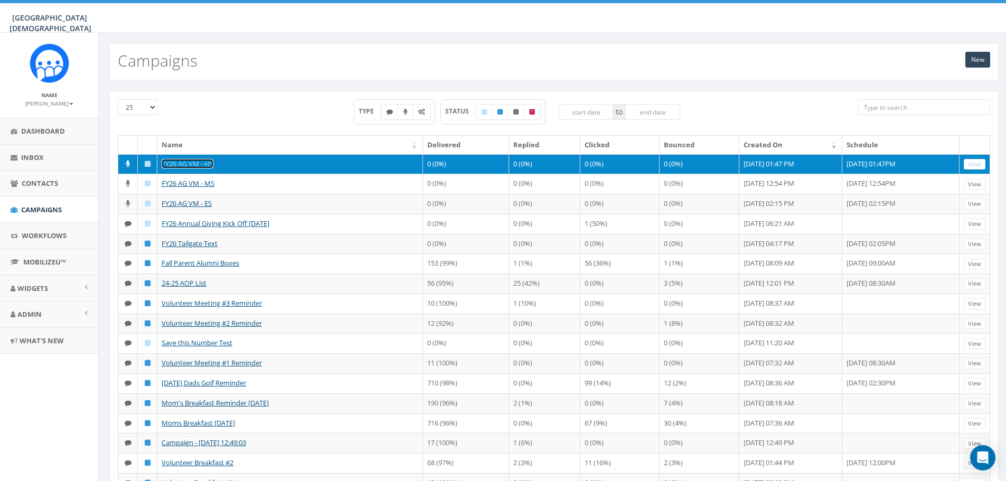
click at [176, 162] on link "FY26 AG VM - HS" at bounding box center [188, 164] width 52 height 10
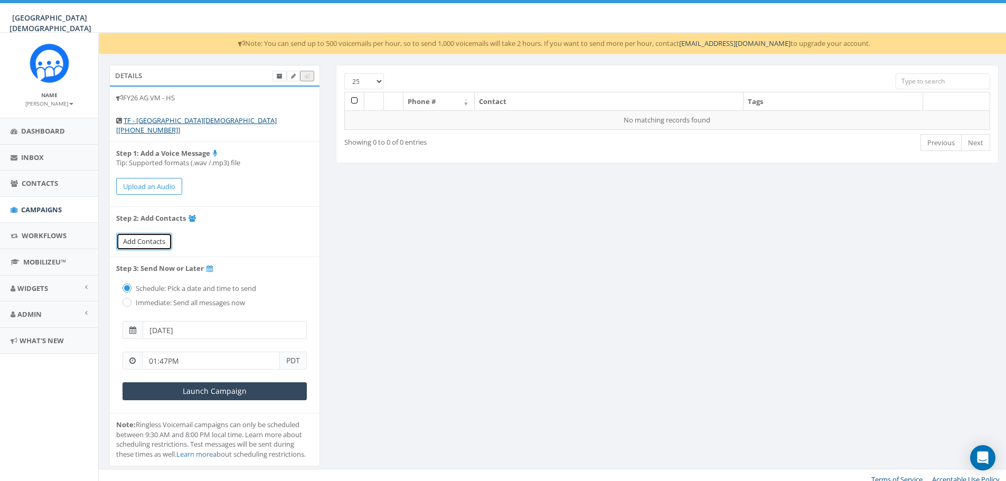
click at [157, 237] on span "Add Contacts" at bounding box center [144, 242] width 42 height 10
select select
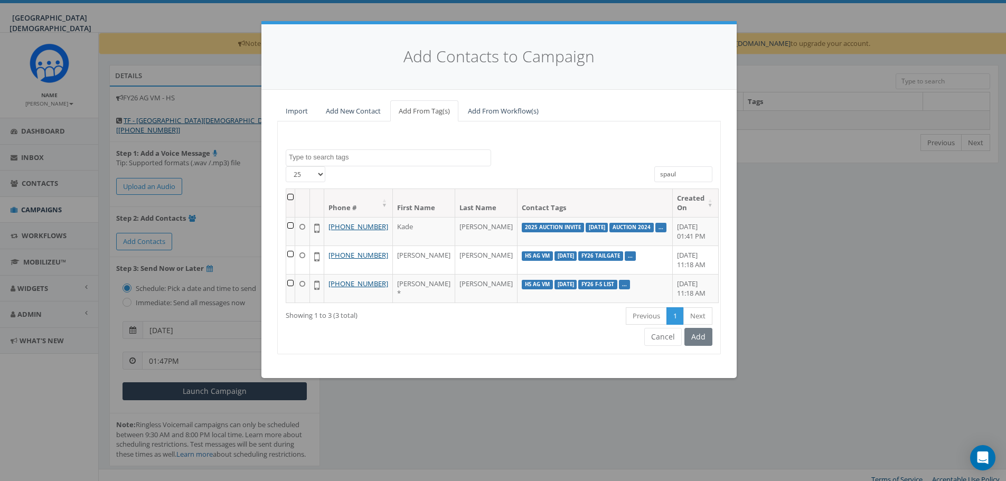
drag, startPoint x: 700, startPoint y: 170, endPoint x: 613, endPoint y: 168, distance: 87.2
click at [613, 168] on div "25 50 100 spaul" at bounding box center [499, 177] width 443 height 22
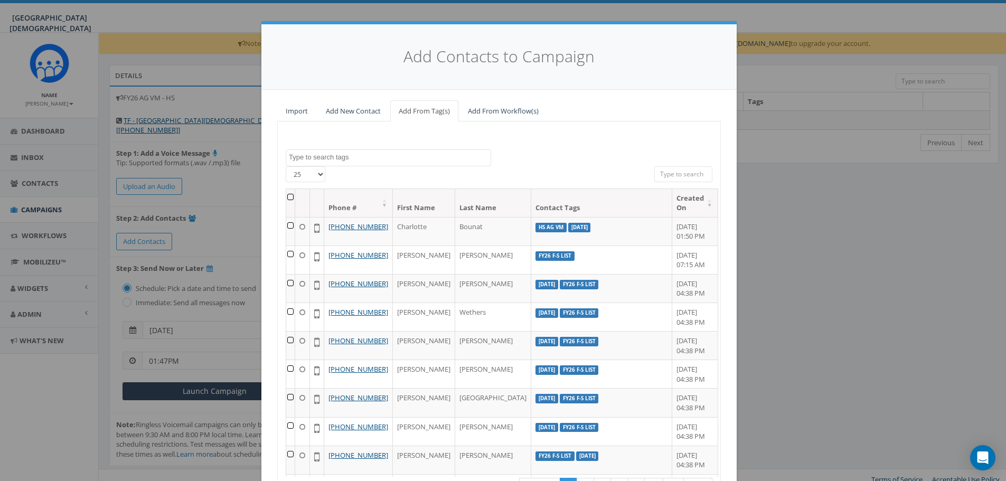
click at [316, 160] on textarea "Search" at bounding box center [390, 158] width 202 height 10
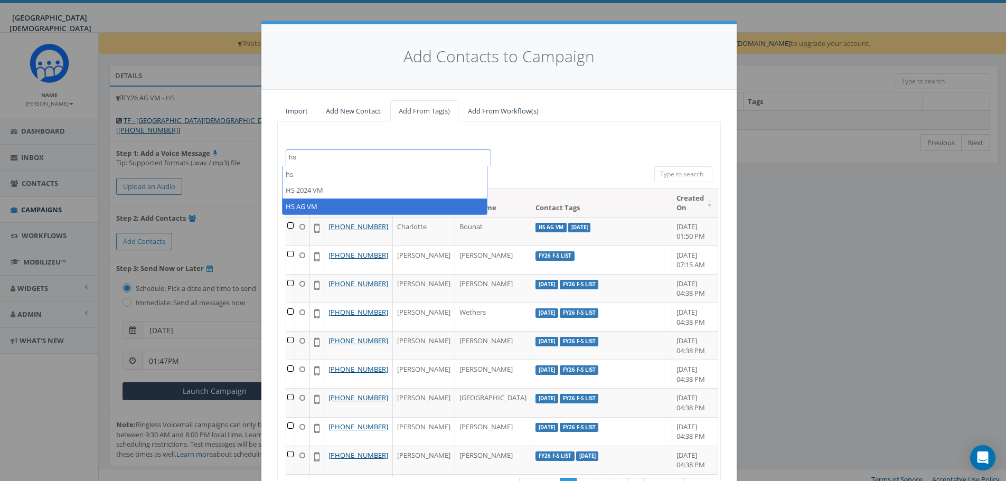
type textarea "hs"
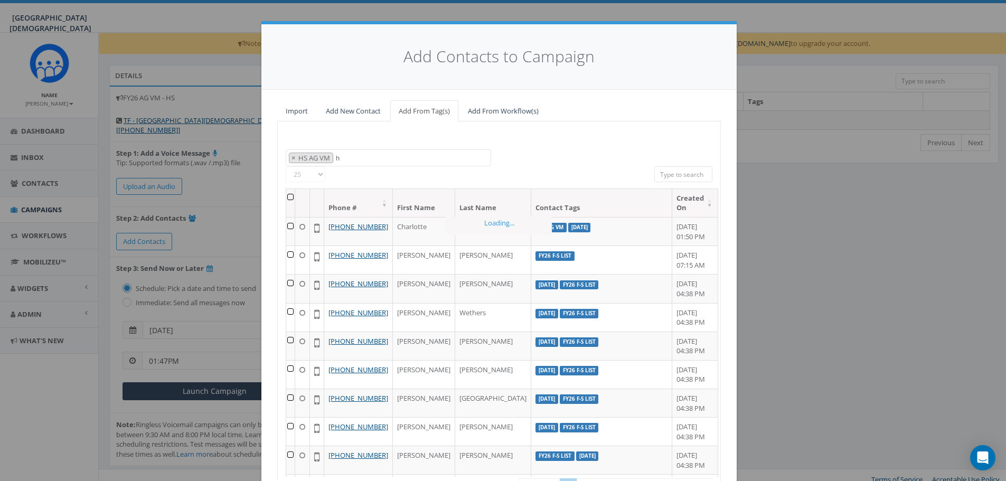
select select "HS AG VM"
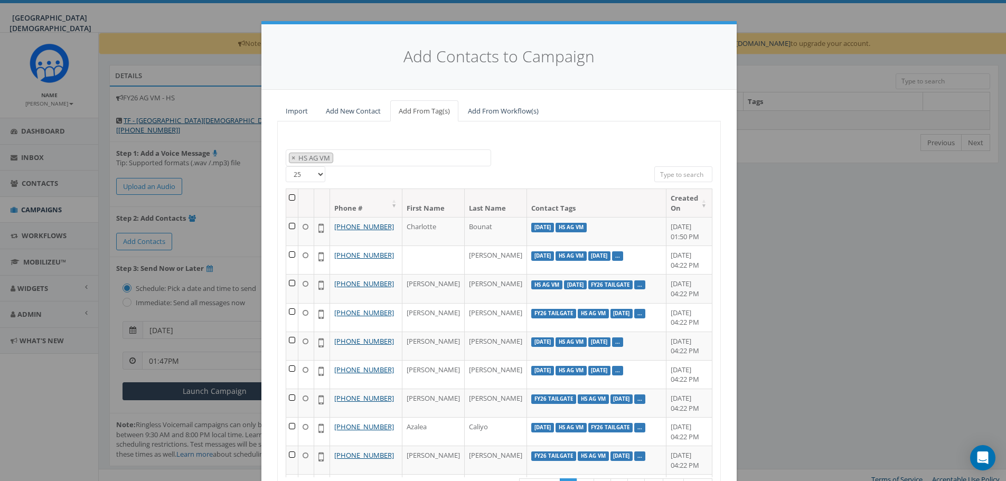
click at [292, 197] on th at bounding box center [292, 203] width 12 height 28
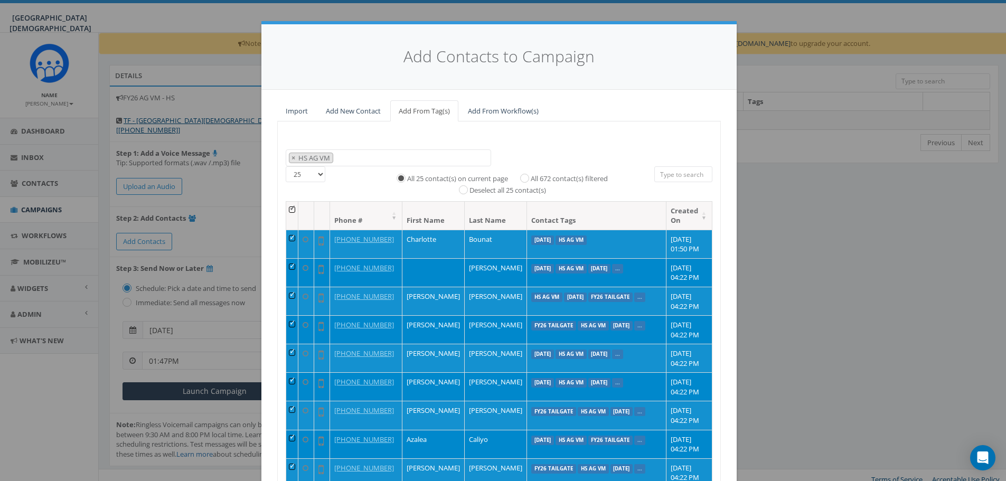
click at [588, 181] on label "All 672 contact(s) filtered" at bounding box center [569, 179] width 77 height 11
click at [531, 181] on input "All 672 contact(s) filtered" at bounding box center [527, 177] width 7 height 7
radio input "true"
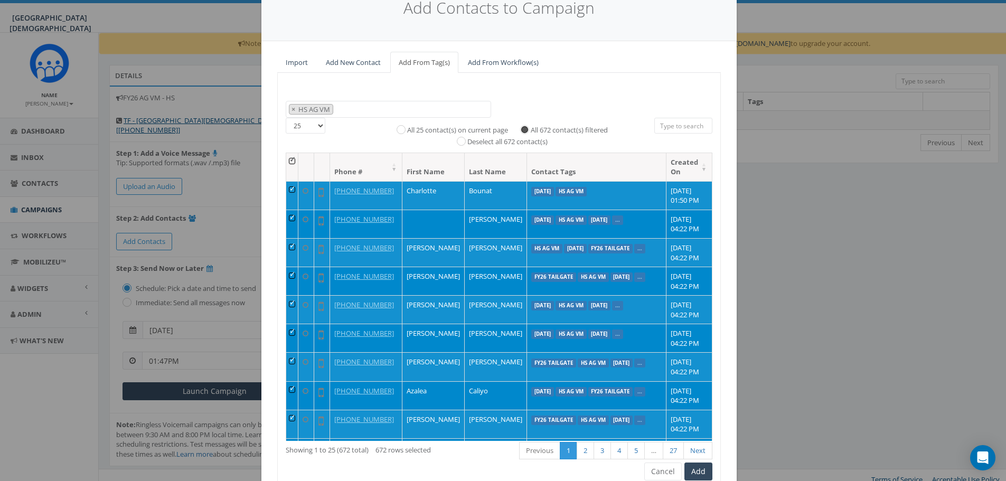
scroll to position [96, 0]
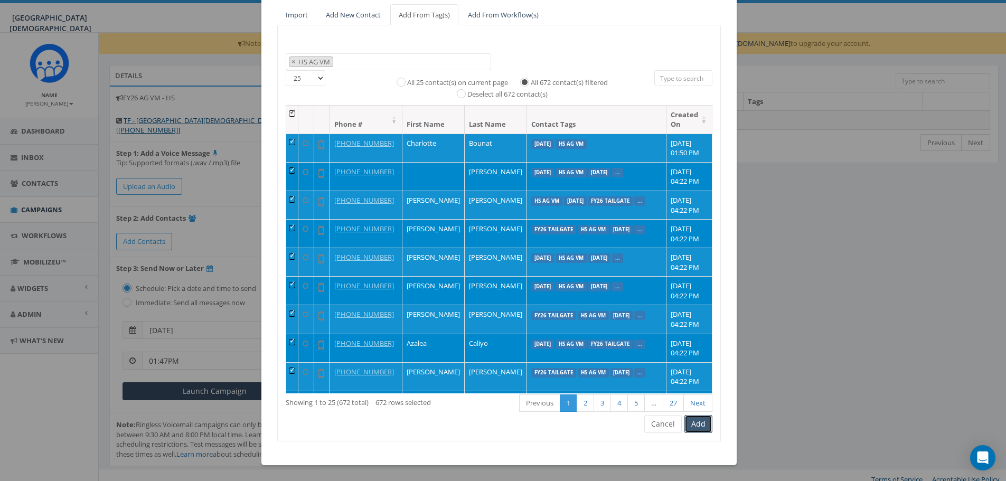
click at [690, 427] on button "Add" at bounding box center [699, 424] width 28 height 18
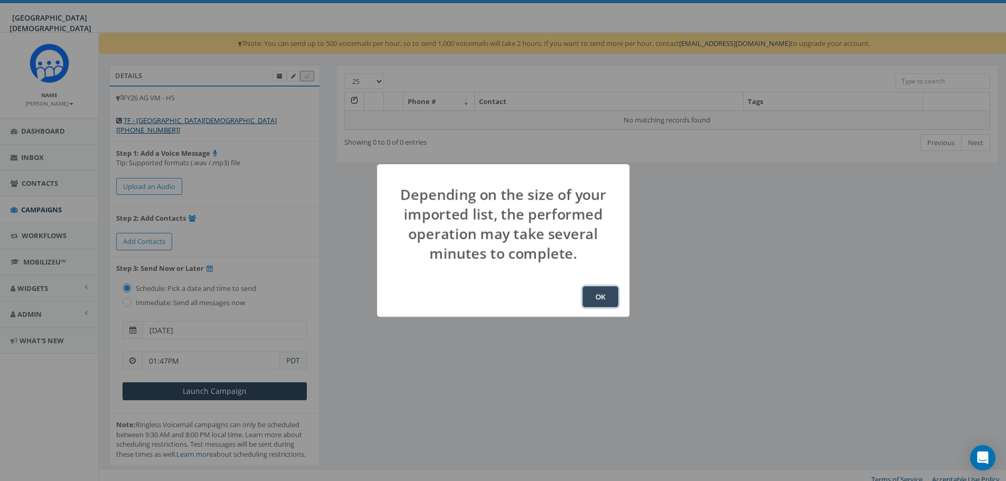
click at [598, 302] on button "OK" at bounding box center [601, 296] width 36 height 21
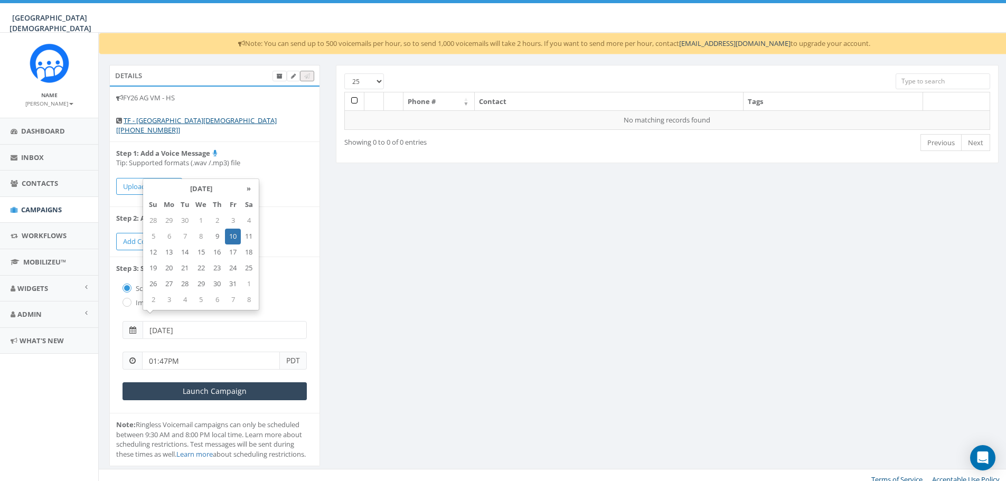
click at [233, 325] on input "[DATE]" at bounding box center [225, 330] width 164 height 18
click at [170, 258] on td "13" at bounding box center [169, 253] width 16 height 16
type input "[DATE]"
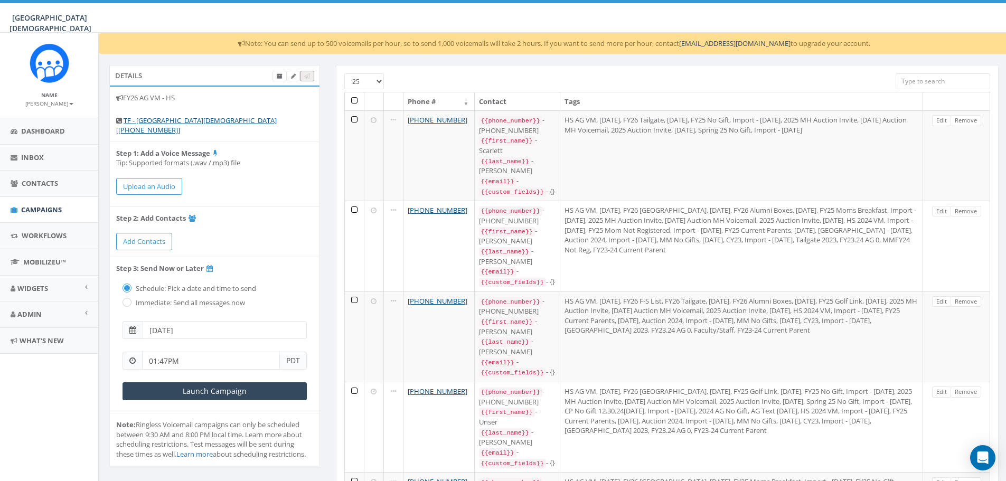
click at [204, 352] on input "01:47PM" at bounding box center [211, 361] width 138 height 18
click at [235, 237] on div "1 2 3 4 5 6 7 8 9 10 11 12 00 05 10 15 20 25 30 35 40 45 50 55" at bounding box center [202, 260] width 106 height 106
click at [244, 259] on div "1 2 3 4 5 6 7 8 9 10 11 12 00 05 10 15 20 25 30 35 40 45 50 55" at bounding box center [202, 260] width 106 height 106
type input "02:15PM"
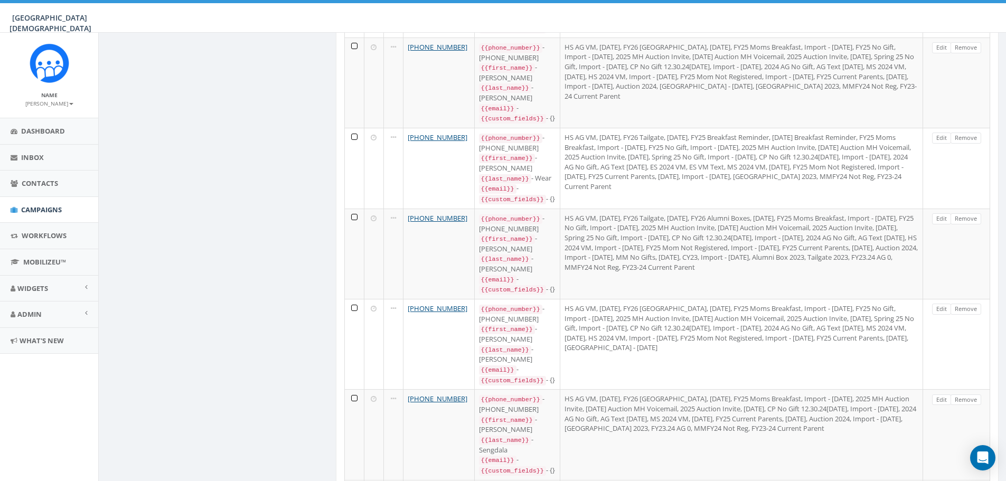
scroll to position [740, 0]
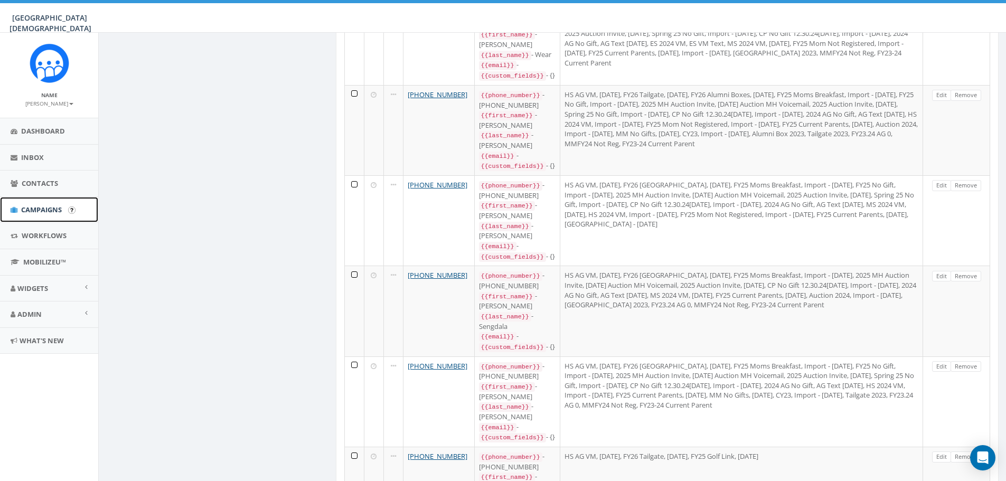
click at [31, 203] on link "Campaigns" at bounding box center [49, 210] width 98 height 26
